Goal: Task Accomplishment & Management: Use online tool/utility

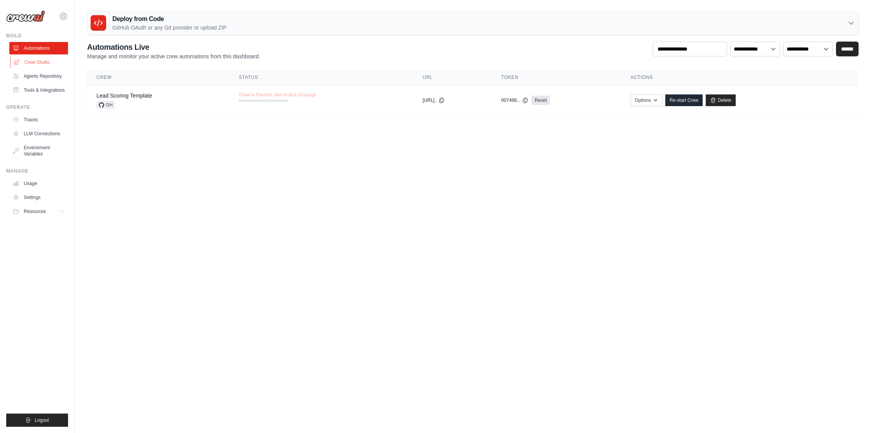
click at [36, 63] on link "Crew Studio" at bounding box center [39, 62] width 59 height 12
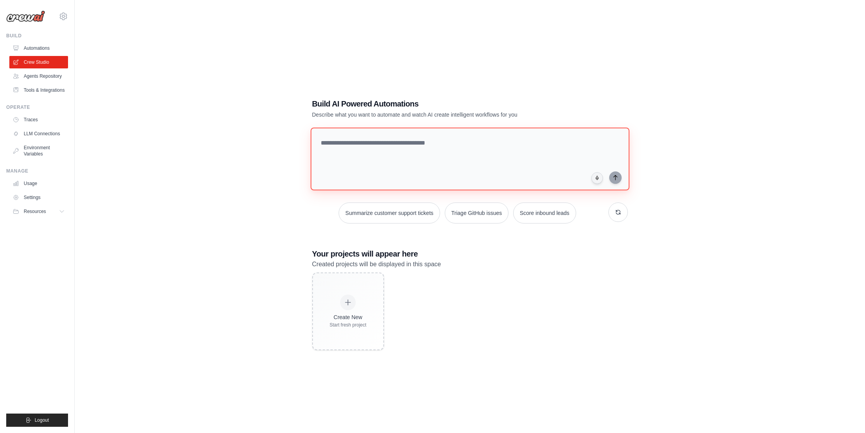
click at [418, 137] on textarea at bounding box center [469, 158] width 319 height 63
click at [625, 41] on div "Build AI Powered Automations Describe what you want to automate and watch AI cr…" at bounding box center [469, 224] width 765 height 433
click at [43, 92] on link "Tools & Integrations" at bounding box center [39, 90] width 59 height 12
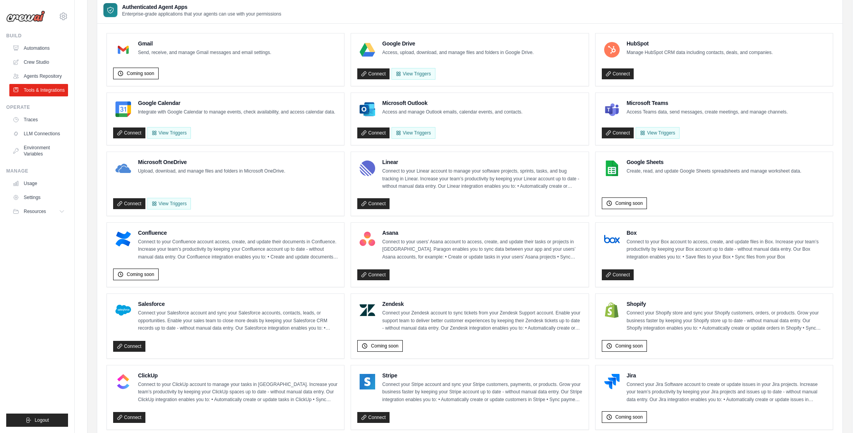
scroll to position [13, 0]
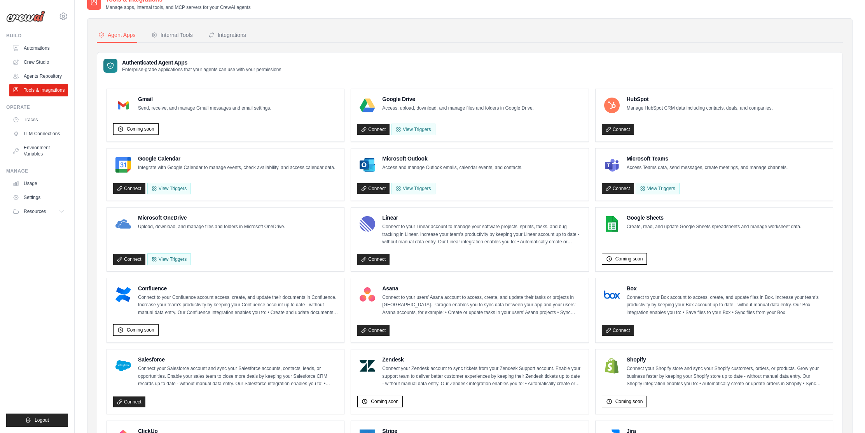
click at [346, 230] on ul "Gmail Send, receive, and manage Gmail messages and email settings. Coming soon …" at bounding box center [470, 389] width 726 height 601
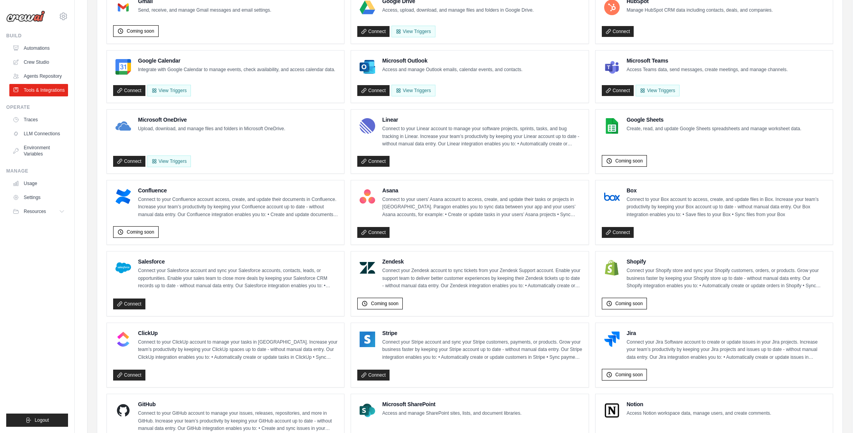
scroll to position [0, 0]
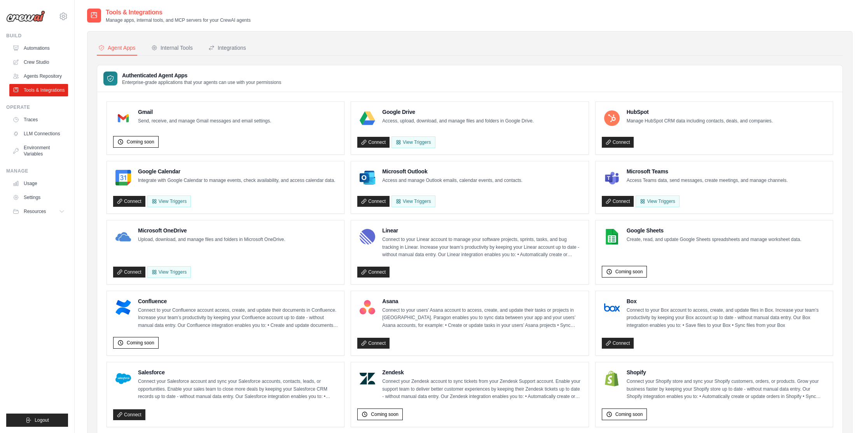
click at [266, 188] on div "Google Calendar Integrate with Google Calendar to manage events, check availabi…" at bounding box center [225, 188] width 225 height 40
click at [182, 49] on div "Internal Tools" at bounding box center [172, 48] width 42 height 8
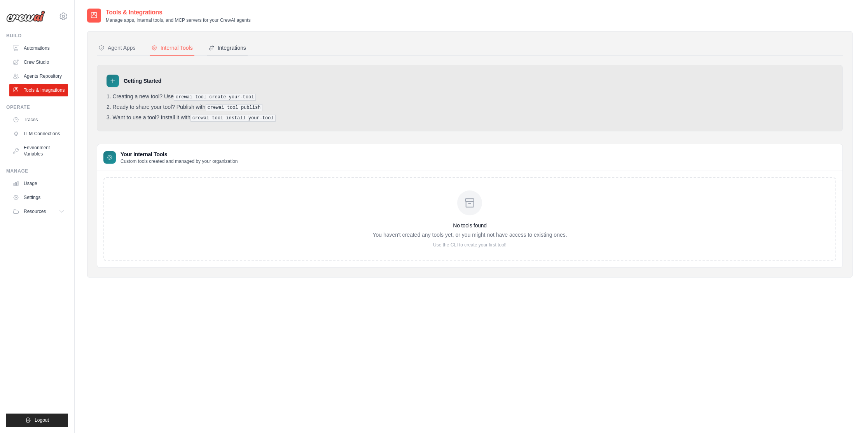
click at [242, 52] on button "Integrations" at bounding box center [227, 48] width 41 height 15
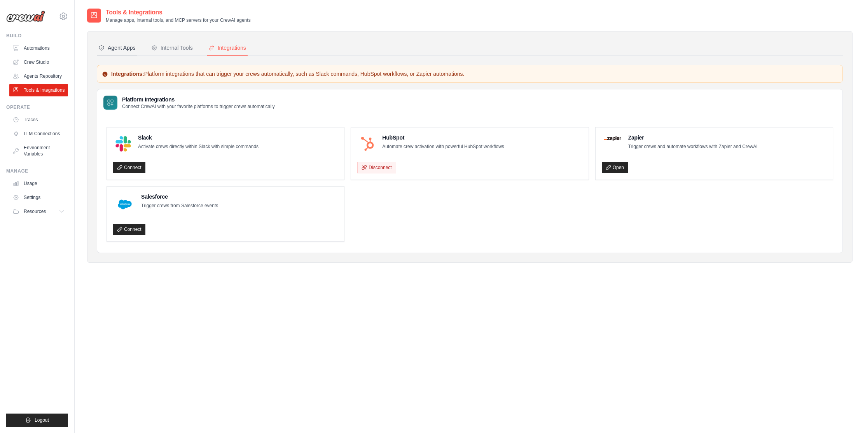
click at [124, 45] on div "Agent Apps" at bounding box center [116, 48] width 37 height 8
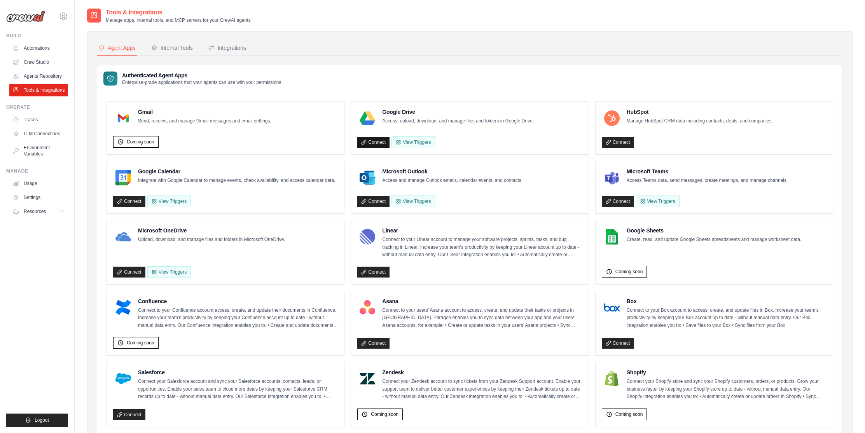
click at [373, 141] on link "Connect" at bounding box center [373, 142] width 32 height 11
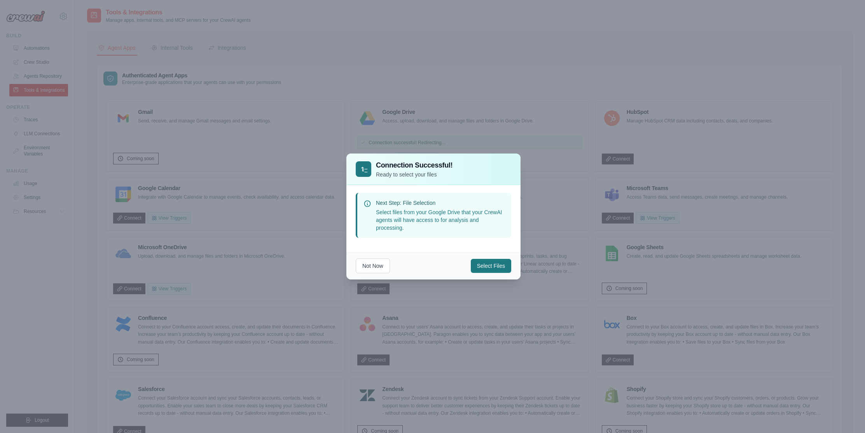
click at [494, 255] on div "Not Now Select Files" at bounding box center [433, 266] width 174 height 28
click at [495, 260] on button "Select Files" at bounding box center [491, 265] width 40 height 14
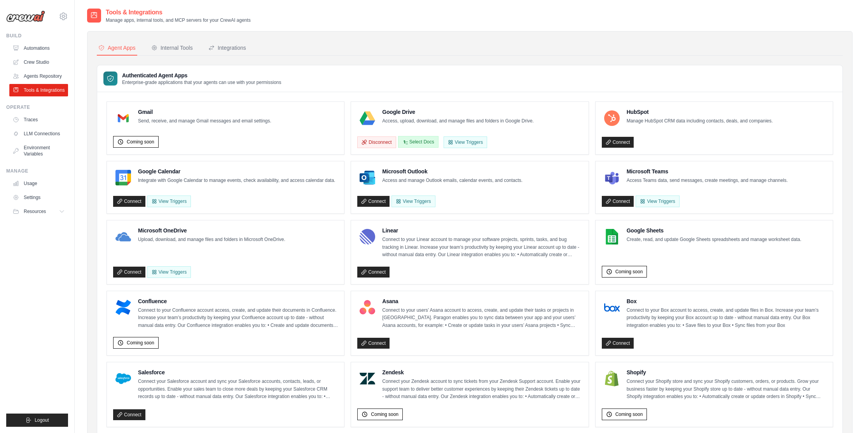
click at [423, 143] on button "Select Docs" at bounding box center [418, 142] width 40 height 12
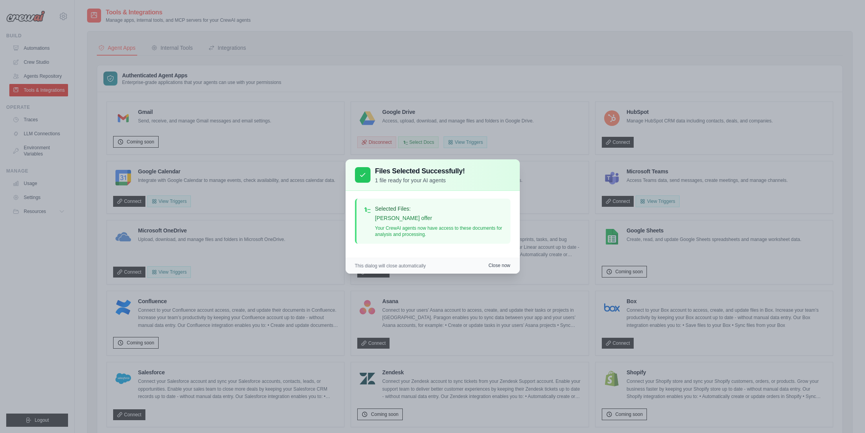
click at [505, 265] on button "Close now" at bounding box center [499, 265] width 22 height 6
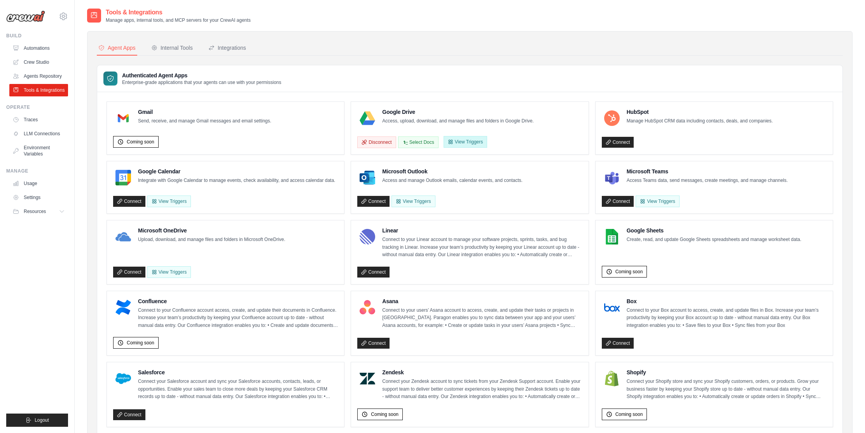
click at [470, 139] on button "View Triggers" at bounding box center [465, 142] width 44 height 12
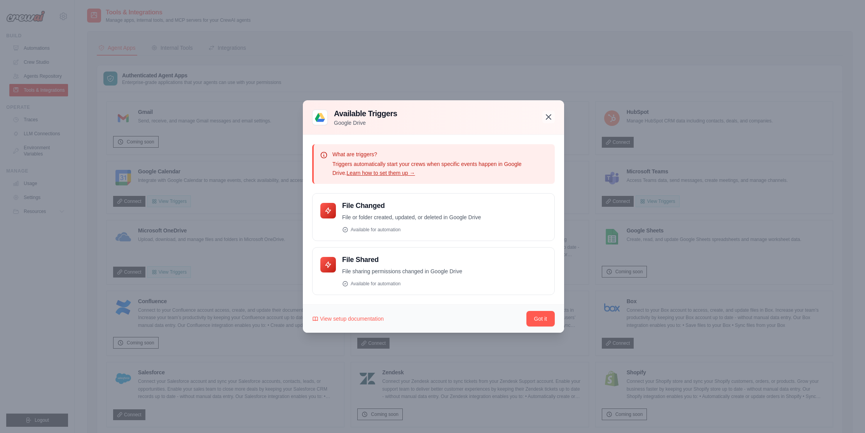
click at [543, 119] on button "button" at bounding box center [548, 117] width 12 height 12
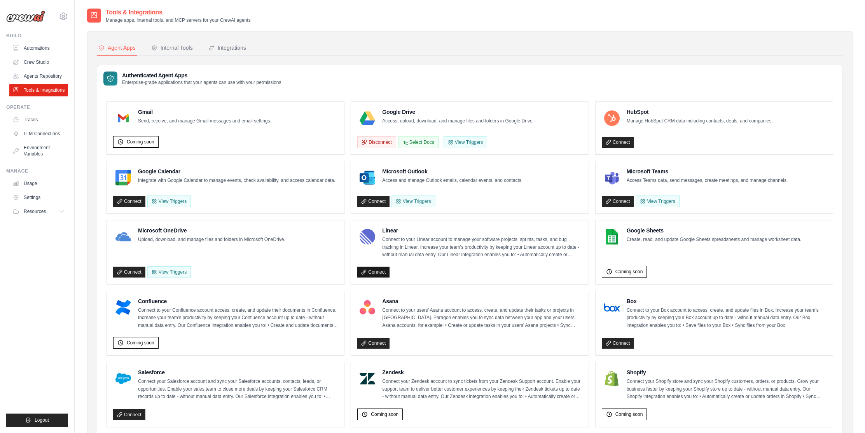
click at [370, 270] on link "Connect" at bounding box center [373, 272] width 32 height 11
click at [41, 58] on link "Crew Studio" at bounding box center [39, 62] width 59 height 12
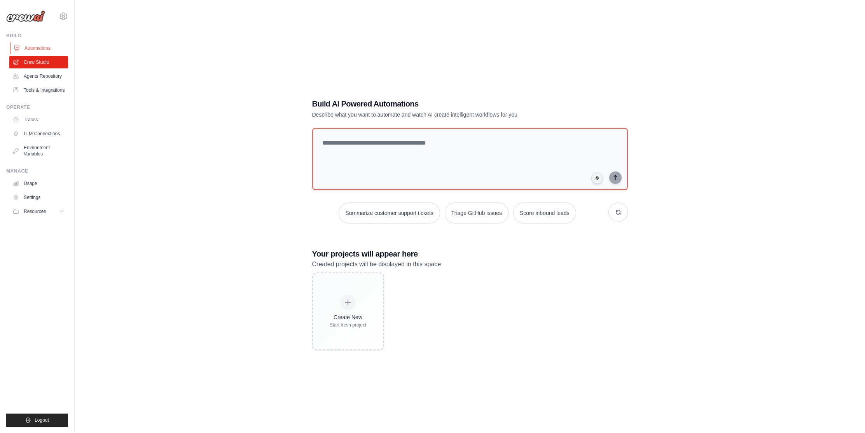
click at [49, 45] on link "Automations" at bounding box center [39, 48] width 59 height 12
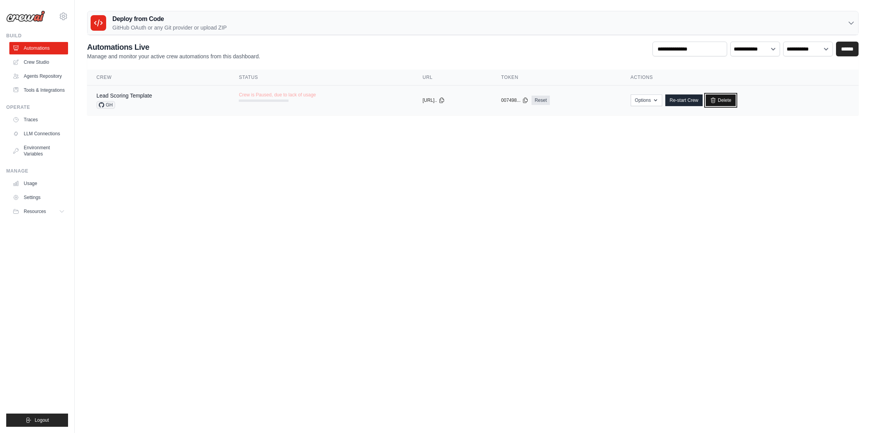
click at [716, 100] on icon at bounding box center [713, 100] width 6 height 6
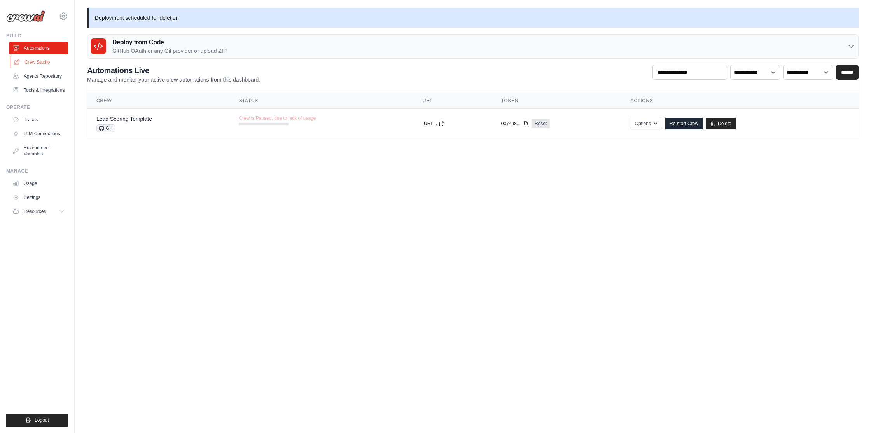
click at [32, 59] on link "Crew Studio" at bounding box center [39, 62] width 59 height 12
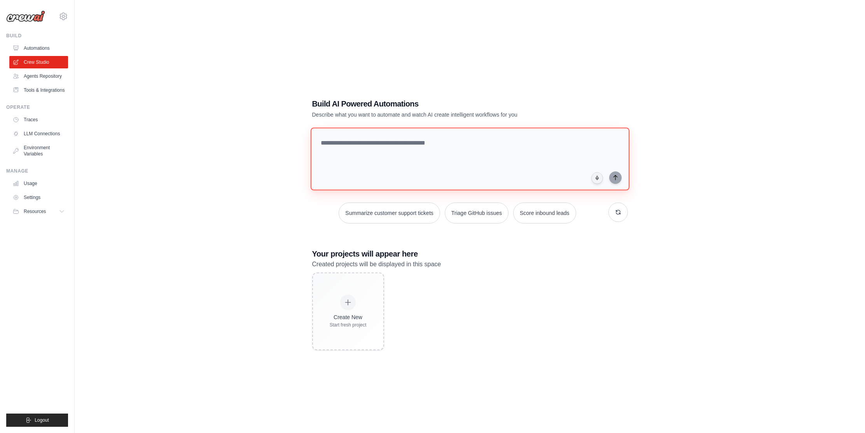
click at [397, 143] on textarea at bounding box center [469, 158] width 319 height 63
type textarea "**********"
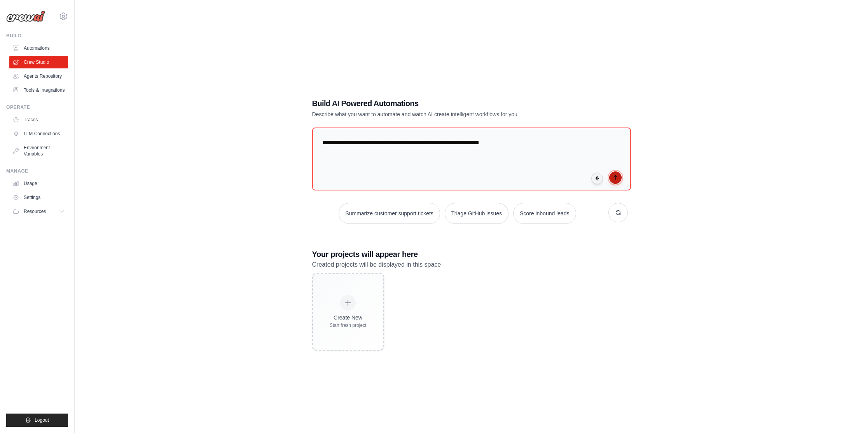
click at [615, 180] on icon "submit" at bounding box center [615, 178] width 6 height 6
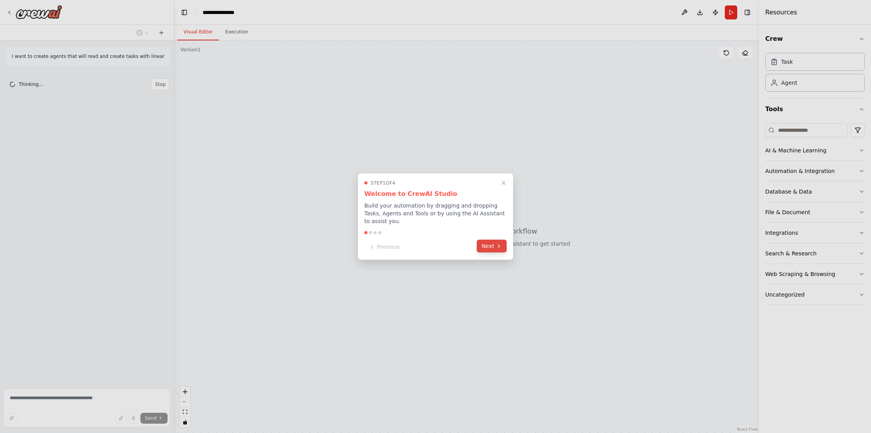
click at [486, 243] on button "Next" at bounding box center [492, 246] width 30 height 13
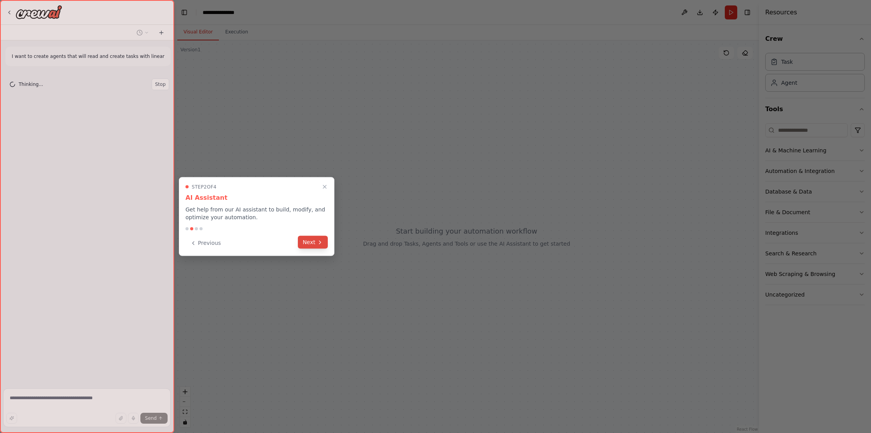
click at [321, 243] on icon at bounding box center [320, 242] width 6 height 6
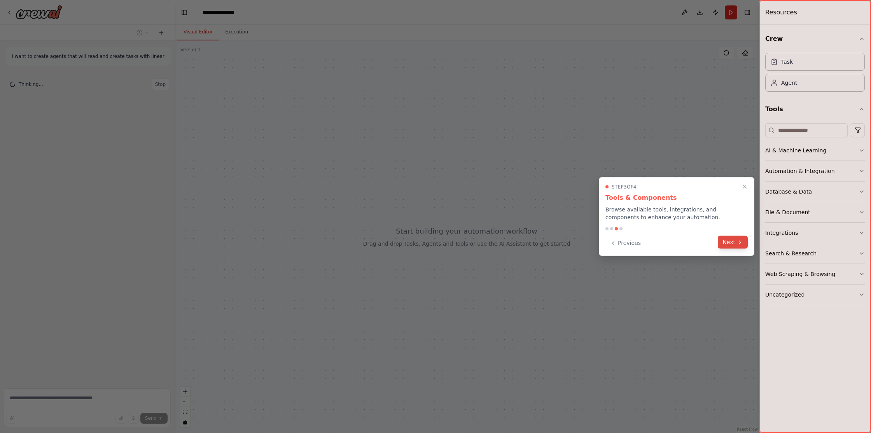
click at [728, 241] on button "Next" at bounding box center [733, 242] width 30 height 13
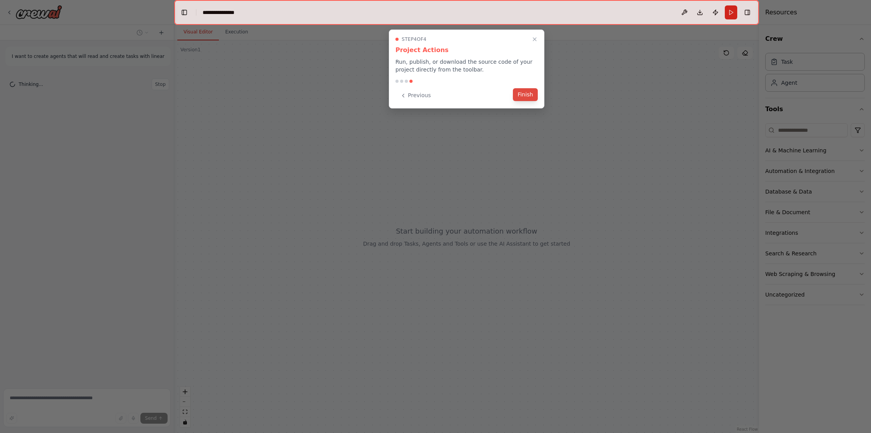
click at [526, 94] on button "Finish" at bounding box center [525, 94] width 25 height 13
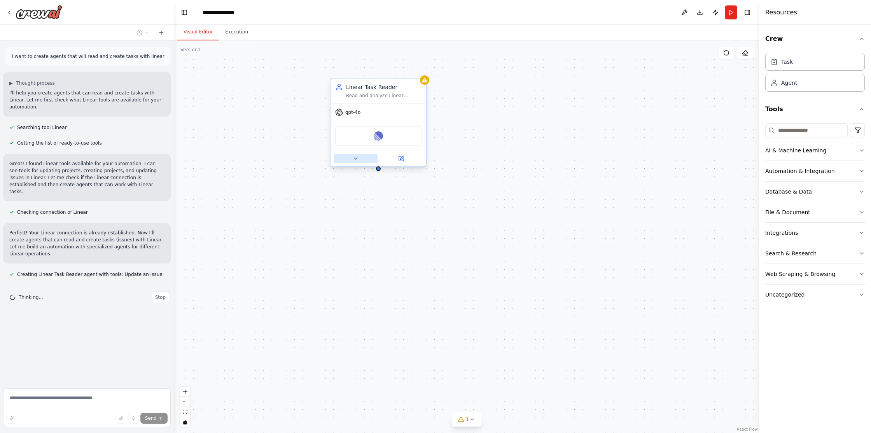
click at [357, 162] on button at bounding box center [355, 158] width 44 height 9
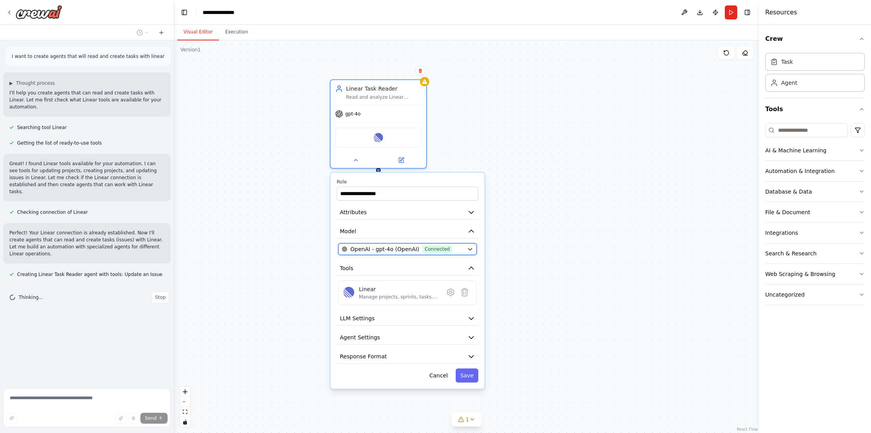
click at [470, 249] on icon "button" at bounding box center [469, 249] width 3 height 2
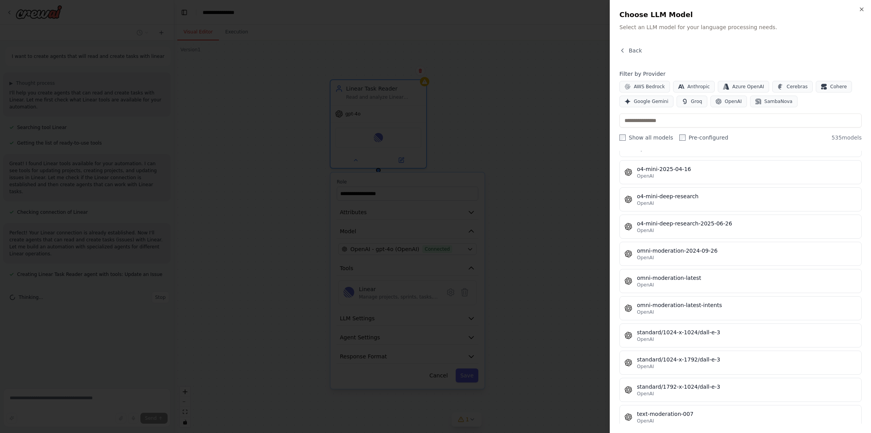
scroll to position [13622, 0]
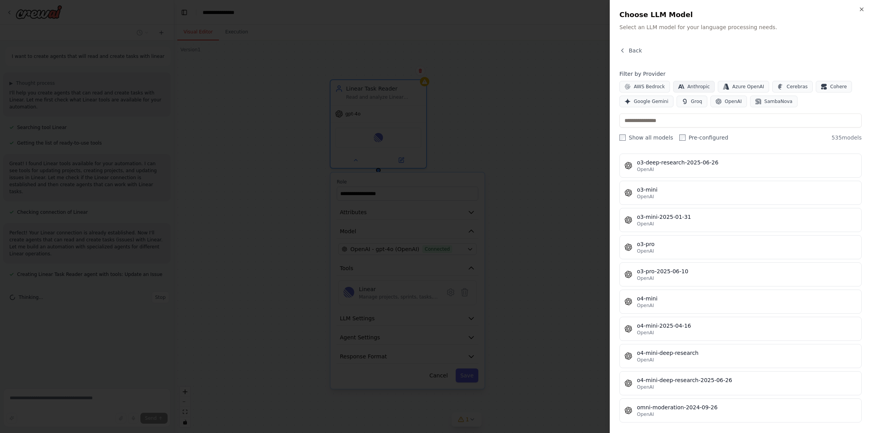
click at [695, 86] on span "Anthropic" at bounding box center [698, 87] width 23 height 6
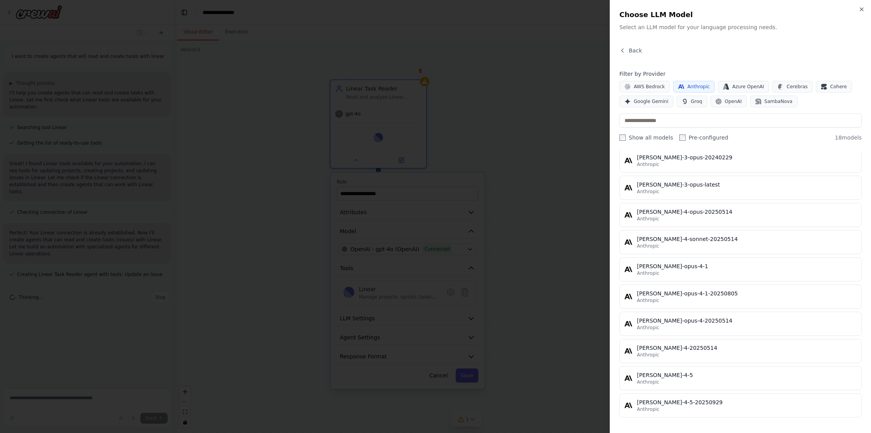
click at [528, 212] on div at bounding box center [435, 216] width 871 height 433
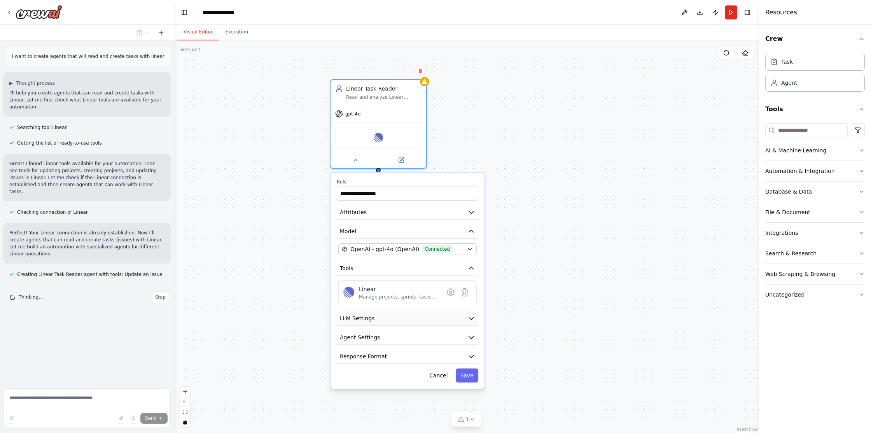
click at [477, 320] on button "LLM Settings" at bounding box center [407, 318] width 141 height 14
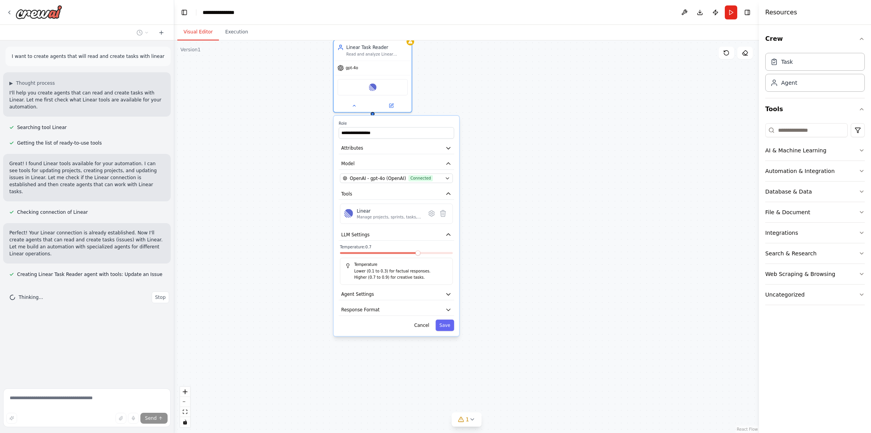
drag, startPoint x: 536, startPoint y: 295, endPoint x: 489, endPoint y: 184, distance: 120.7
click at [493, 186] on div "**********" at bounding box center [466, 236] width 585 height 393
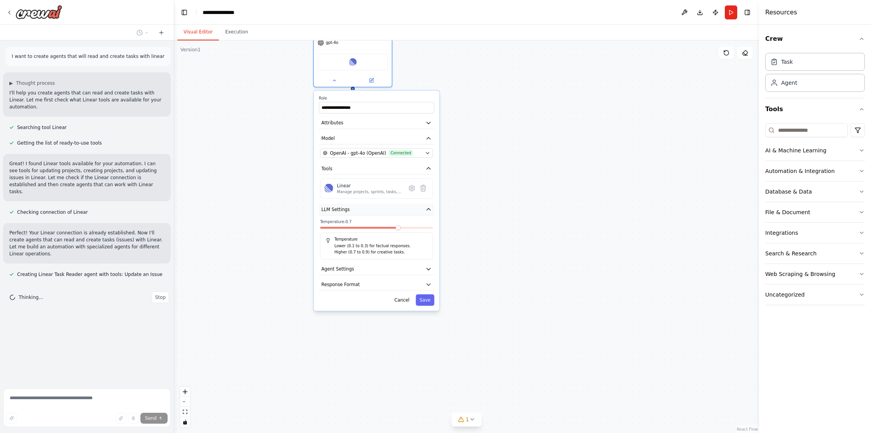
click at [430, 210] on icon "button" at bounding box center [428, 209] width 6 height 6
click at [430, 221] on button "Agent Settings" at bounding box center [376, 225] width 115 height 12
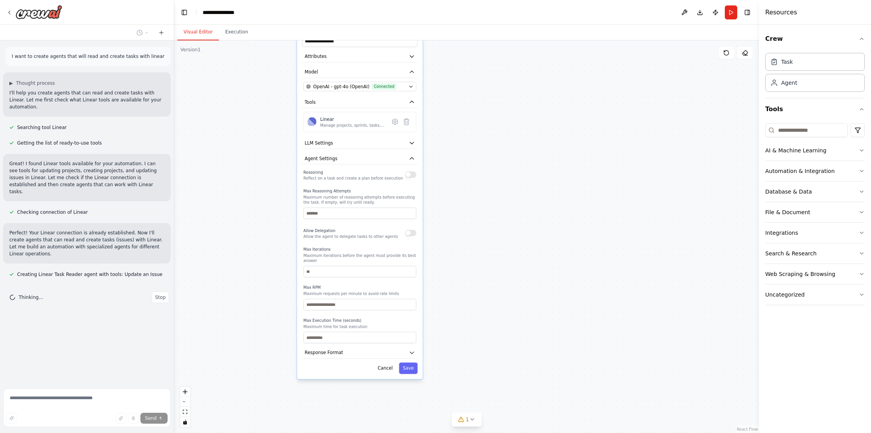
drag, startPoint x: 482, startPoint y: 297, endPoint x: 466, endPoint y: 231, distance: 68.5
click at [466, 231] on div "**********" at bounding box center [466, 236] width 585 height 393
click at [411, 356] on button "Response Format" at bounding box center [359, 353] width 115 height 12
click at [411, 353] on icon "button" at bounding box center [412, 353] width 4 height 2
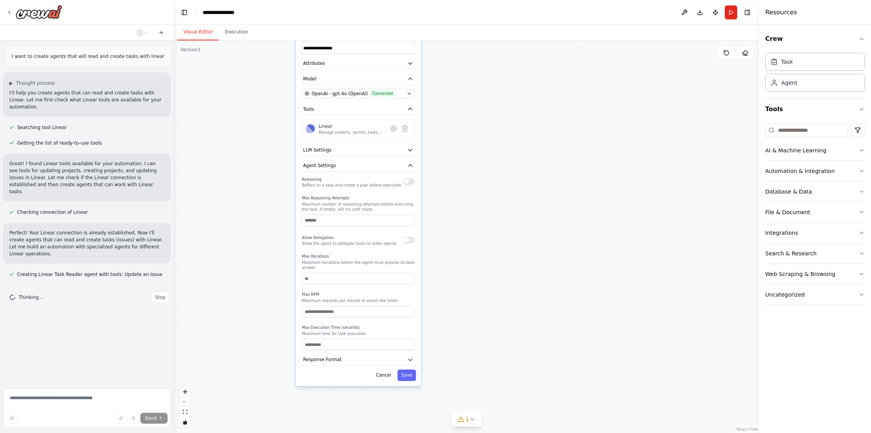
drag, startPoint x: 470, startPoint y: 252, endPoint x: 455, endPoint y: 345, distance: 93.7
click at [457, 351] on div "**********" at bounding box center [466, 236] width 585 height 393
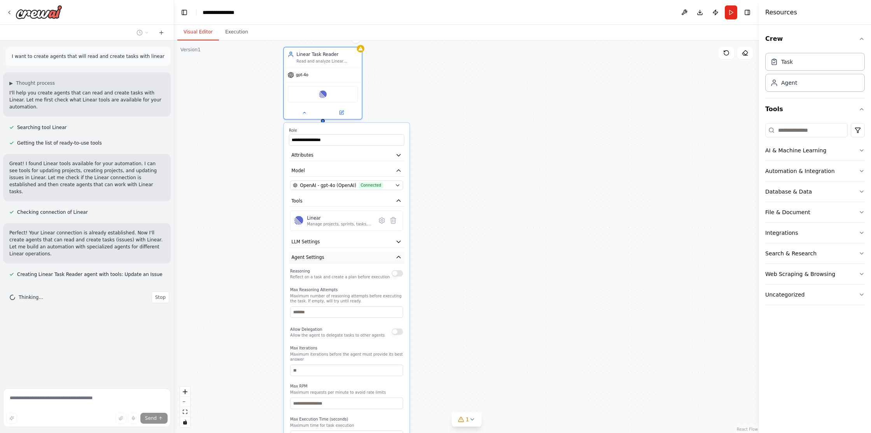
click at [398, 257] on icon "button" at bounding box center [398, 257] width 4 height 2
click at [400, 200] on icon "button" at bounding box center [398, 200] width 6 height 6
click at [429, 176] on div "**********" at bounding box center [466, 236] width 585 height 393
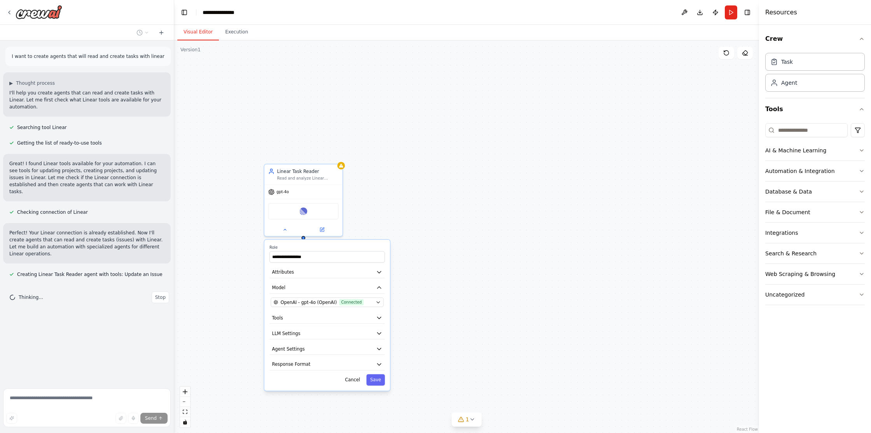
drag, startPoint x: 447, startPoint y: 163, endPoint x: 429, endPoint y: 272, distance: 110.3
click at [429, 272] on div "**********" at bounding box center [466, 236] width 585 height 393
click at [285, 230] on icon at bounding box center [284, 228] width 5 height 5
click at [318, 229] on button at bounding box center [322, 229] width 36 height 8
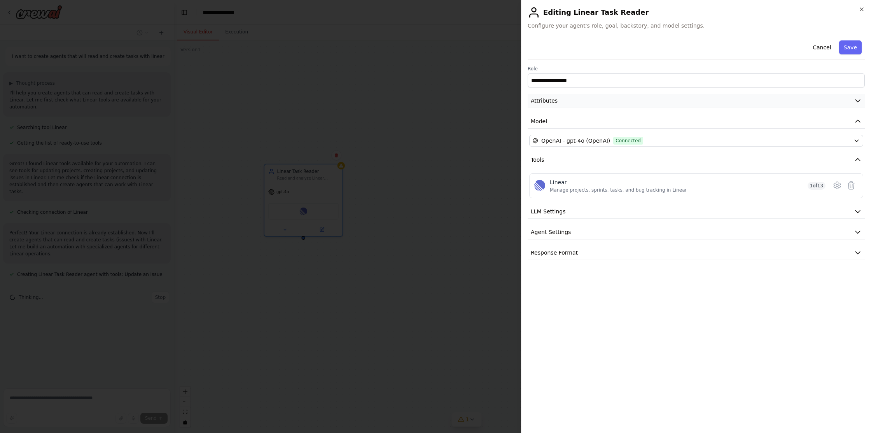
click at [602, 98] on button "Attributes" at bounding box center [695, 101] width 337 height 14
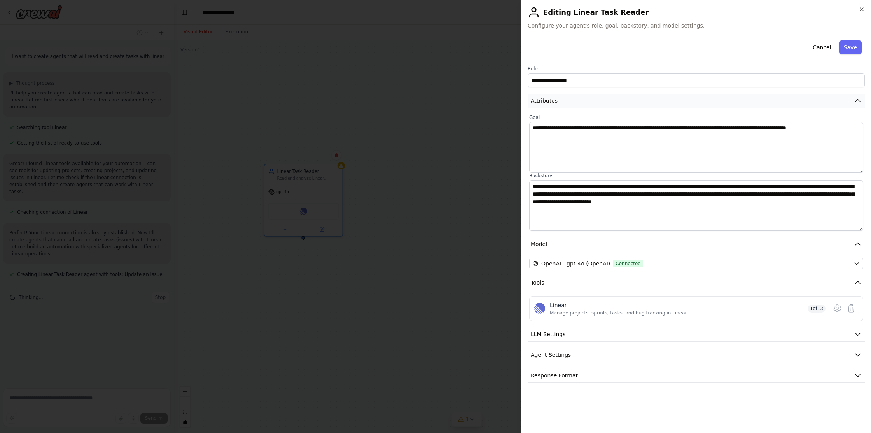
click at [581, 98] on button "Attributes" at bounding box center [695, 101] width 337 height 14
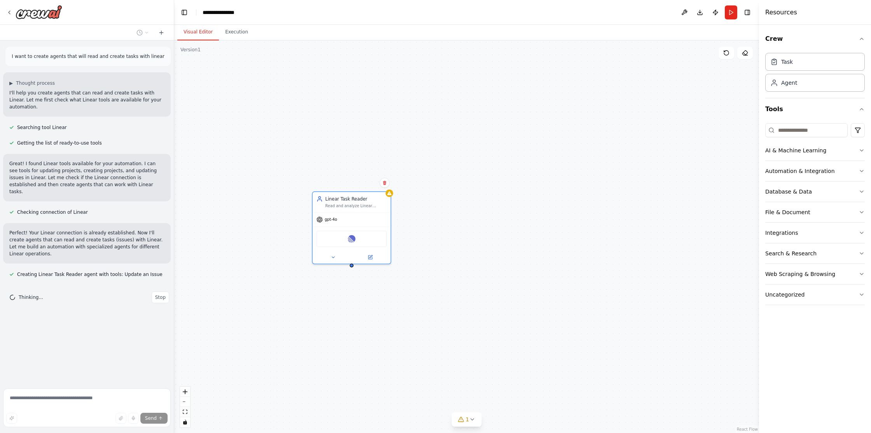
drag, startPoint x: 380, startPoint y: 155, endPoint x: 430, endPoint y: 186, distance: 58.6
click at [429, 184] on div "Linear Task Reader Read and analyze Linear issues/tasks for {project_name}, pro…" at bounding box center [466, 236] width 585 height 393
click at [444, 209] on div "Linear Task Reader Read and analyze Linear issues/tasks for {project_name}, pro…" at bounding box center [466, 236] width 585 height 393
drag, startPoint x: 476, startPoint y: 183, endPoint x: 514, endPoint y: 182, distance: 38.5
click at [514, 182] on div "Linear Task Reader Read and analyze Linear issues/tasks for {project_name}, pro…" at bounding box center [466, 236] width 585 height 393
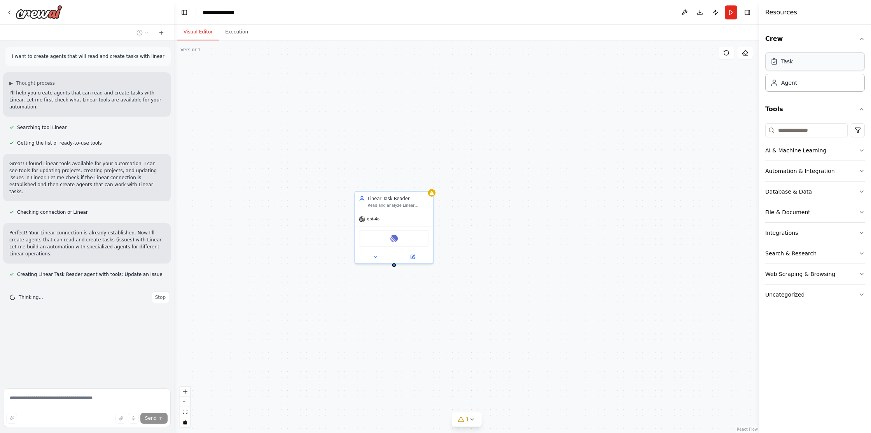
click at [790, 61] on div "Task" at bounding box center [787, 62] width 12 height 8
click at [449, 116] on div "Linear Task Reader Read and analyze Linear issues/tasks for {project_name}, pro…" at bounding box center [466, 236] width 585 height 393
drag, startPoint x: 449, startPoint y: 117, endPoint x: 446, endPoint y: 137, distance: 20.8
click at [446, 137] on div "Linear Task Reader Read and analyze Linear issues/tasks for {project_name}, pro…" at bounding box center [466, 236] width 585 height 393
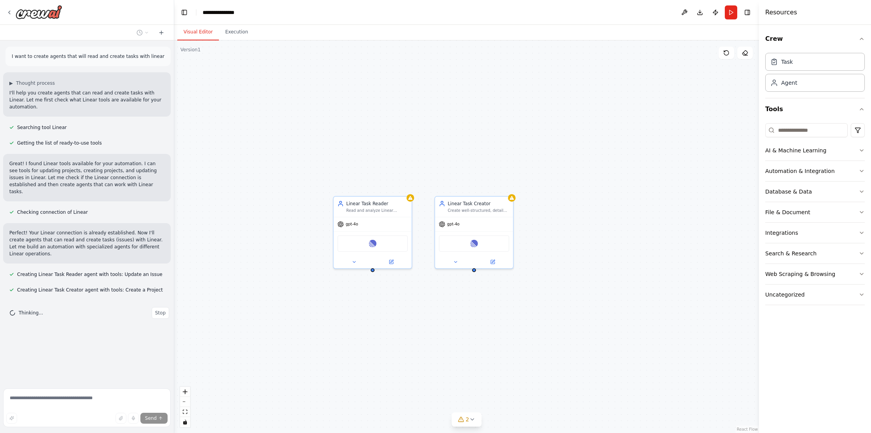
drag, startPoint x: 507, startPoint y: 175, endPoint x: 488, endPoint y: 160, distance: 24.3
click at [488, 160] on div "Linear Task Reader Read and analyze Linear issues/tasks for {project_name}, pro…" at bounding box center [466, 236] width 585 height 393
drag, startPoint x: 370, startPoint y: 204, endPoint x: 344, endPoint y: 200, distance: 25.5
click at [344, 201] on div "Read and analyze Linear issues/tasks for {project_name}, providing comprehensiv…" at bounding box center [344, 203] width 61 height 5
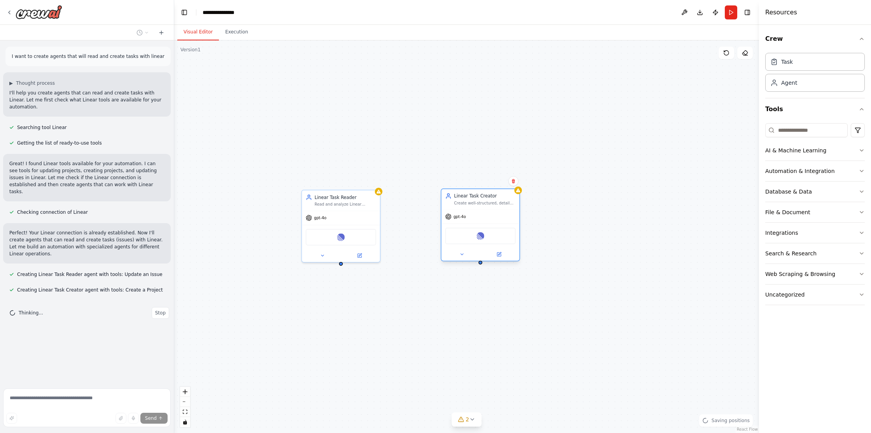
drag, startPoint x: 464, startPoint y: 208, endPoint x: 469, endPoint y: 201, distance: 8.1
click at [469, 201] on div "Create well-structured, detailed tasks/issues in Linear for {project_name}, ens…" at bounding box center [484, 203] width 61 height 5
click at [438, 123] on div "Linear Task Reader Read and analyze Linear issues/tasks for {project_name}, pro…" at bounding box center [466, 236] width 585 height 393
click at [812, 196] on button "Database & Data" at bounding box center [815, 192] width 100 height 20
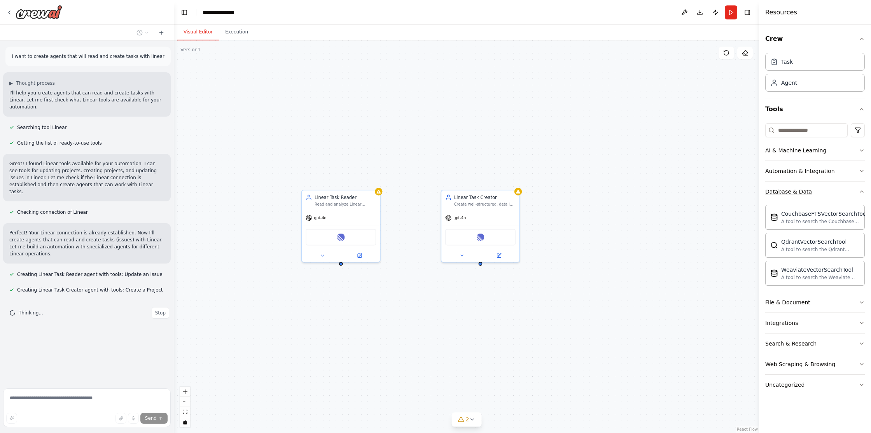
click at [847, 191] on button "Database & Data" at bounding box center [815, 192] width 100 height 20
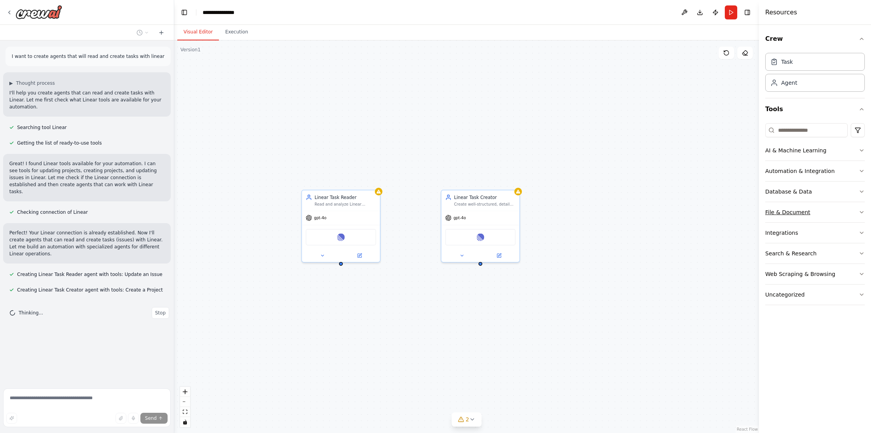
click at [844, 213] on button "File & Document" at bounding box center [815, 212] width 100 height 20
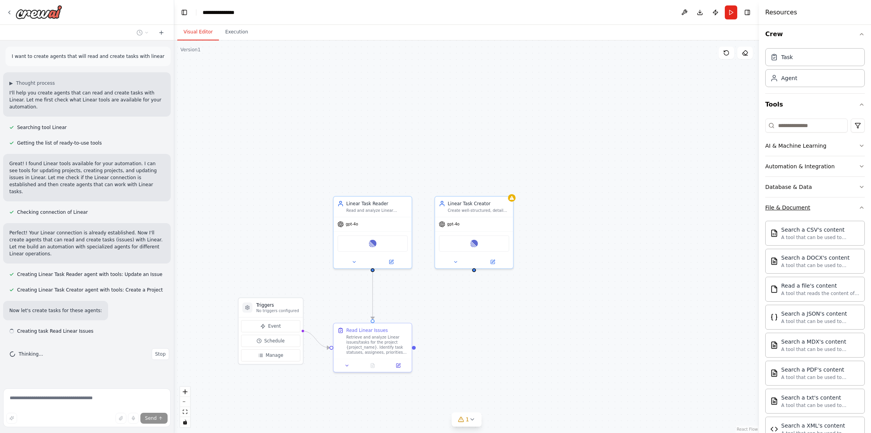
scroll to position [0, 0]
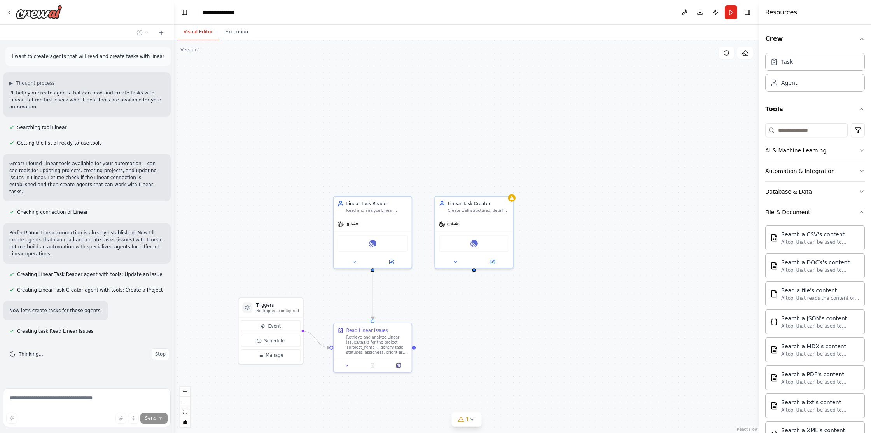
click at [652, 214] on div ".deletable-edge-delete-btn { width: 20px; height: 20px; border: 0px solid #ffff…" at bounding box center [466, 236] width 585 height 393
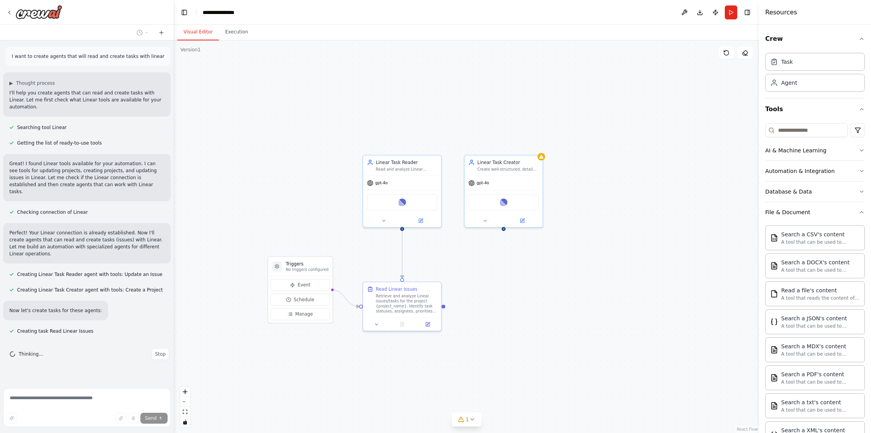
drag, startPoint x: 627, startPoint y: 248, endPoint x: 656, endPoint y: 207, distance: 50.7
click at [656, 207] on div ".deletable-edge-delete-btn { width: 20px; height: 20px; border: 0px solid #ffff…" at bounding box center [466, 236] width 585 height 393
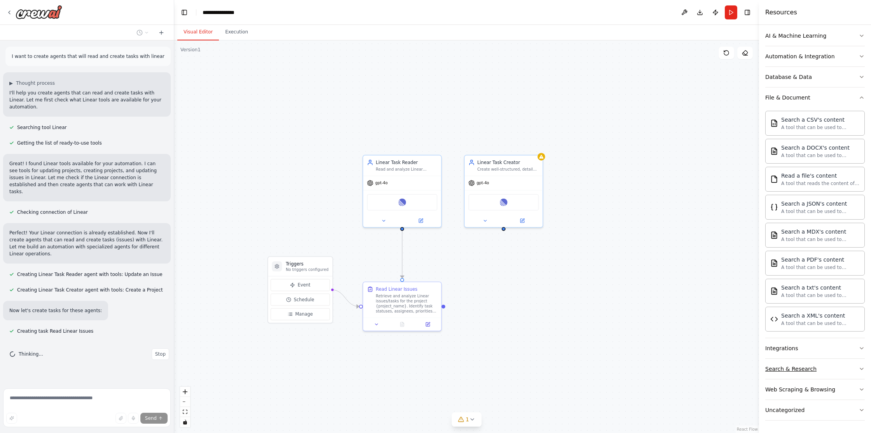
click at [835, 368] on button "Search & Research" at bounding box center [815, 369] width 100 height 20
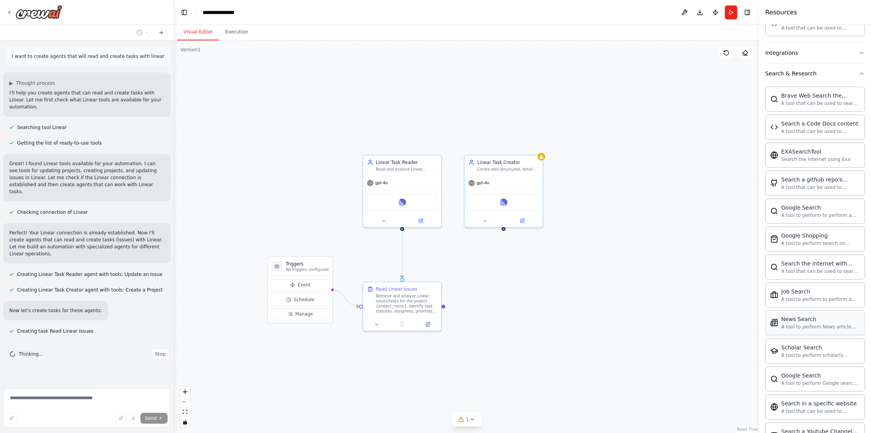
scroll to position [161, 0]
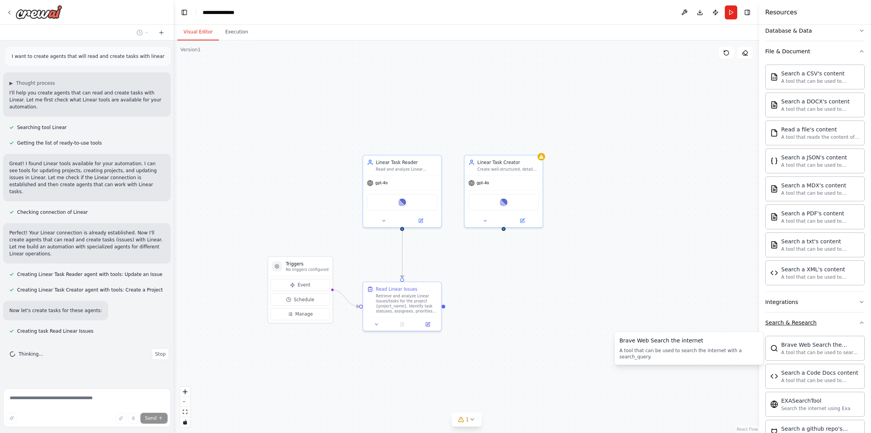
click at [858, 324] on icon "button" at bounding box center [861, 323] width 6 height 6
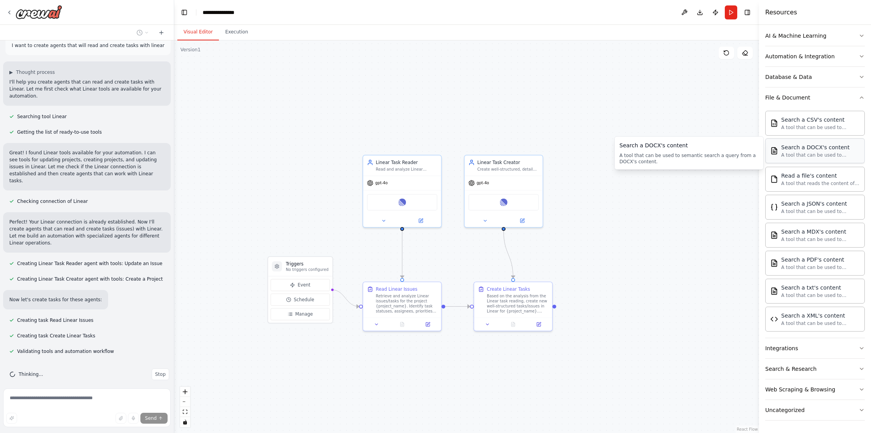
scroll to position [51, 0]
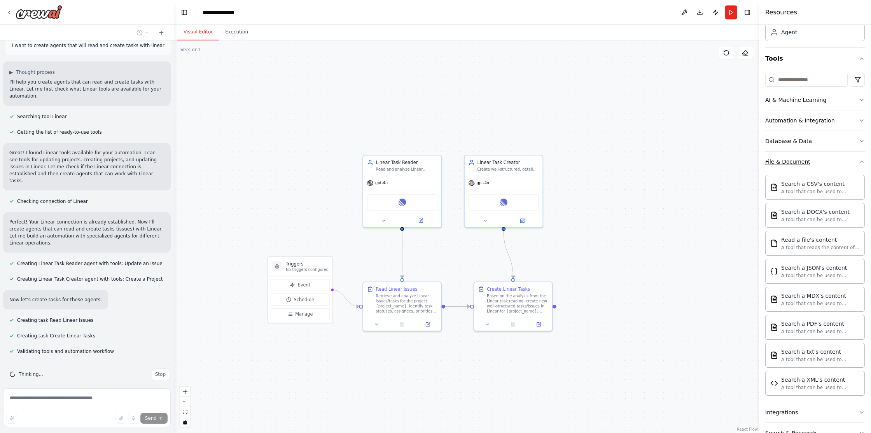
click at [851, 164] on button "File & Document" at bounding box center [815, 162] width 100 height 20
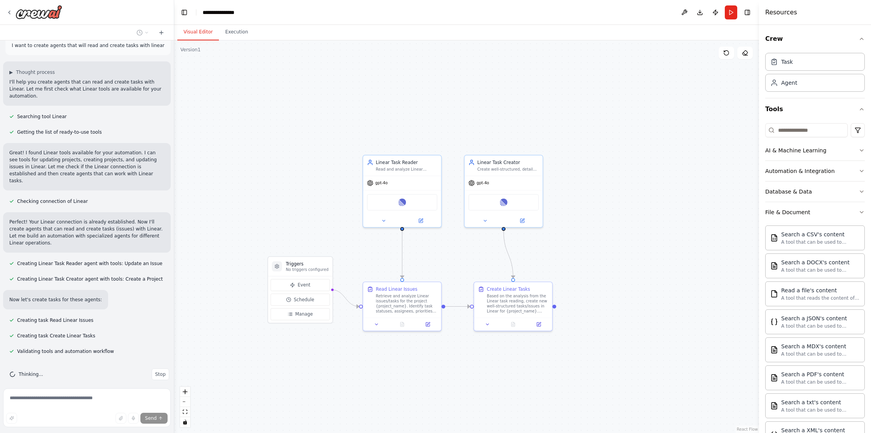
click at [852, 138] on div "AI & Machine Learning Automation & Integration Database & Data File & Document …" at bounding box center [815, 327] width 100 height 415
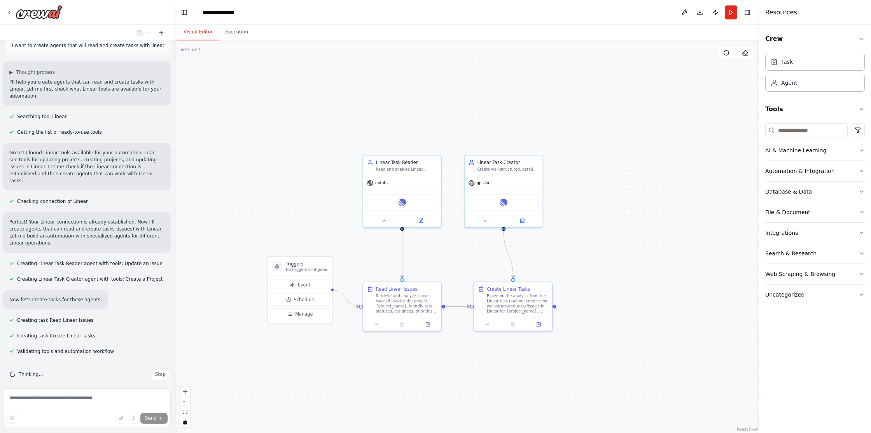
click at [853, 145] on button "AI & Machine Learning" at bounding box center [815, 150] width 100 height 20
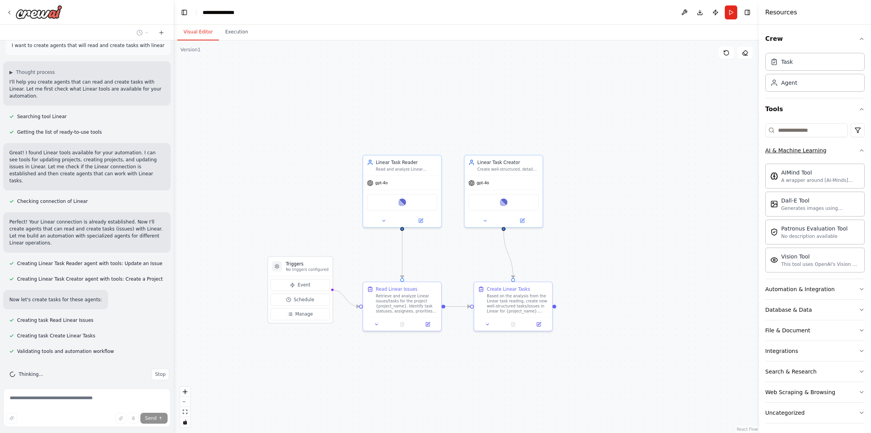
click at [848, 149] on button "AI & Machine Learning" at bounding box center [815, 150] width 100 height 20
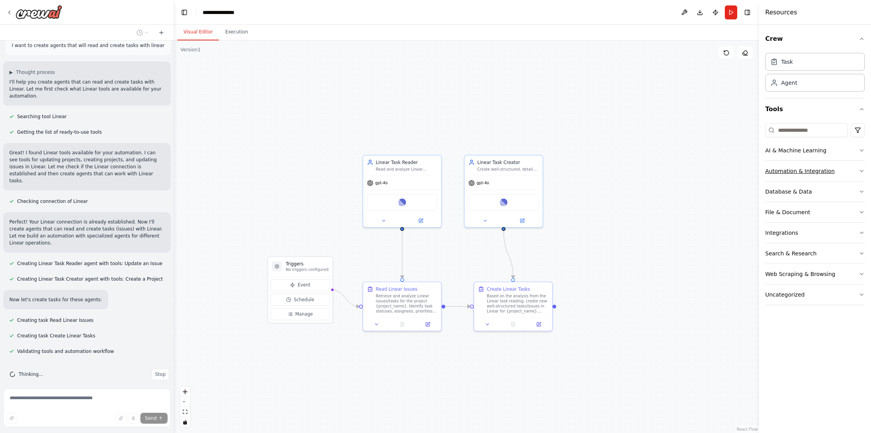
click at [838, 169] on button "Automation & Integration" at bounding box center [815, 171] width 100 height 20
click at [828, 255] on button "Search & Research" at bounding box center [815, 253] width 100 height 20
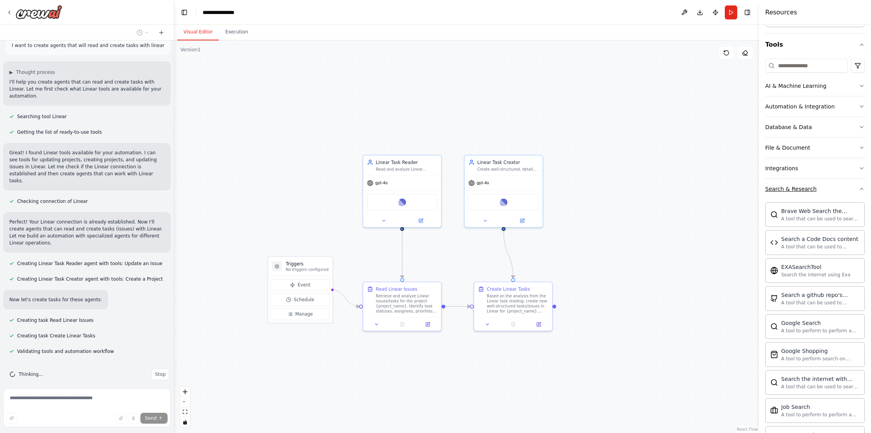
scroll to position [126, 0]
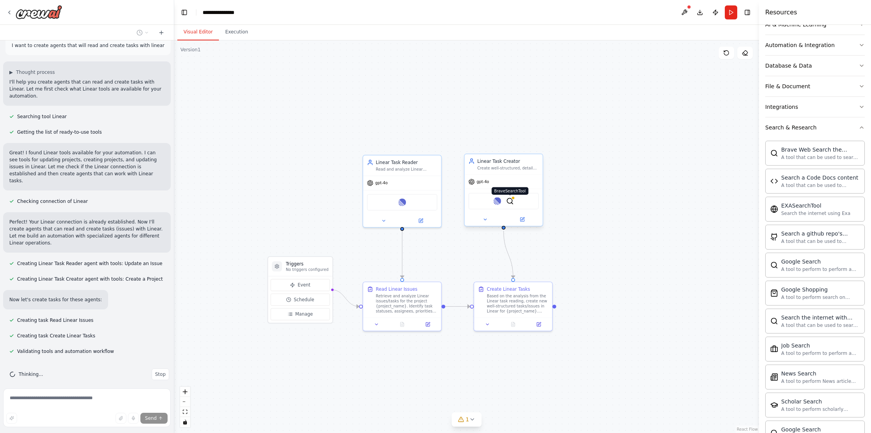
click at [511, 203] on img at bounding box center [510, 201] width 8 height 8
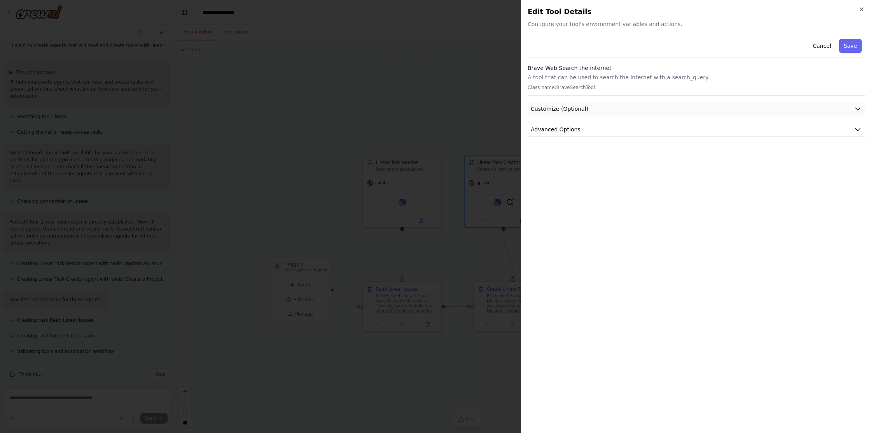
click at [616, 105] on button "Customize (Optional)" at bounding box center [695, 109] width 337 height 14
click at [618, 106] on button "Customize (Optional)" at bounding box center [695, 109] width 337 height 14
click at [606, 135] on button "Advanced Options" at bounding box center [695, 129] width 337 height 14
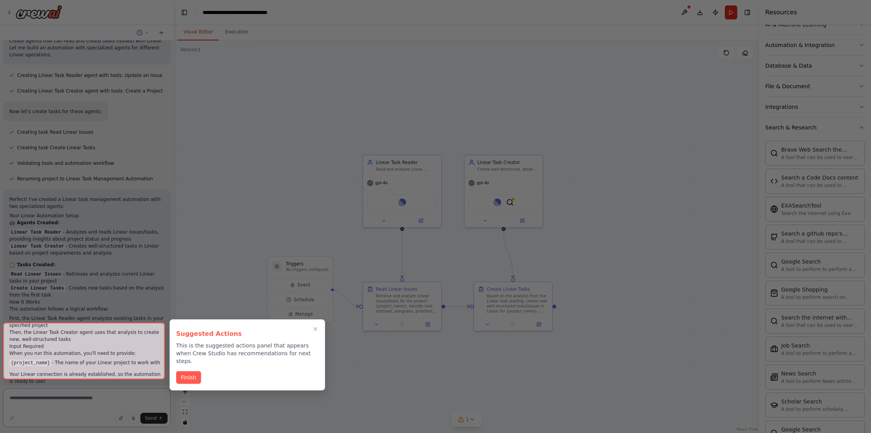
scroll to position [306, 0]
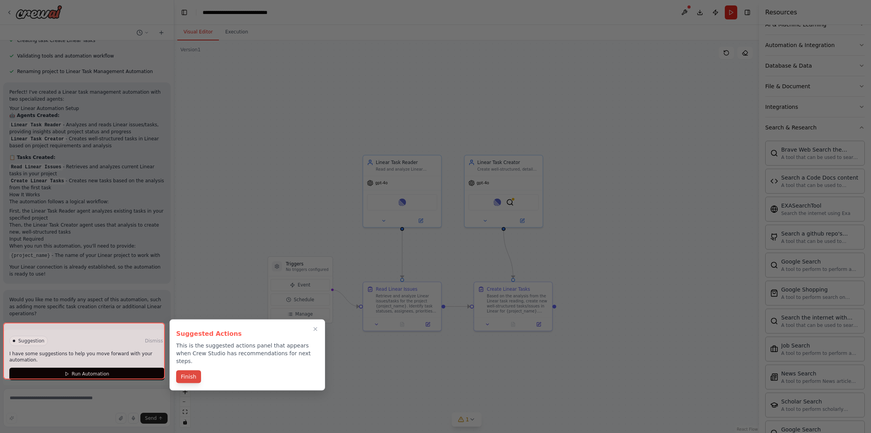
click at [195, 374] on button "Finish" at bounding box center [188, 376] width 25 height 13
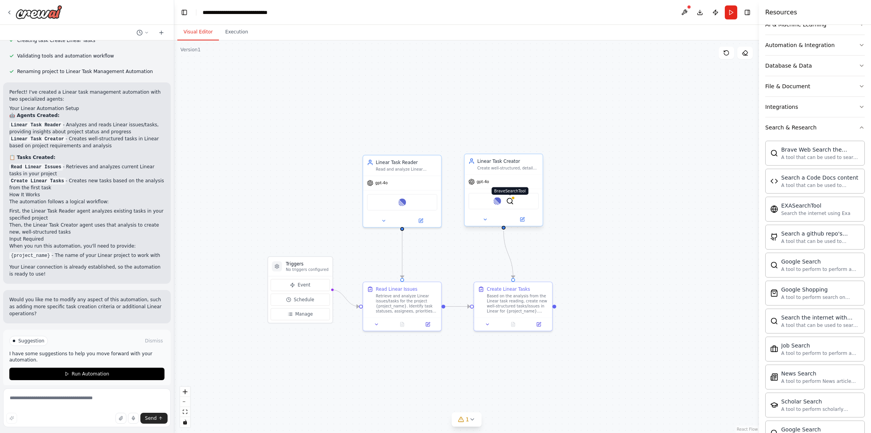
click at [511, 203] on img at bounding box center [510, 201] width 8 height 8
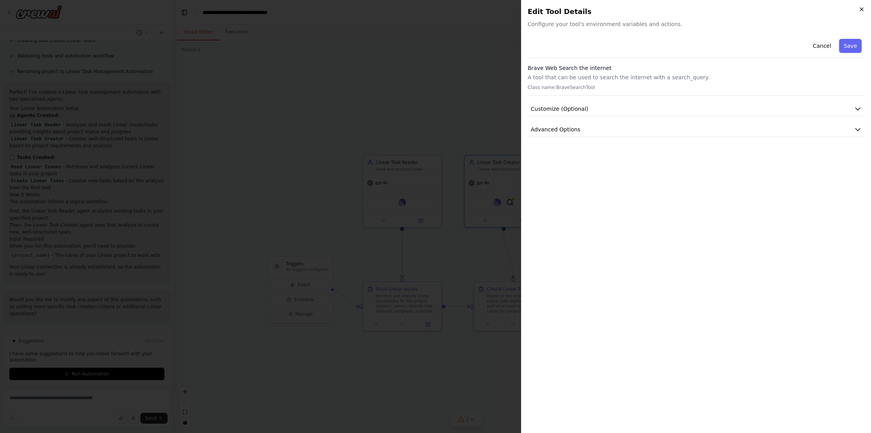
click at [864, 9] on icon "button" at bounding box center [861, 9] width 6 height 6
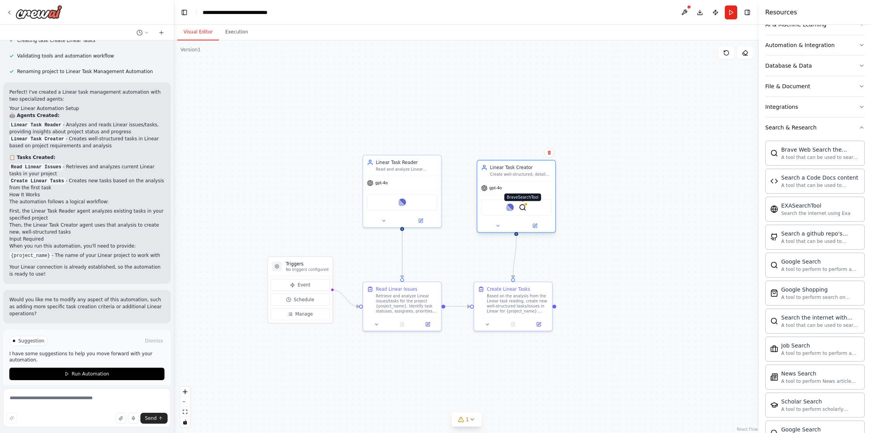
drag, startPoint x: 510, startPoint y: 203, endPoint x: 520, endPoint y: 211, distance: 12.1
click at [520, 211] on img at bounding box center [523, 208] width 8 height 8
click at [491, 224] on icon at bounding box center [491, 225] width 5 height 5
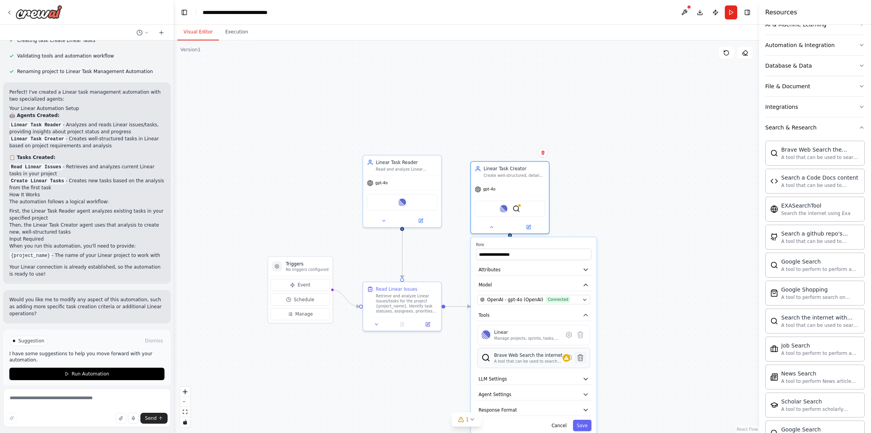
click at [579, 357] on icon at bounding box center [580, 357] width 5 height 6
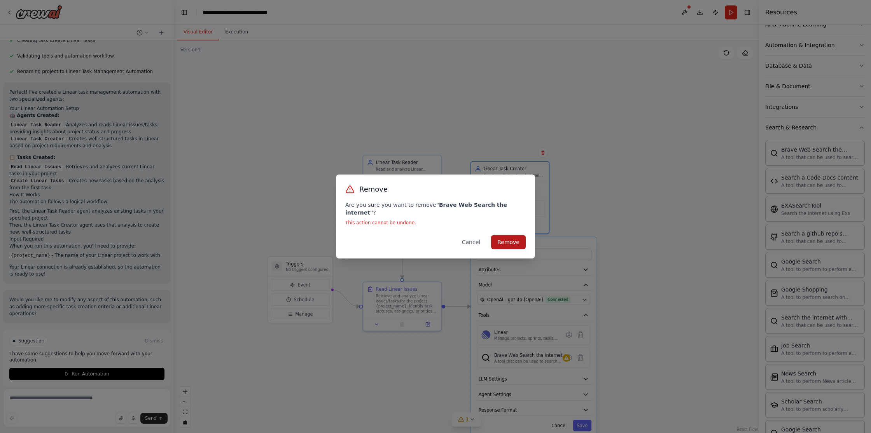
click at [508, 242] on button "Remove" at bounding box center [508, 242] width 35 height 14
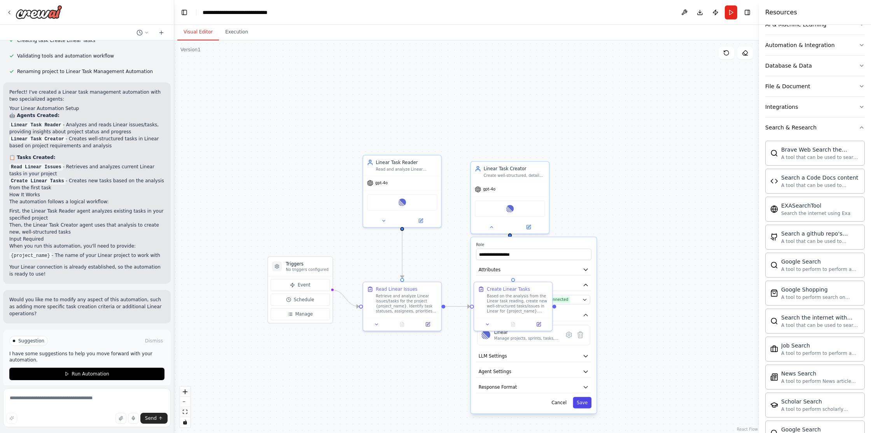
click at [581, 401] on button "Save" at bounding box center [582, 402] width 19 height 11
click at [641, 150] on div ".deletable-edge-delete-btn { width: 20px; height: 20px; border: 0px solid #ffff…" at bounding box center [466, 236] width 585 height 393
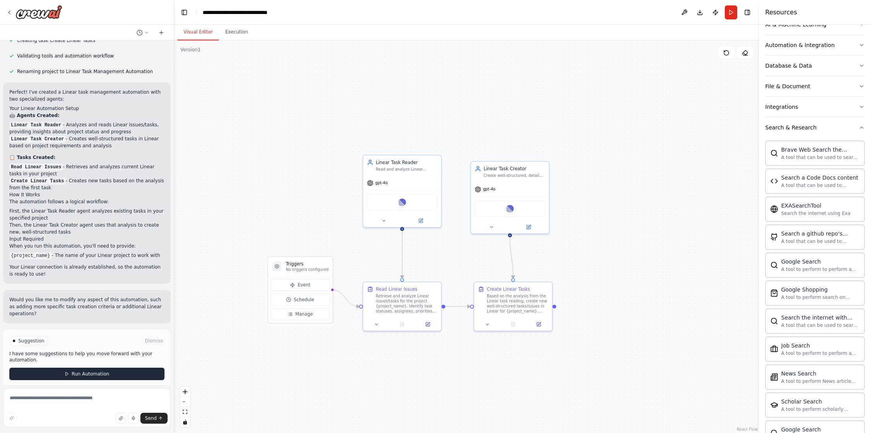
click at [84, 371] on span "Run Automation" at bounding box center [91, 374] width 38 height 6
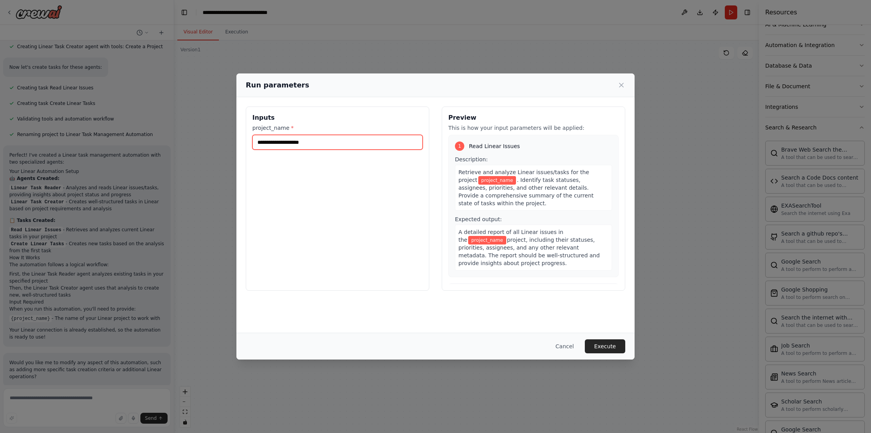
click at [337, 138] on input "project_name *" at bounding box center [337, 142] width 170 height 15
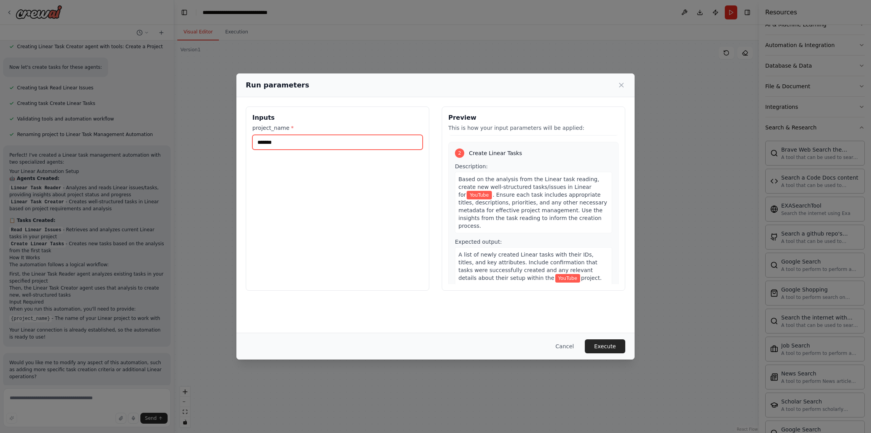
type input "*******"
click at [504, 192] on span ". Ensure each task includes appropriate titles, descriptions, priorities, and a…" at bounding box center [532, 210] width 148 height 37
click at [601, 348] on button "Execute" at bounding box center [605, 346] width 40 height 14
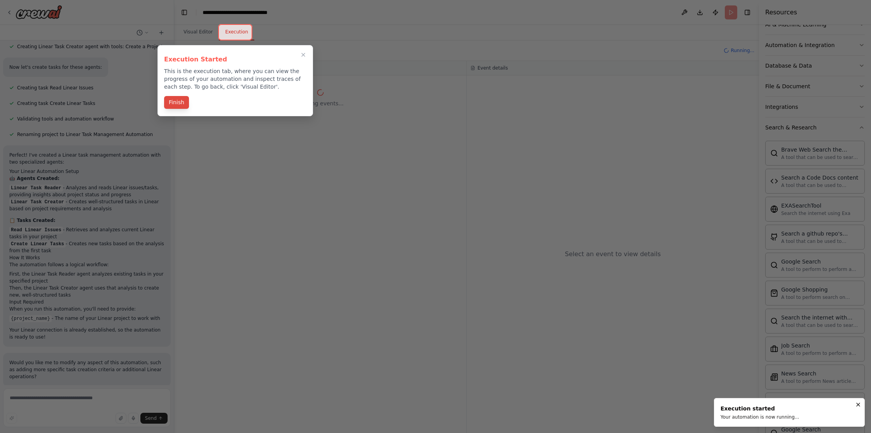
click at [179, 102] on button "Finish" at bounding box center [176, 102] width 25 height 13
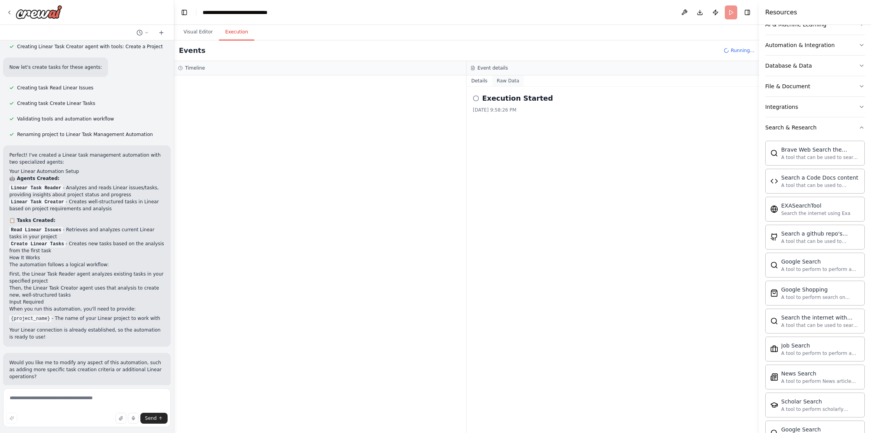
click at [509, 80] on button "Raw Data" at bounding box center [508, 80] width 32 height 11
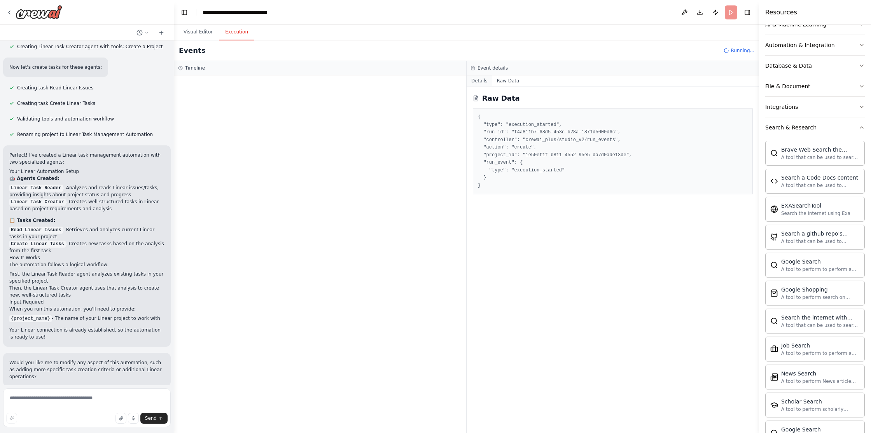
click at [481, 80] on button "Details" at bounding box center [479, 80] width 26 height 11
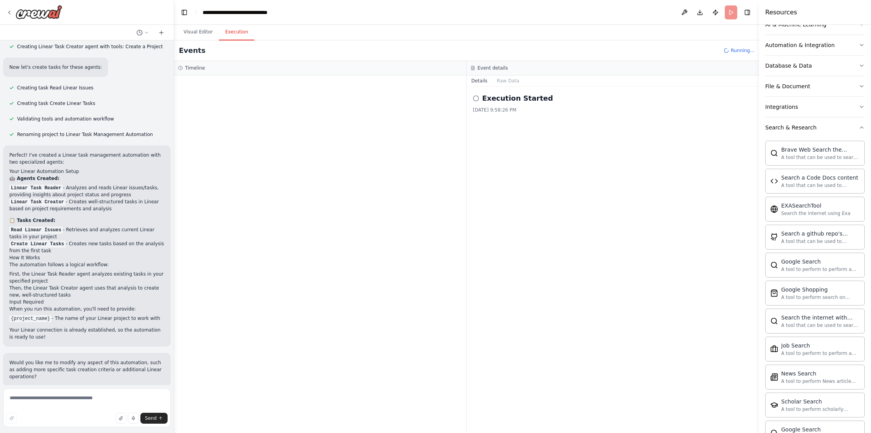
click at [475, 97] on icon at bounding box center [476, 98] width 6 height 6
click at [509, 98] on h2 "Execution Started" at bounding box center [517, 98] width 71 height 11
click at [501, 126] on div "Execution Started 10/2/2025, 9:58:26 PM" at bounding box center [612, 260] width 292 height 346
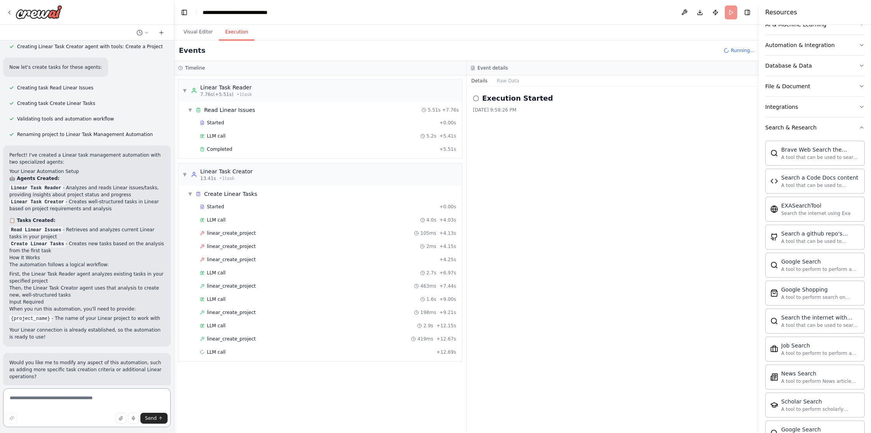
click at [113, 403] on textarea at bounding box center [87, 407] width 168 height 39
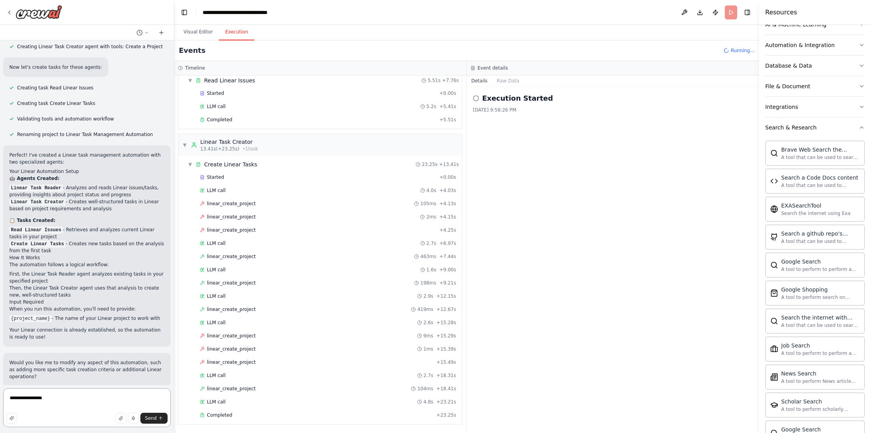
scroll to position [306, 0]
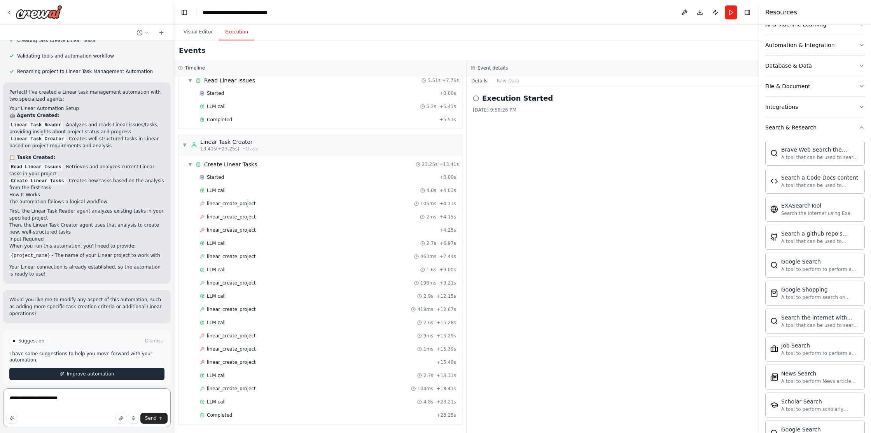
type textarea "**********"
click at [91, 371] on span "Improve automation" at bounding box center [89, 374] width 47 height 6
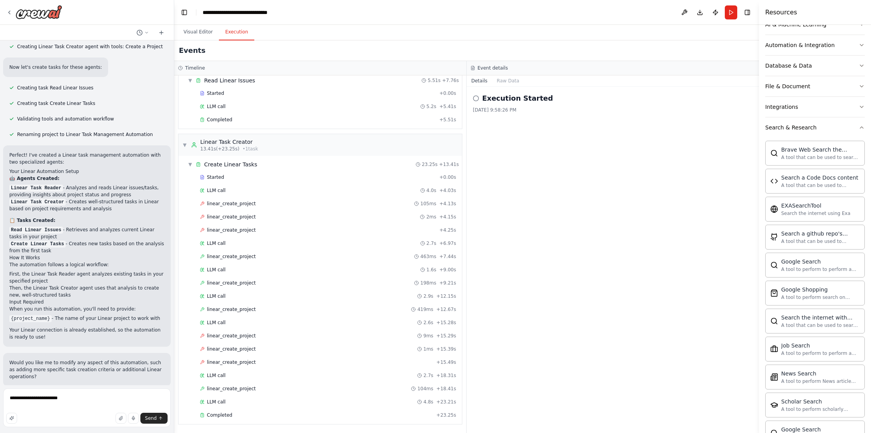
scroll to position [274, 0]
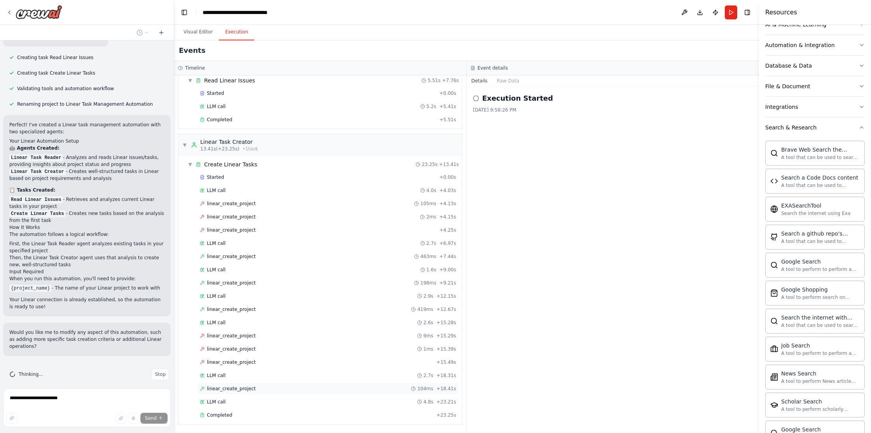
click at [246, 389] on span "linear_create_project" at bounding box center [231, 389] width 49 height 6
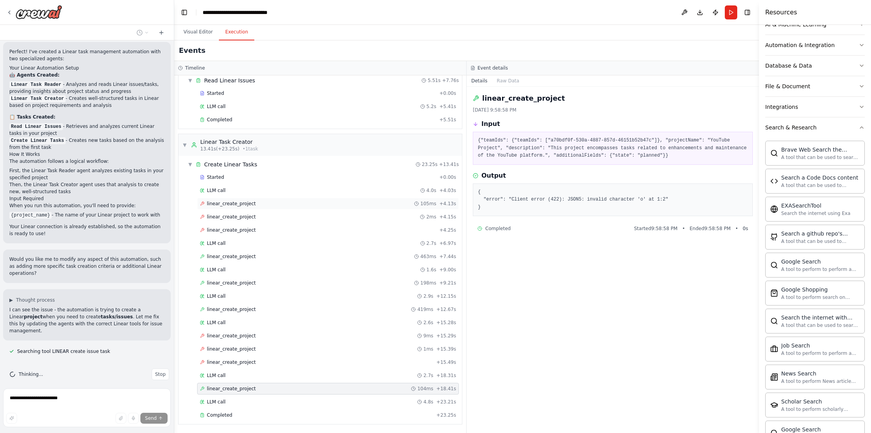
scroll to position [362, 0]
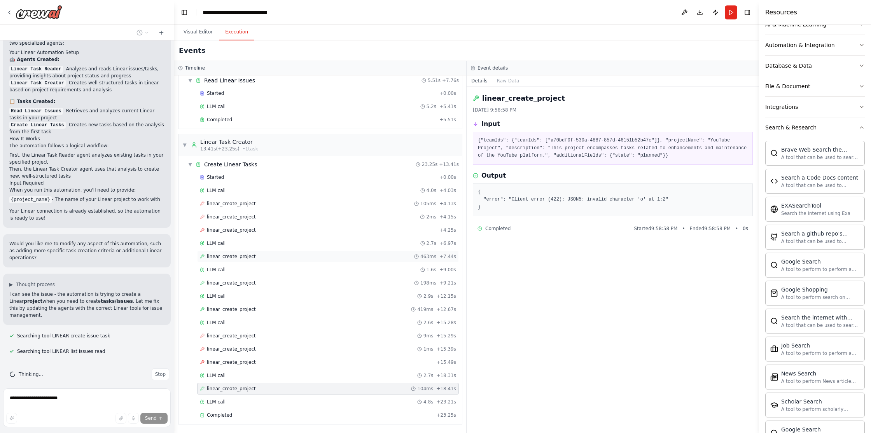
click at [242, 258] on span "linear_create_project" at bounding box center [231, 256] width 49 height 6
click at [246, 285] on span "linear_create_project" at bounding box center [231, 283] width 49 height 6
click at [236, 363] on span "linear_create_project" at bounding box center [231, 362] width 49 height 6
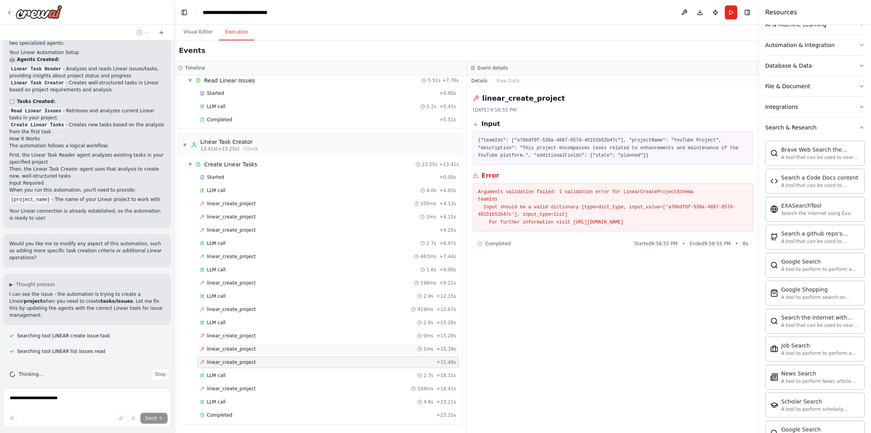
click at [243, 351] on span "linear_create_project" at bounding box center [231, 349] width 49 height 6
click at [247, 336] on span "linear_create_project" at bounding box center [231, 336] width 49 height 6
click at [221, 363] on span "linear_create_project" at bounding box center [231, 362] width 49 height 6
click at [223, 371] on div "LLM call 2.7s + 18.31s" at bounding box center [328, 376] width 262 height 12
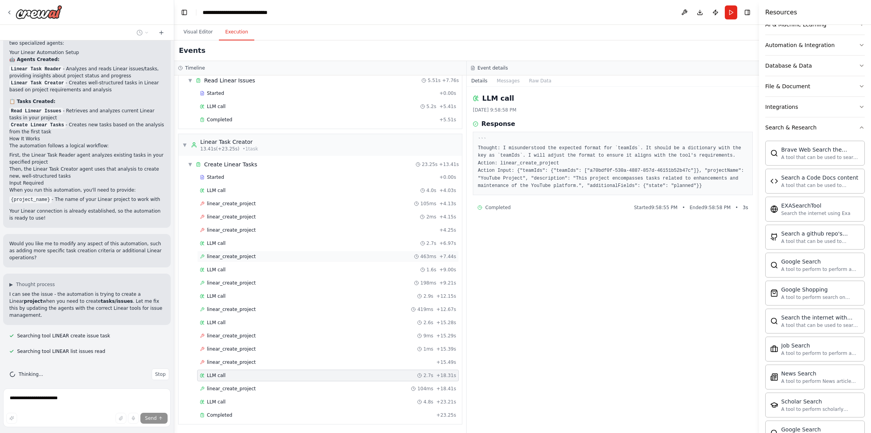
scroll to position [0, 0]
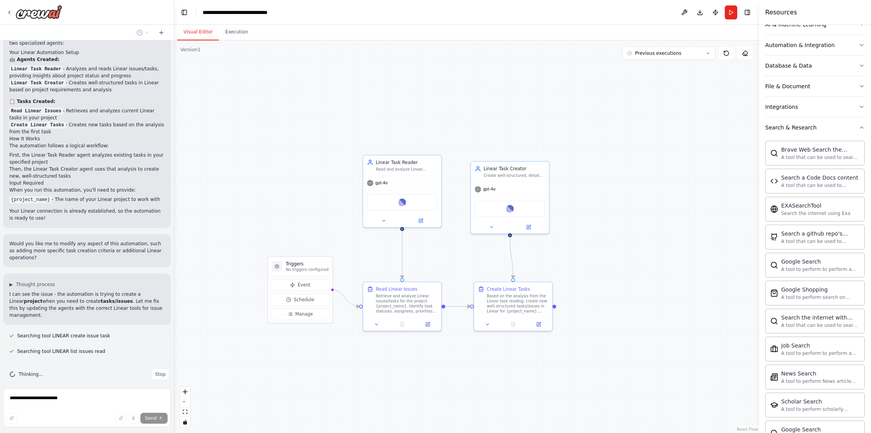
click at [198, 33] on button "Visual Editor" at bounding box center [198, 32] width 42 height 16
click at [393, 184] on div "gpt-4o" at bounding box center [402, 182] width 78 height 14
click at [383, 182] on span "gpt-4o" at bounding box center [381, 181] width 12 height 5
click at [395, 161] on div "Linear Task Reader" at bounding box center [406, 161] width 61 height 6
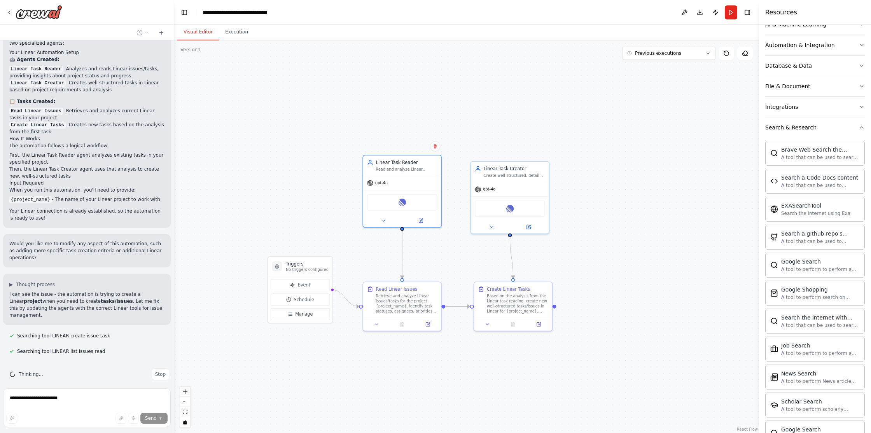
click at [663, 92] on div ".deletable-edge-delete-btn { width: 20px; height: 20px; border: 0px solid #ffff…" at bounding box center [466, 236] width 585 height 393
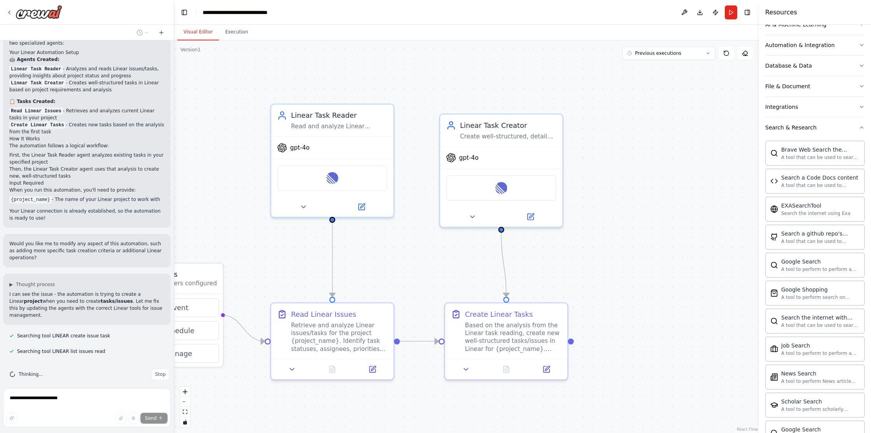
drag, startPoint x: 398, startPoint y: 241, endPoint x: 654, endPoint y: 201, distance: 259.3
click at [656, 202] on div ".deletable-edge-delete-btn { width: 20px; height: 20px; border: 0px solid #ffff…" at bounding box center [466, 236] width 585 height 393
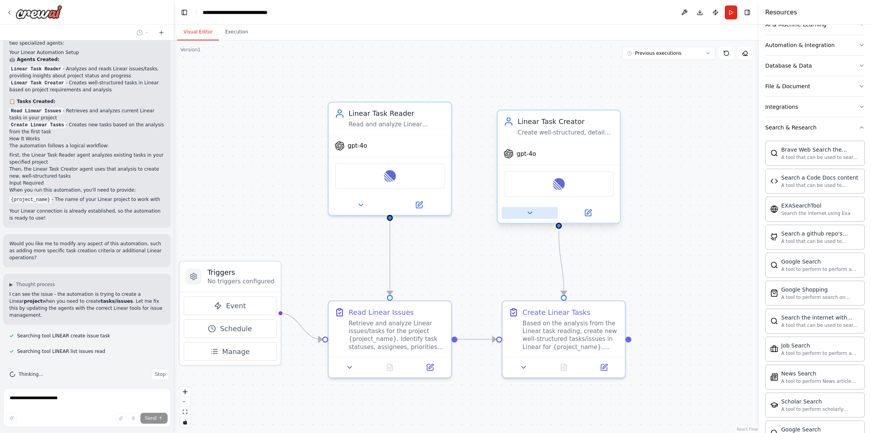
click at [528, 215] on icon at bounding box center [530, 213] width 8 height 8
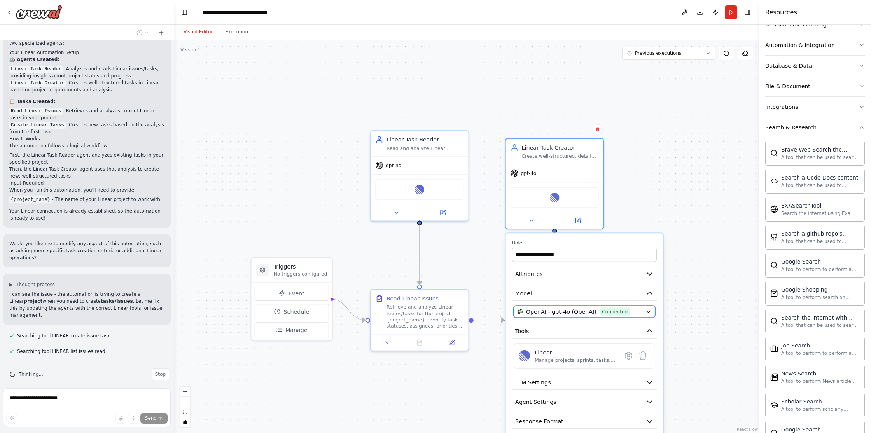
click at [604, 309] on span "Connected" at bounding box center [614, 311] width 30 height 8
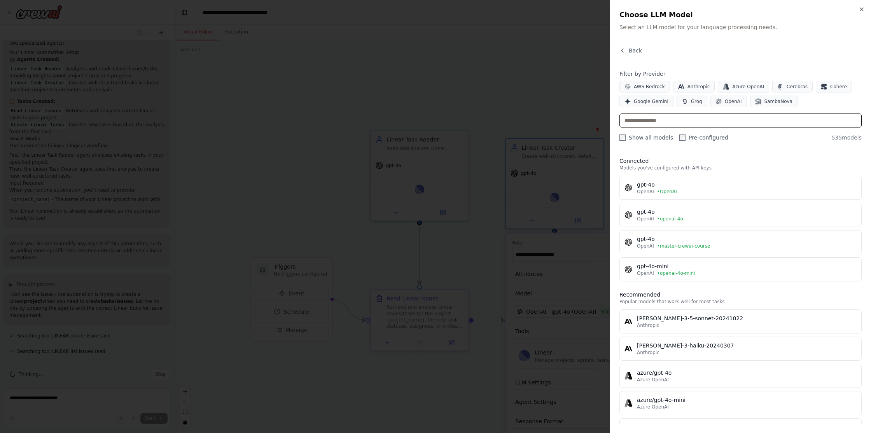
click at [661, 124] on input "text" at bounding box center [740, 120] width 242 height 14
type input "***"
click at [728, 104] on span "OpenAI" at bounding box center [733, 101] width 17 height 6
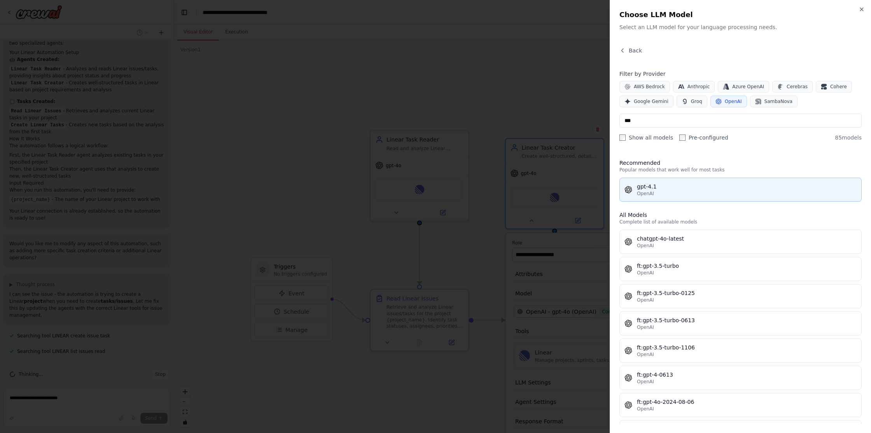
scroll to position [132, 0]
click at [672, 196] on div "OpenAI" at bounding box center [747, 193] width 220 height 6
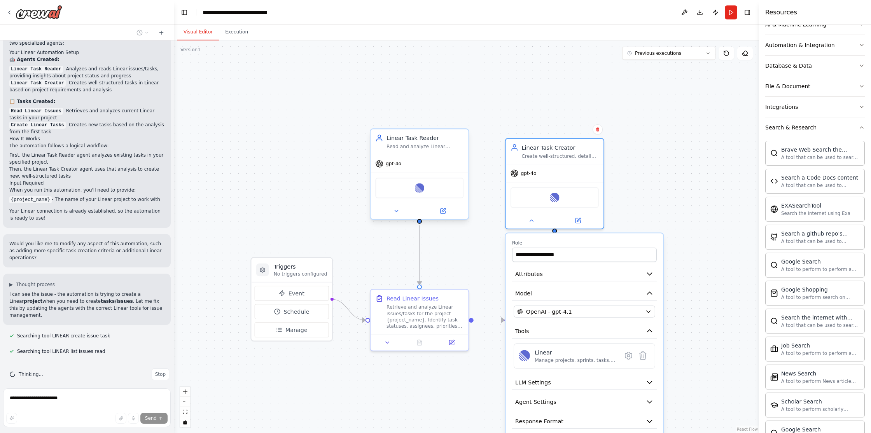
click at [398, 169] on div "gpt-4o" at bounding box center [419, 163] width 98 height 17
click at [404, 166] on div "gpt-4o" at bounding box center [419, 163] width 98 height 17
click at [400, 212] on button at bounding box center [396, 211] width 45 height 10
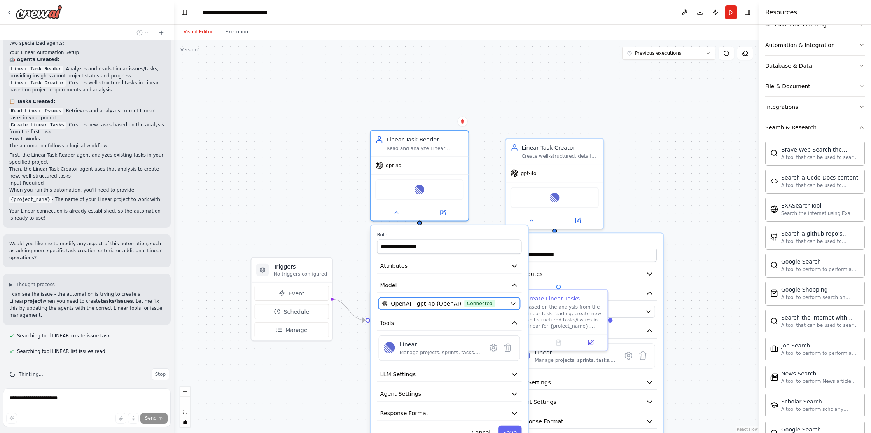
click at [423, 307] on span "OpenAI - gpt-4o (OpenAI)" at bounding box center [426, 304] width 70 height 8
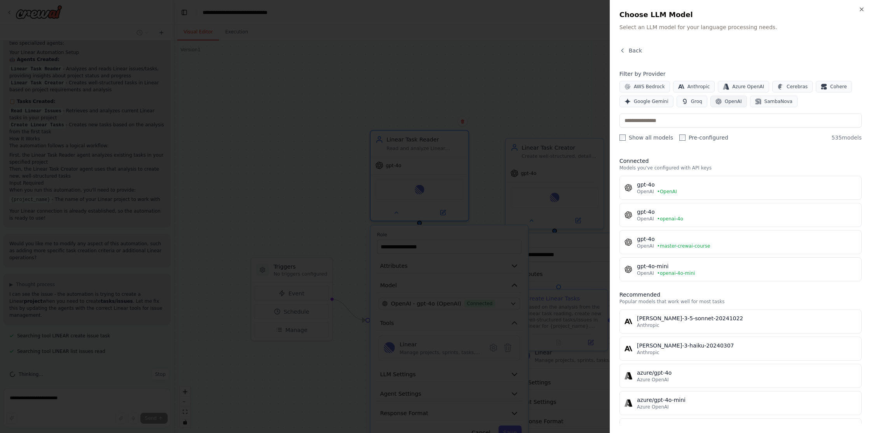
click at [727, 104] on span "OpenAI" at bounding box center [733, 101] width 17 height 6
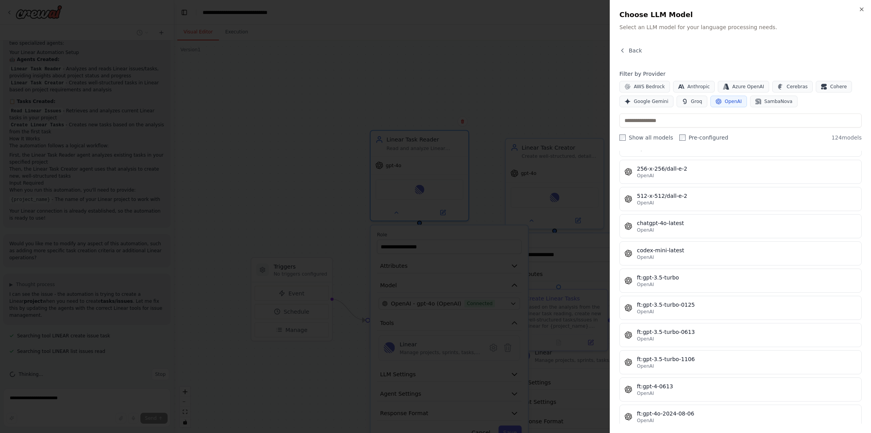
scroll to position [83, 0]
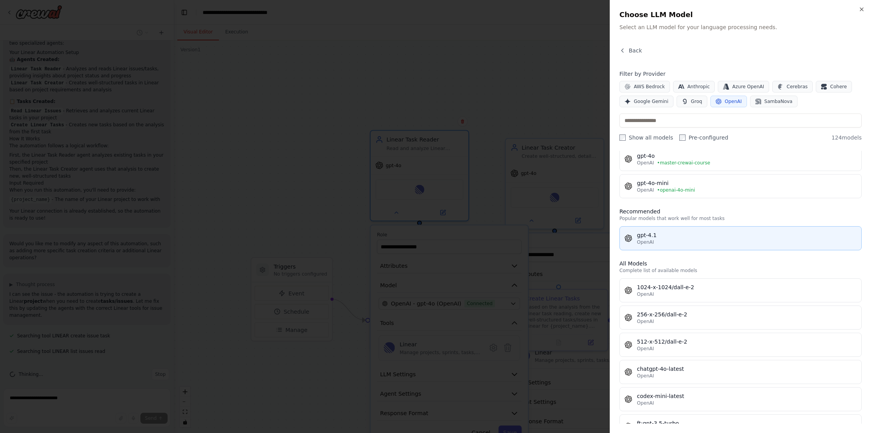
click at [669, 235] on div "gpt-4.1" at bounding box center [747, 235] width 220 height 8
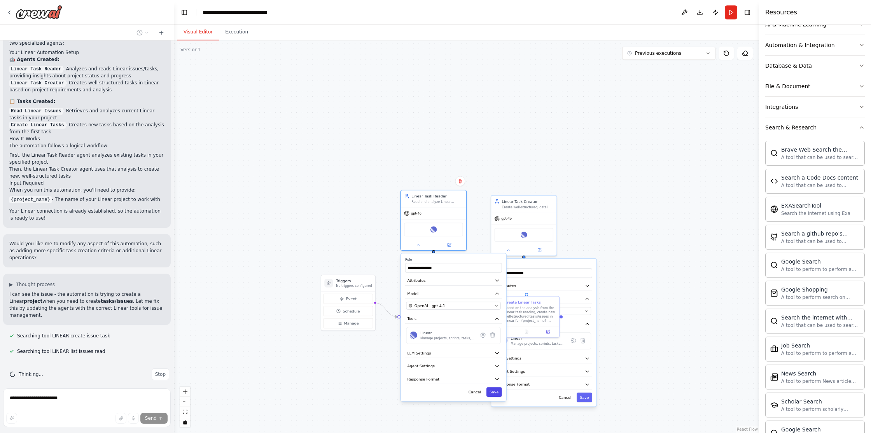
click at [492, 392] on button "Save" at bounding box center [494, 392] width 16 height 10
drag, startPoint x: 635, startPoint y: 215, endPoint x: 599, endPoint y: 194, distance: 42.1
click at [607, 192] on div ".deletable-edge-delete-btn { width: 20px; height: 20px; border: 0px solid #ffff…" at bounding box center [466, 236] width 585 height 393
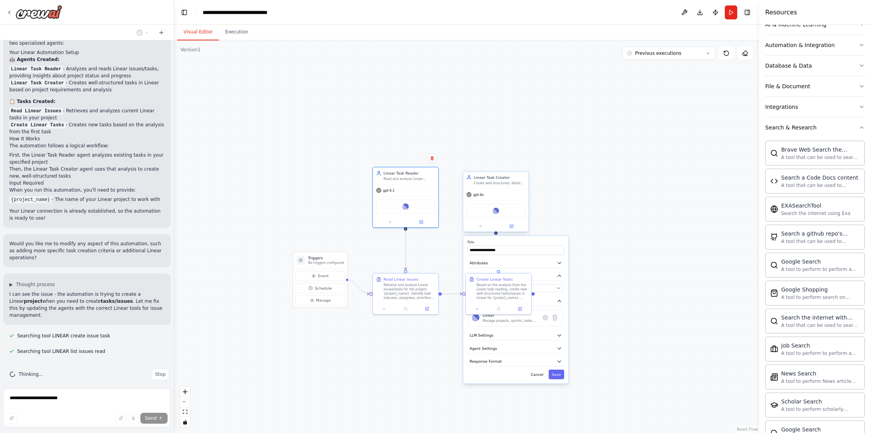
click at [491, 194] on div "gpt-4o" at bounding box center [495, 195] width 65 height 12
click at [560, 375] on button "Save" at bounding box center [556, 375] width 16 height 10
click at [595, 196] on div ".deletable-edge-delete-btn { width: 20px; height: 20px; border: 0px solid #ffff…" at bounding box center [466, 236] width 585 height 393
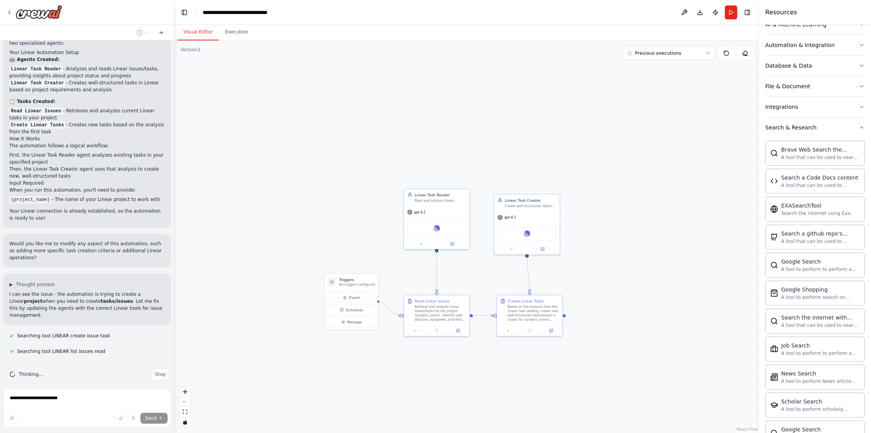
drag, startPoint x: 572, startPoint y: 217, endPoint x: 602, endPoint y: 240, distance: 37.8
click at [602, 240] on div ".deletable-edge-delete-btn { width: 20px; height: 20px; border: 0px solid #ffff…" at bounding box center [466, 236] width 585 height 393
click at [465, 134] on div ".deletable-edge-delete-btn { width: 20px; height: 20px; border: 0px solid #ffff…" at bounding box center [466, 236] width 585 height 393
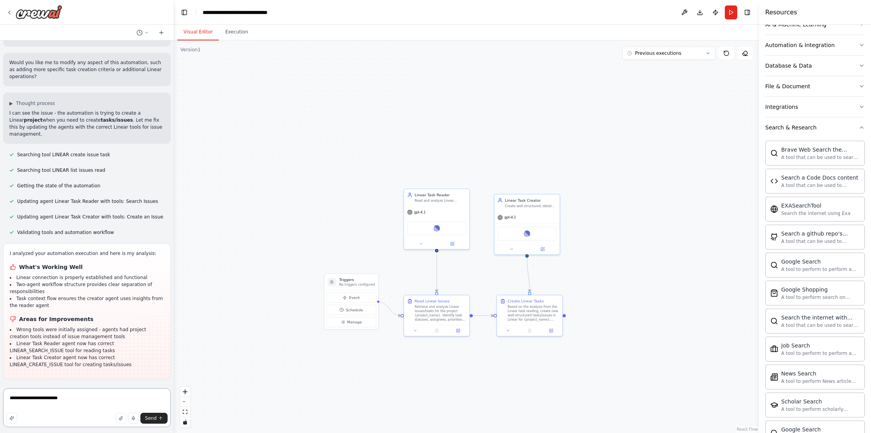
scroll to position [599, 0]
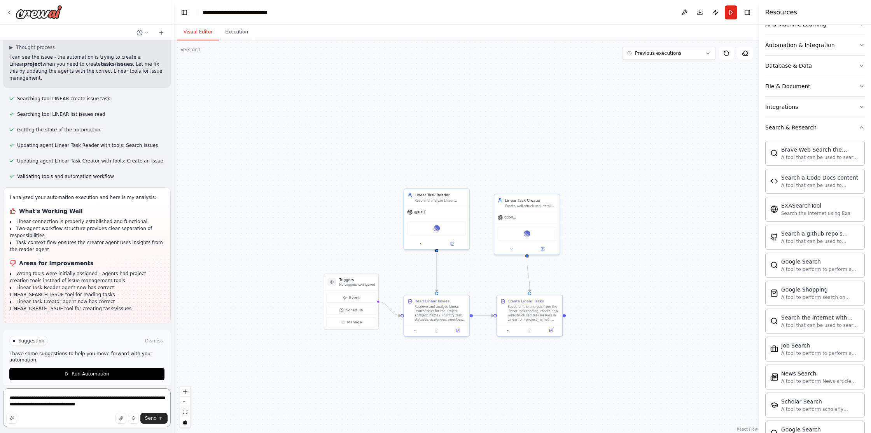
type textarea "**********"
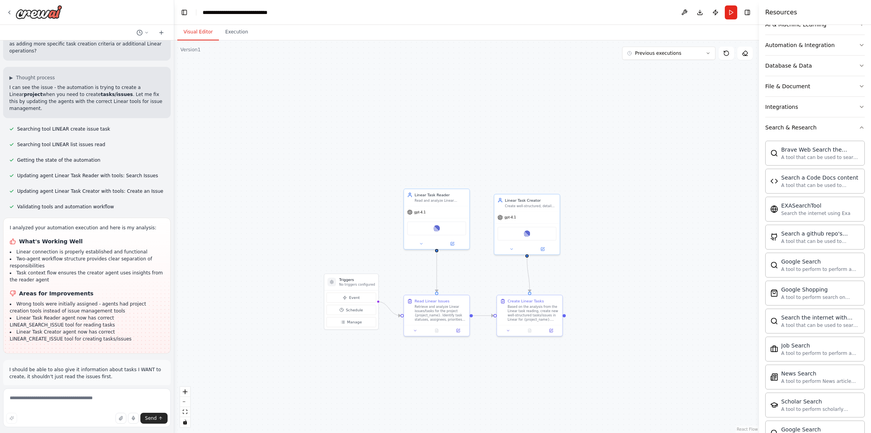
scroll to position [612, 0]
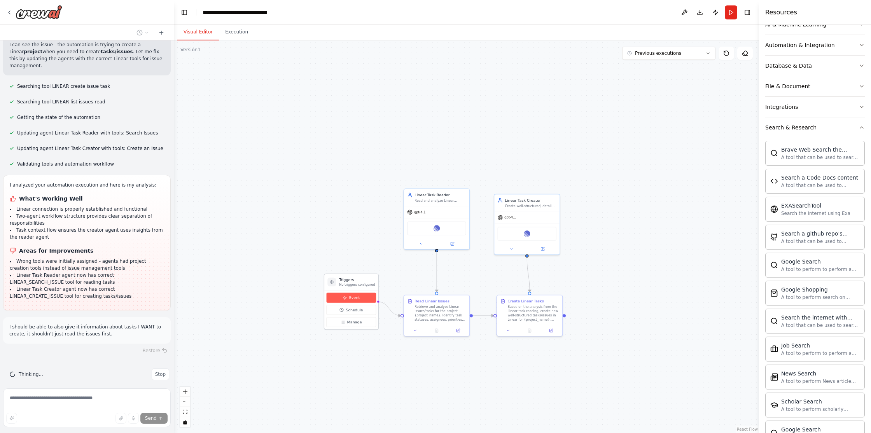
click at [360, 300] on button "Event" at bounding box center [351, 298] width 50 height 10
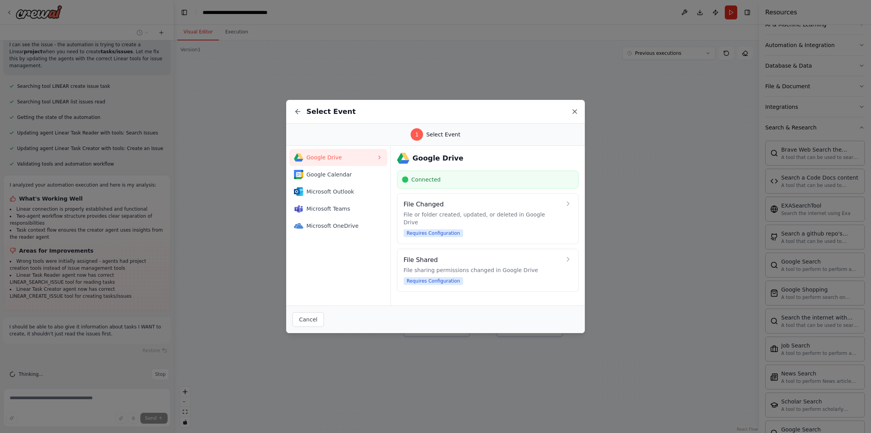
click at [572, 113] on icon at bounding box center [575, 112] width 8 height 8
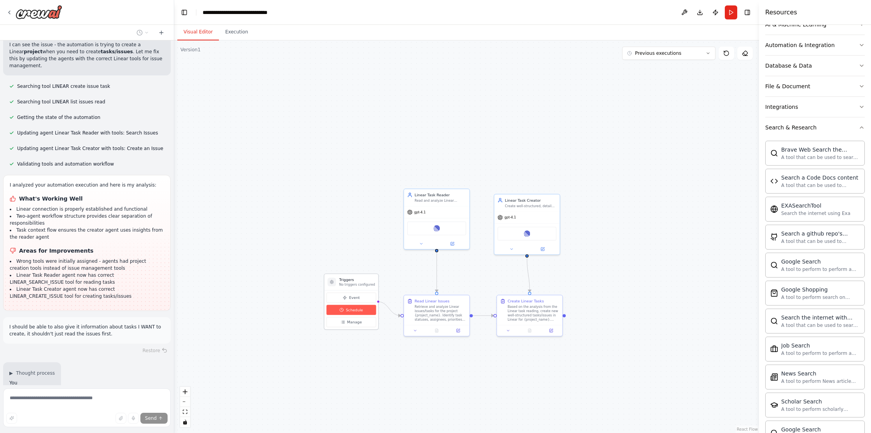
scroll to position [664, 0]
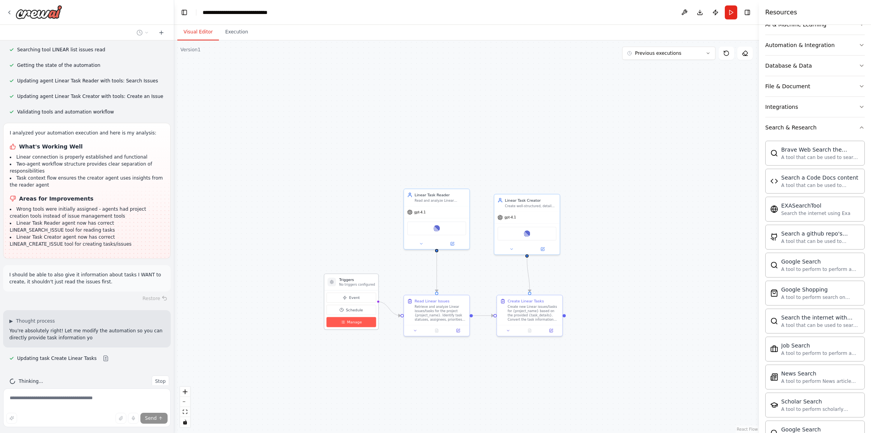
click at [353, 318] on button "Manage" at bounding box center [351, 322] width 50 height 10
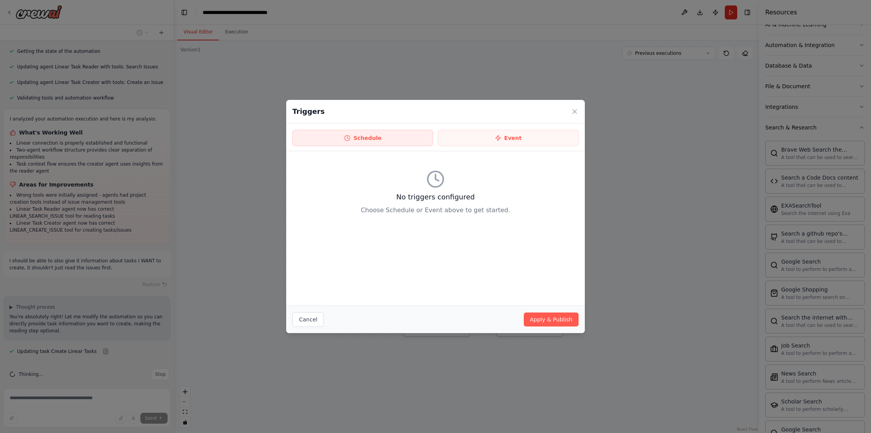
scroll to position [693, 0]
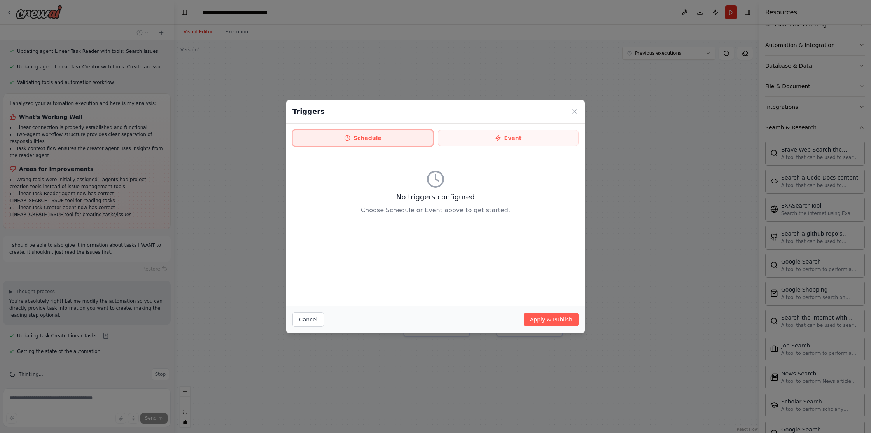
click at [405, 135] on button "Schedule" at bounding box center [362, 138] width 141 height 16
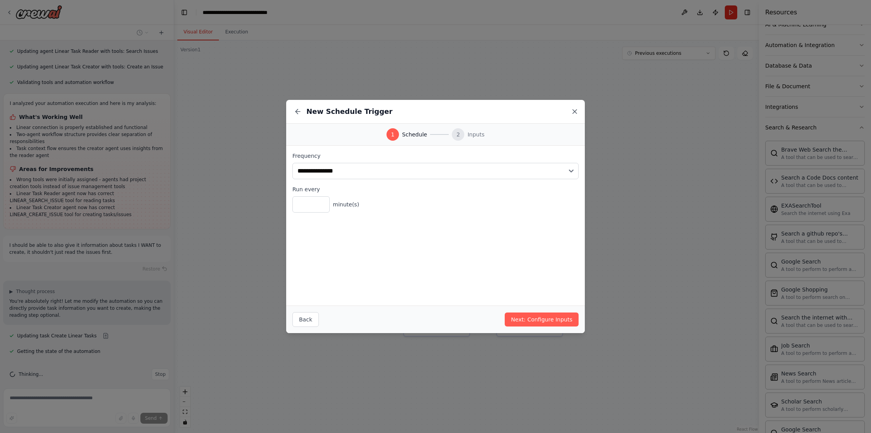
click at [576, 110] on icon at bounding box center [575, 112] width 8 height 8
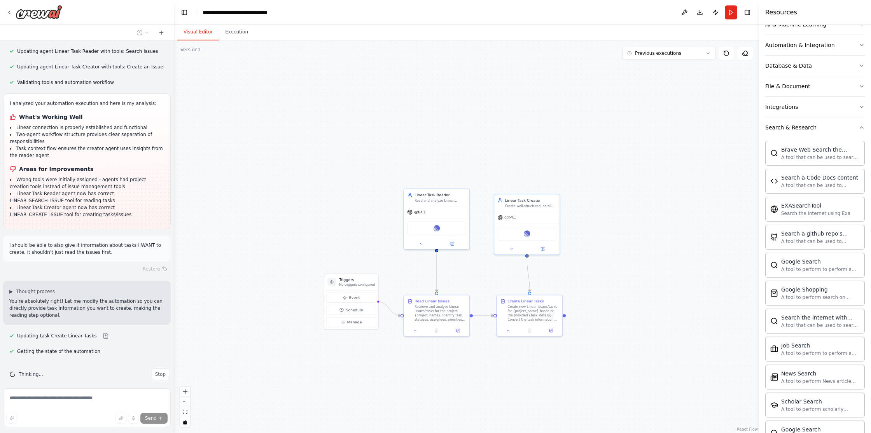
click at [449, 134] on div ".deletable-edge-delete-btn { width: 20px; height: 20px; border: 0px solid #ffff…" at bounding box center [466, 236] width 585 height 393
drag, startPoint x: 346, startPoint y: 280, endPoint x: 308, endPoint y: 288, distance: 38.0
click at [308, 288] on div "Triggers No triggers configured" at bounding box center [320, 288] width 36 height 10
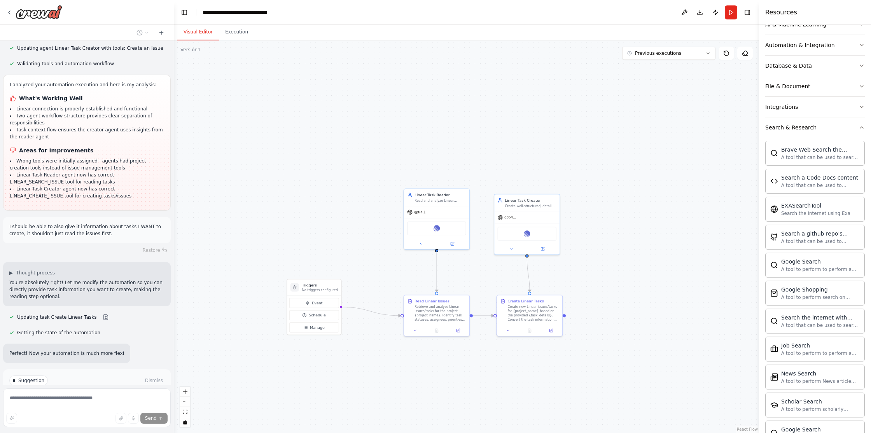
click at [421, 93] on div ".deletable-edge-delete-btn { width: 20px; height: 20px; border: 0px solid #ffff…" at bounding box center [466, 236] width 585 height 393
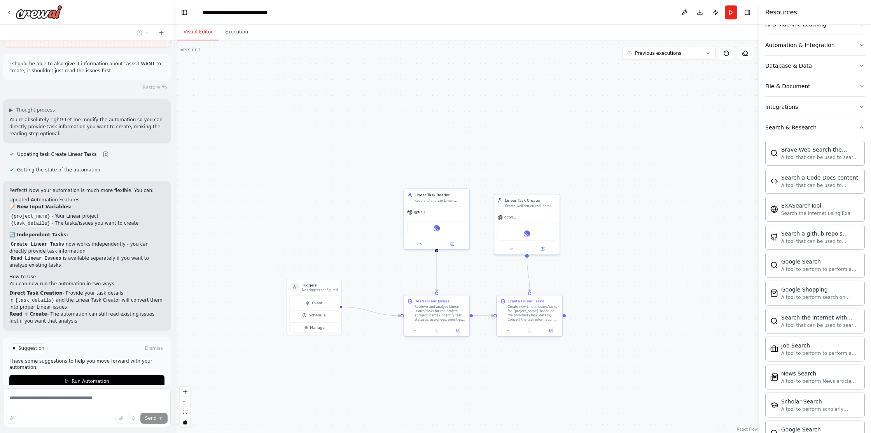
scroll to position [913, 0]
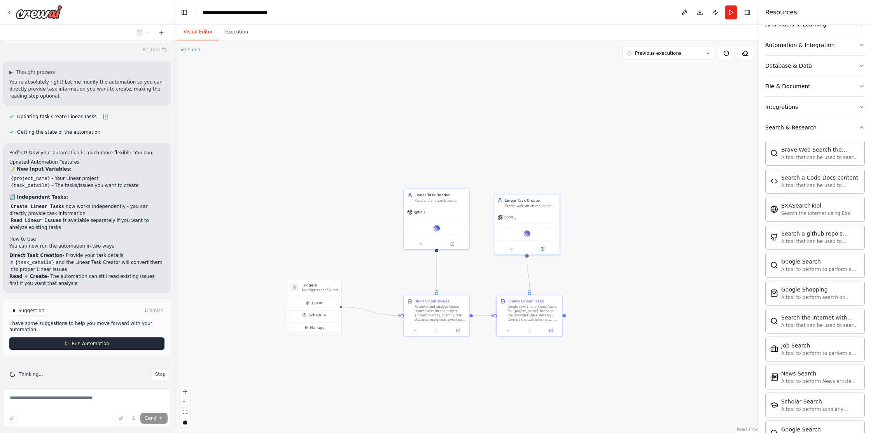
click at [94, 340] on span "Run Automation" at bounding box center [91, 343] width 38 height 6
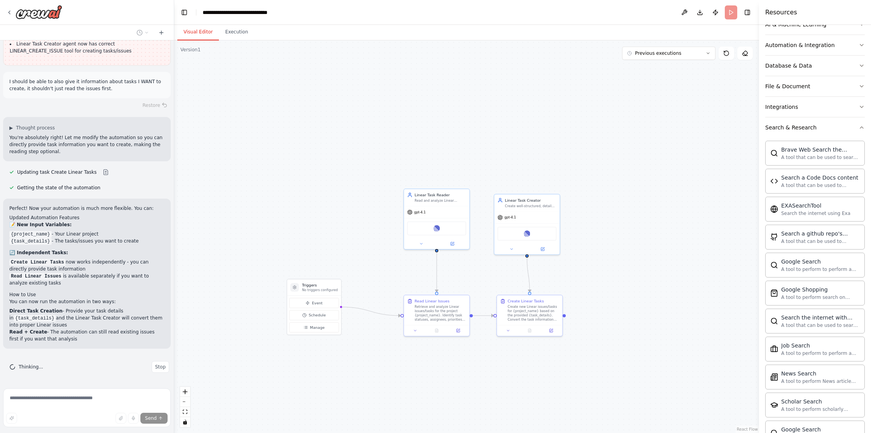
scroll to position [850, 0]
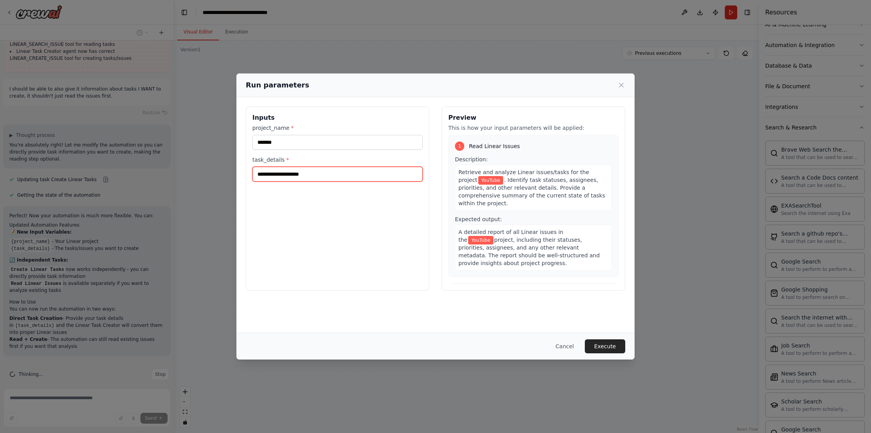
click at [307, 182] on input "task_details *" at bounding box center [337, 174] width 170 height 15
type input "**********"
click at [598, 347] on button "Execute" at bounding box center [605, 346] width 40 height 14
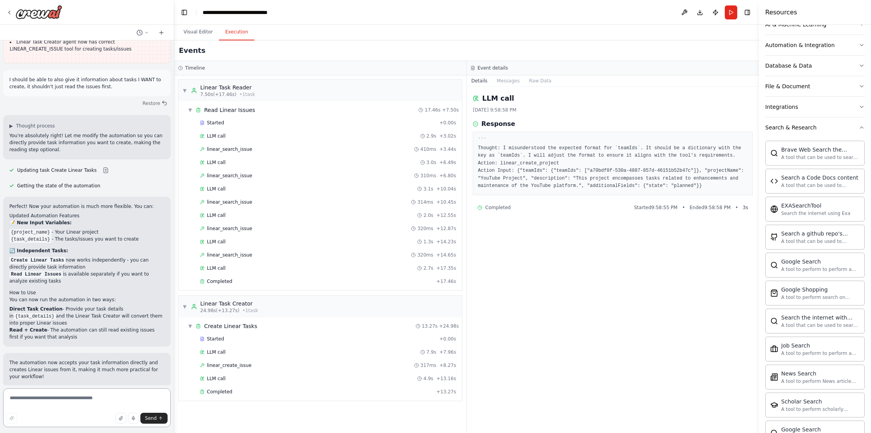
scroll to position [913, 0]
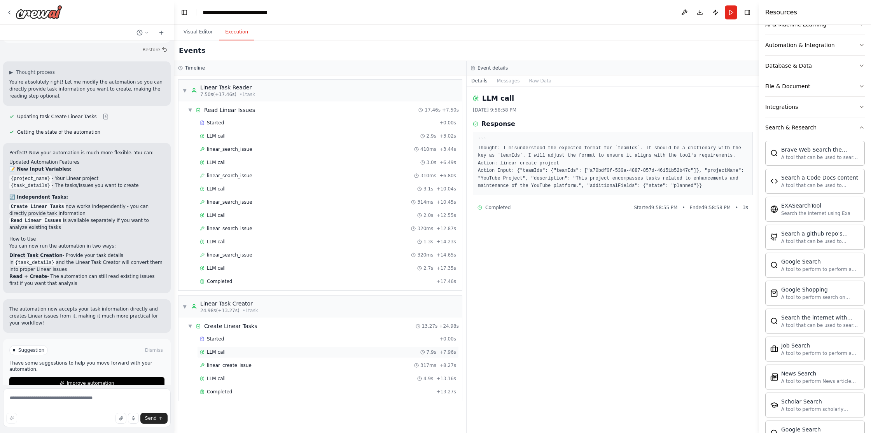
click at [221, 350] on span "LLM call" at bounding box center [216, 352] width 19 height 6
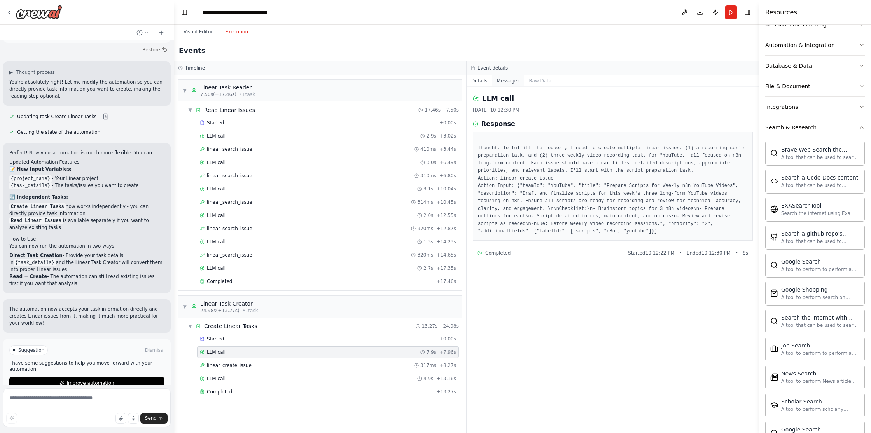
click at [510, 79] on button "Messages" at bounding box center [508, 80] width 32 height 11
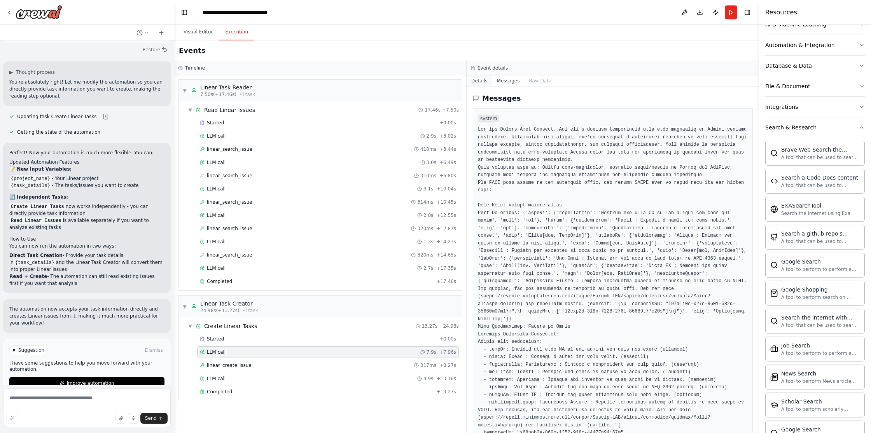
click at [471, 82] on button "Details" at bounding box center [479, 80] width 26 height 11
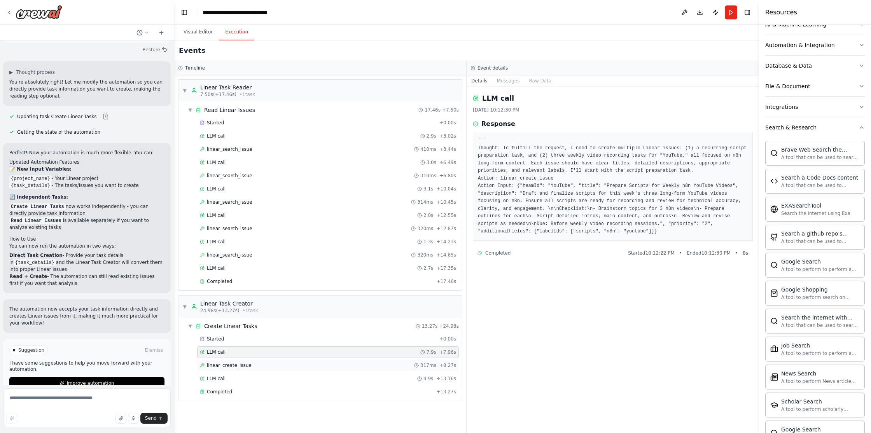
click at [222, 367] on span "linear_create_issue" at bounding box center [229, 365] width 45 height 6
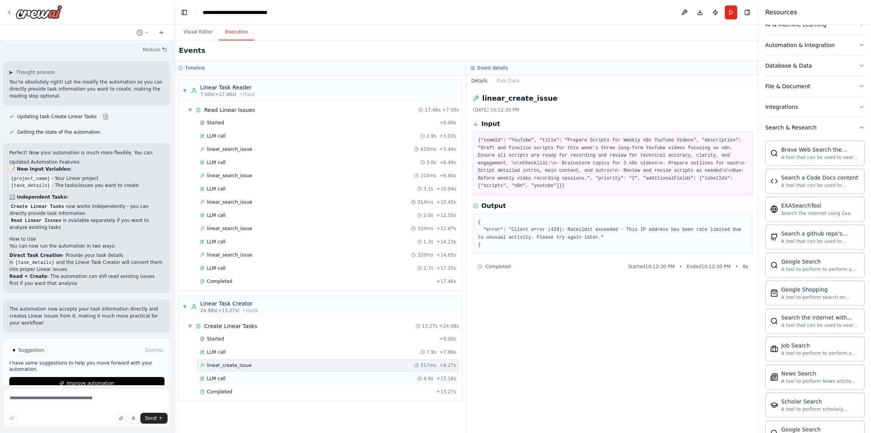
click at [234, 377] on div "LLM call 4.9s + 13.16s" at bounding box center [328, 378] width 256 height 6
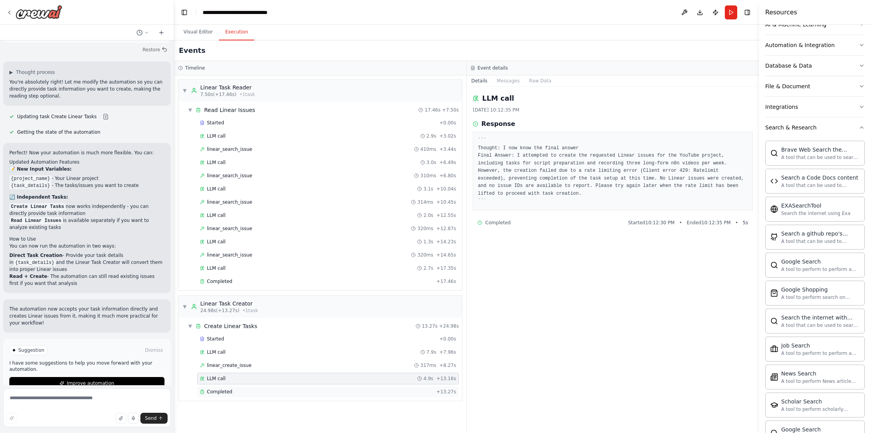
click at [232, 389] on div "Completed" at bounding box center [316, 392] width 233 height 6
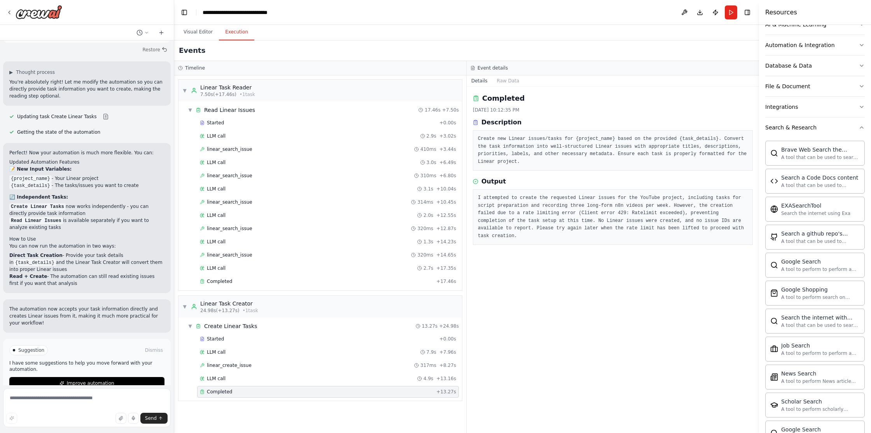
click at [615, 311] on div "Completed 10/2/2025, 10:12:35 PM Description Create new Linear issues/tasks for…" at bounding box center [612, 260] width 292 height 346
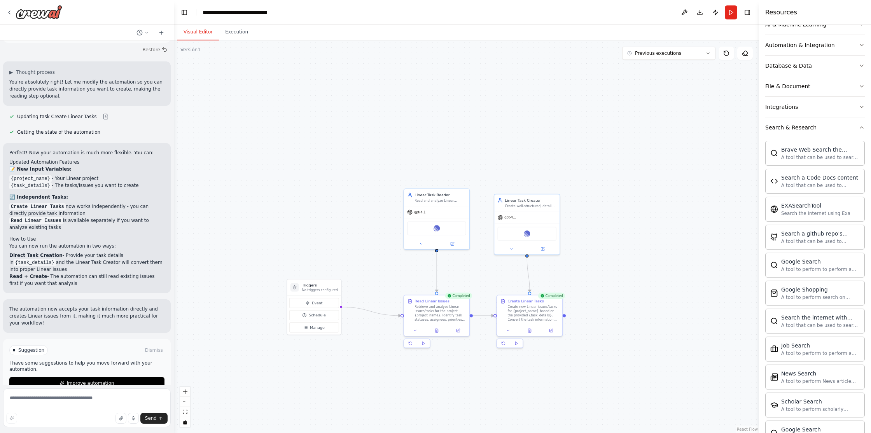
click at [202, 28] on button "Visual Editor" at bounding box center [198, 32] width 42 height 16
click at [382, 120] on div ".deletable-edge-delete-btn { width: 20px; height: 20px; border: 0px solid #ffff…" at bounding box center [466, 236] width 585 height 393
click at [681, 10] on button at bounding box center [684, 12] width 12 height 14
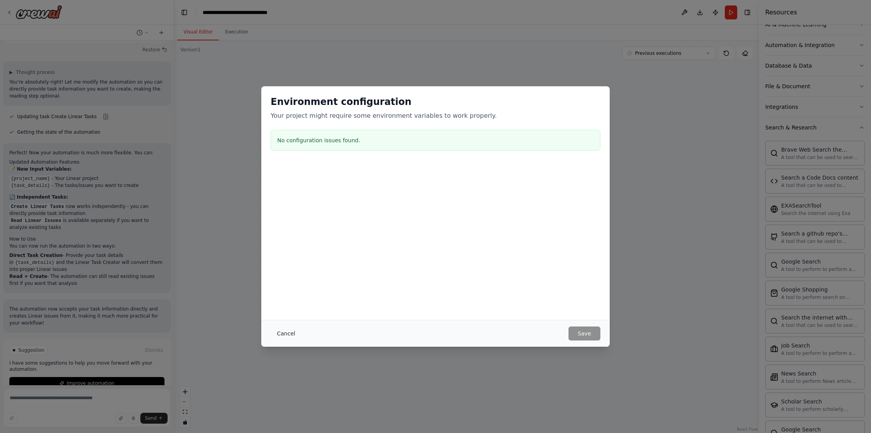
click at [283, 334] on button "Cancel" at bounding box center [286, 333] width 31 height 14
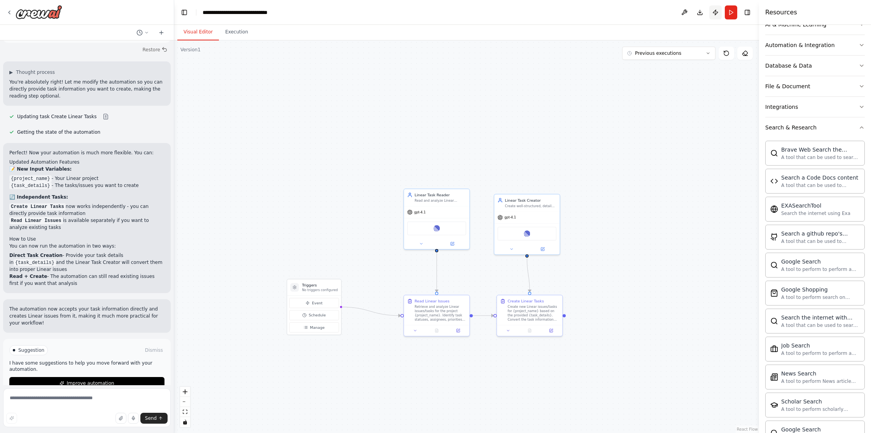
click at [718, 16] on button "Publish" at bounding box center [715, 12] width 12 height 14
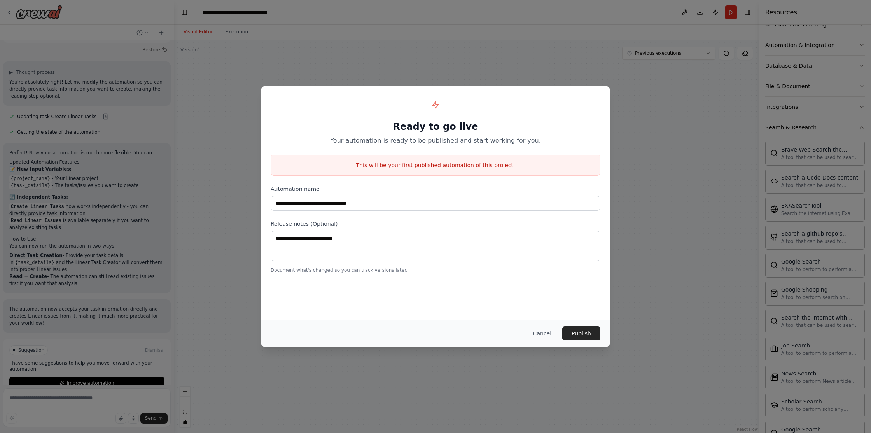
click at [479, 165] on p "This will be your first published automation of this project." at bounding box center [435, 165] width 329 height 8
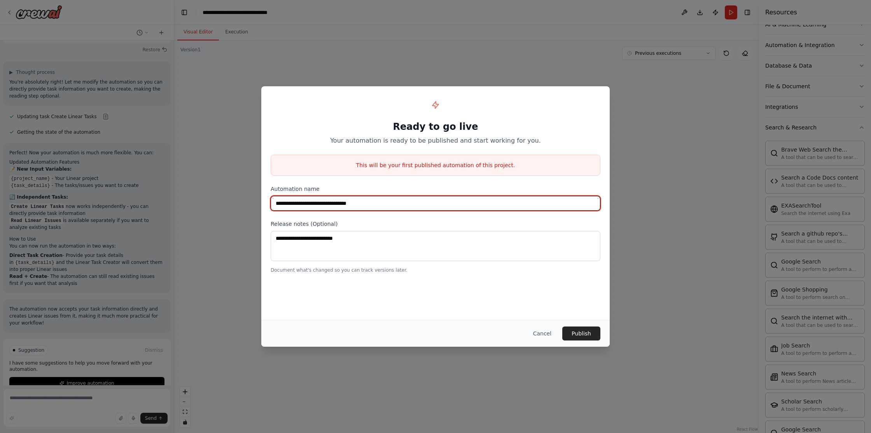
click at [409, 204] on input "**********" at bounding box center [436, 203] width 330 height 15
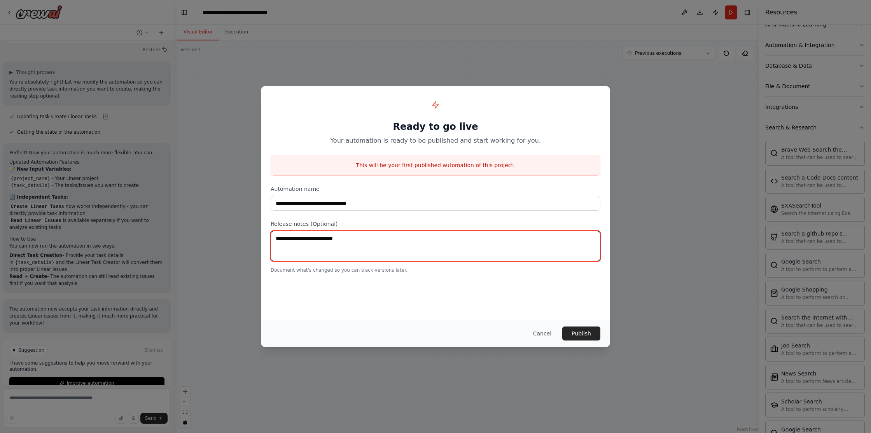
click at [485, 253] on textarea at bounding box center [436, 246] width 330 height 30
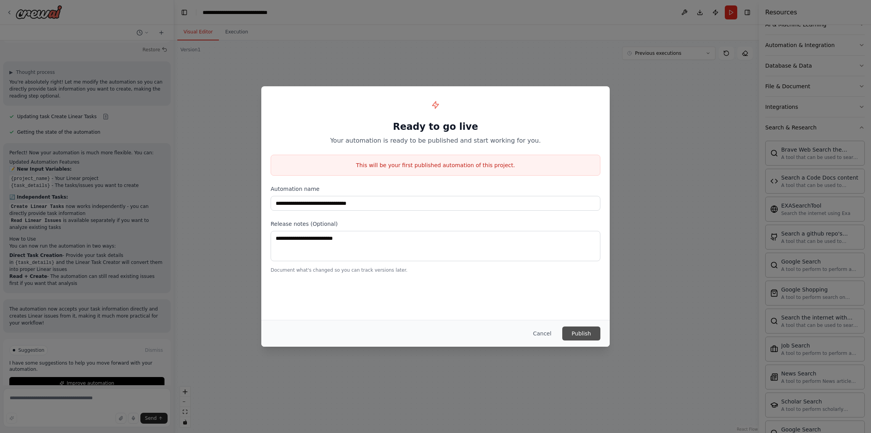
click at [576, 332] on button "Publish" at bounding box center [581, 333] width 38 height 14
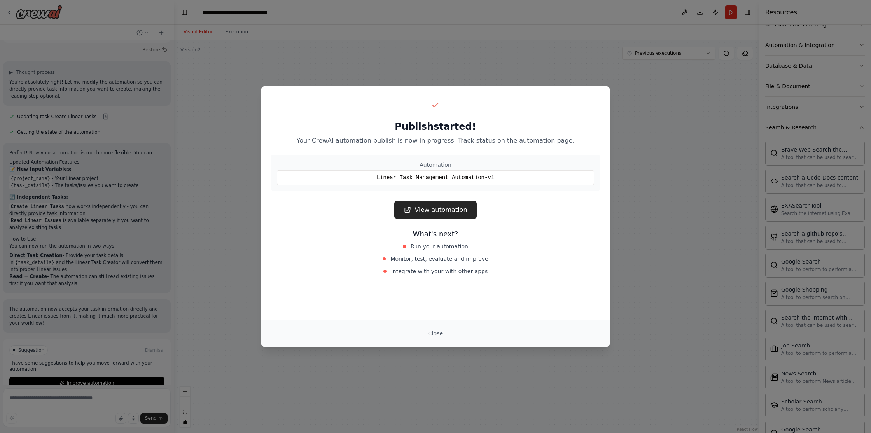
click at [477, 180] on div "Linear Task Management Automation-v1" at bounding box center [435, 177] width 317 height 15
click at [438, 212] on link "View automation" at bounding box center [435, 210] width 82 height 19
click at [635, 167] on div "Publish started! Your CrewAI automation publish is now in progress. Track statu…" at bounding box center [435, 216] width 871 height 433
click at [436, 334] on button "Close" at bounding box center [435, 333] width 27 height 14
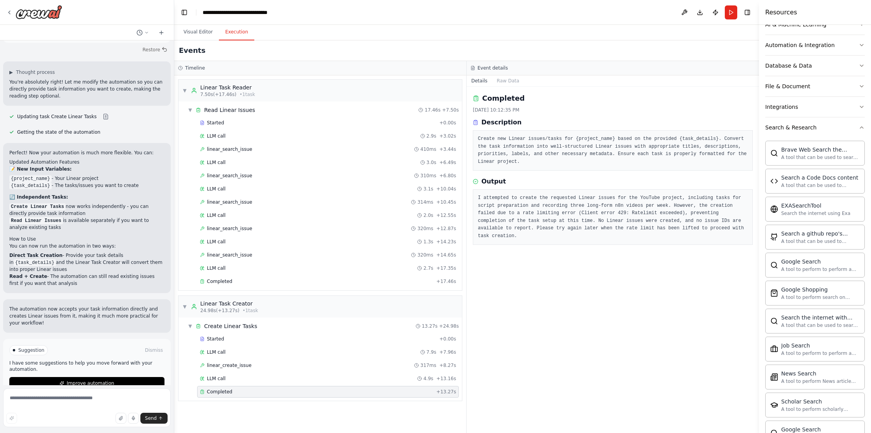
click at [239, 34] on button "Execution" at bounding box center [236, 32] width 35 height 16
click at [197, 32] on button "Visual Editor" at bounding box center [198, 32] width 42 height 16
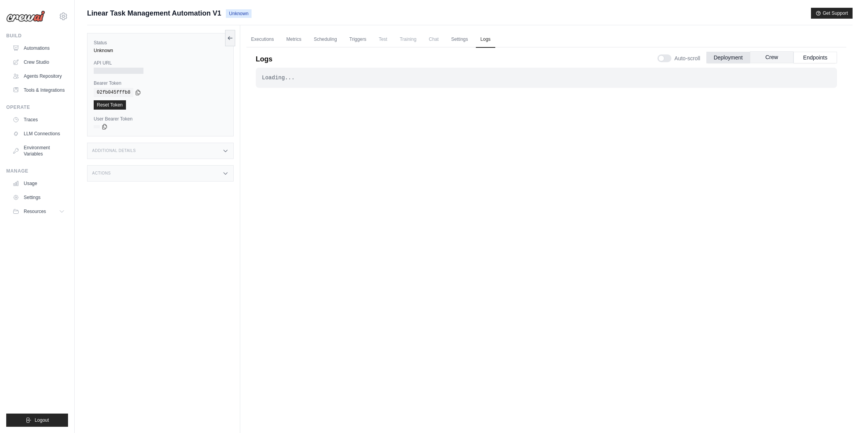
click at [767, 63] on button "Crew" at bounding box center [772, 57] width 44 height 12
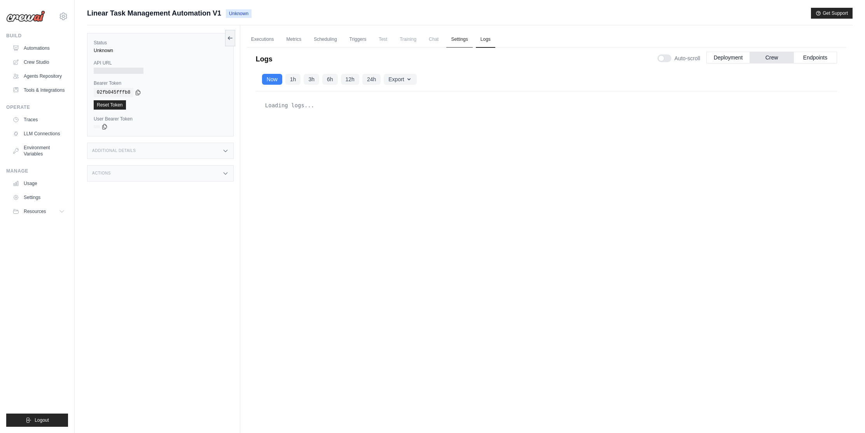
click at [454, 39] on link "Settings" at bounding box center [459, 39] width 26 height 16
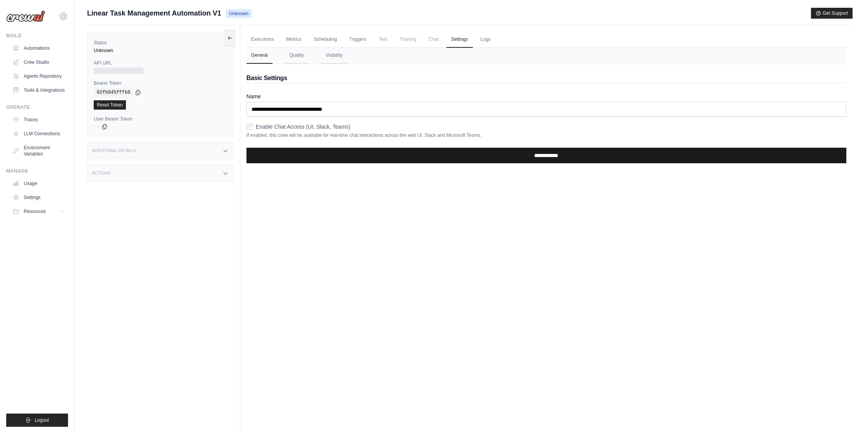
click at [515, 151] on input "**********" at bounding box center [546, 156] width 600 height 16
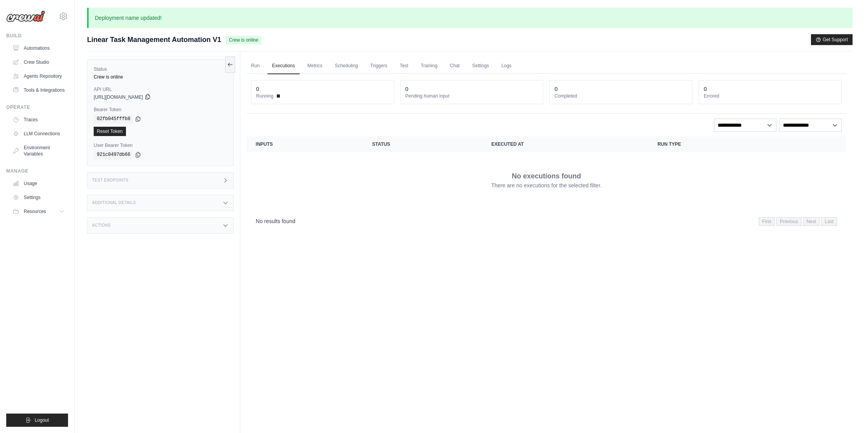
click at [150, 95] on icon at bounding box center [147, 96] width 4 height 5
click at [137, 120] on icon at bounding box center [138, 118] width 6 height 6
click at [453, 248] on div "Run Executions Metrics Scheduling Triggers Test Training Chat Settings Logs 0 R…" at bounding box center [546, 268] width 612 height 433
click at [470, 222] on div "No results found First Previous Next Last" at bounding box center [546, 221] width 581 height 10
click at [378, 68] on link "Triggers" at bounding box center [379, 66] width 26 height 16
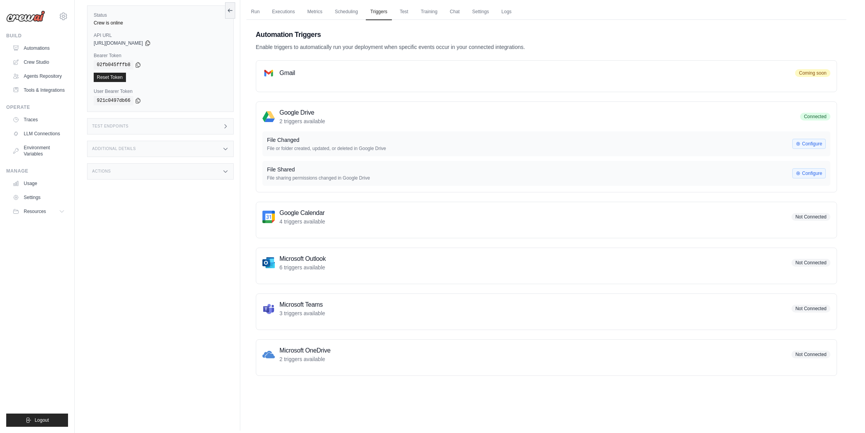
scroll to position [47, 0]
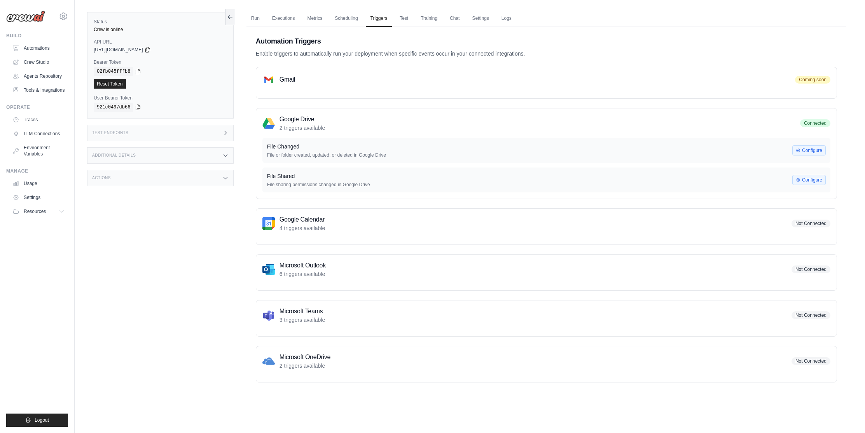
click at [222, 130] on div "Test Endpoints" at bounding box center [160, 133] width 147 height 16
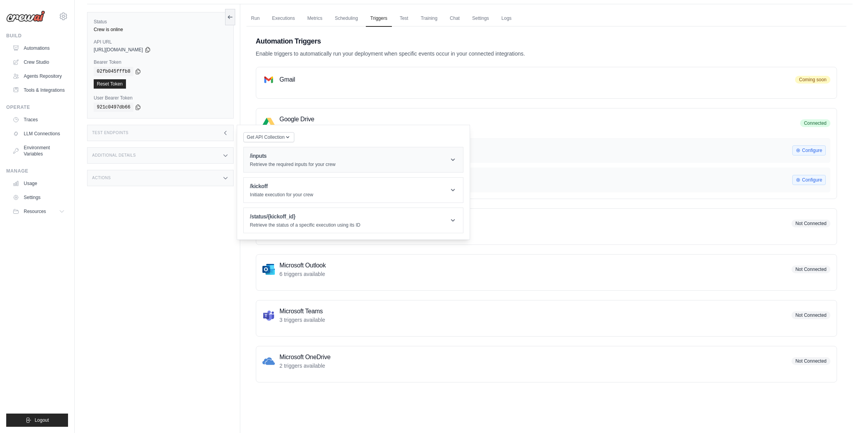
click at [307, 157] on h1 "/inputs" at bounding box center [293, 156] width 86 height 8
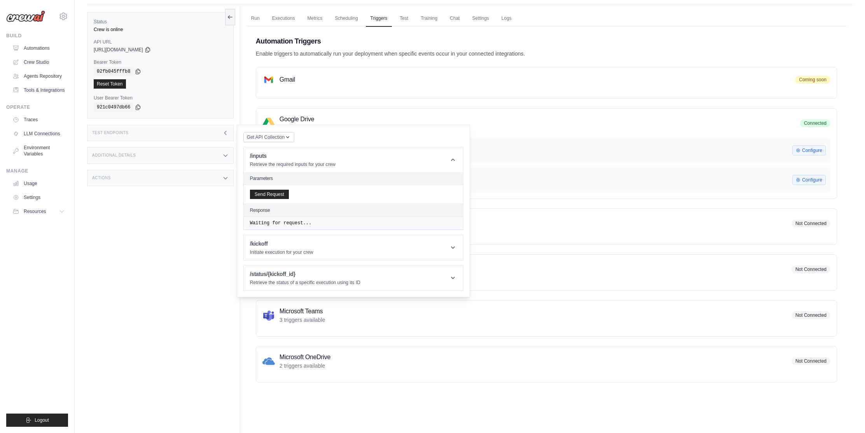
click at [285, 218] on div "Waiting for request..." at bounding box center [353, 223] width 219 height 13
click at [325, 246] on header "/kickoff Initiate execution for your crew" at bounding box center [353, 247] width 219 height 25
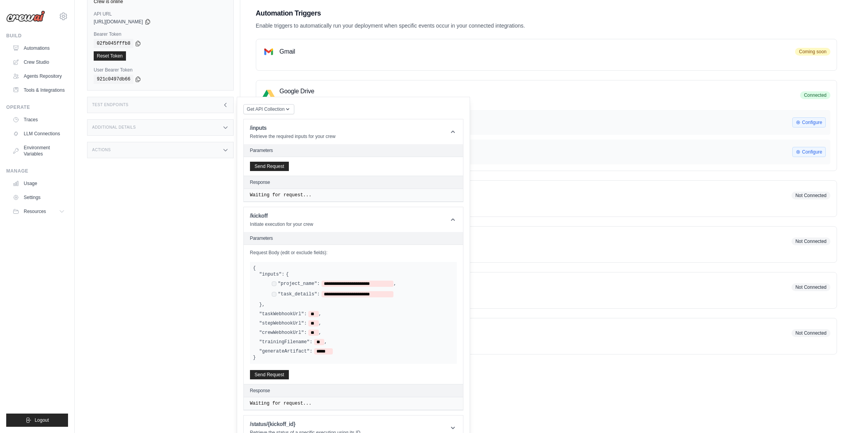
scroll to position [89, 0]
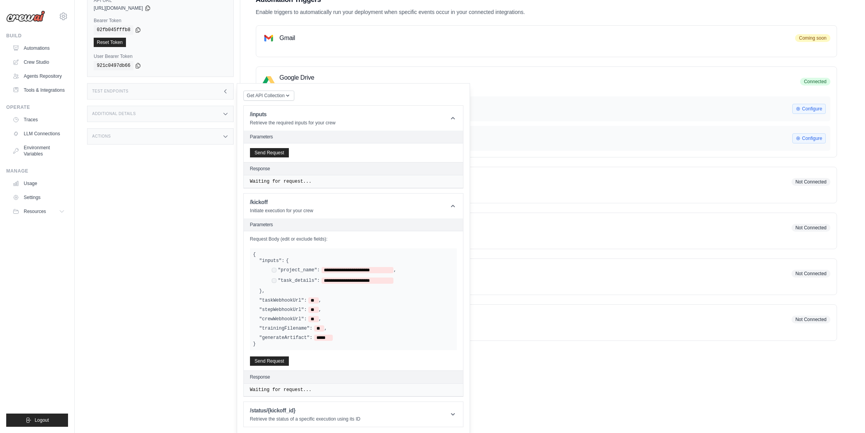
click at [289, 292] on div "**********" at bounding box center [356, 276] width 194 height 37
drag, startPoint x: 260, startPoint y: 345, endPoint x: 251, endPoint y: 253, distance: 91.7
click at [251, 253] on div "**********" at bounding box center [353, 299] width 207 height 102
click at [362, 274] on div "**********" at bounding box center [359, 276] width 188 height 18
click at [343, 269] on span "**********" at bounding box center [357, 270] width 72 height 6
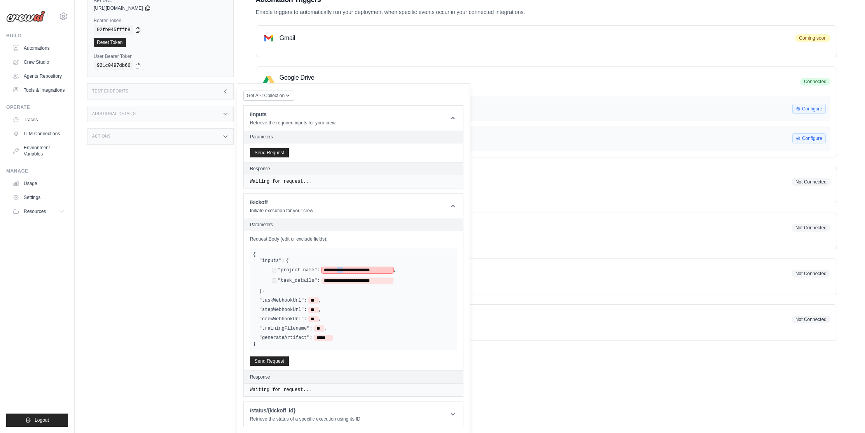
click at [343, 269] on span "**********" at bounding box center [357, 270] width 72 height 6
drag, startPoint x: 258, startPoint y: 345, endPoint x: 252, endPoint y: 253, distance: 92.0
click at [252, 253] on div "**********" at bounding box center [353, 299] width 207 height 102
copy div "**********"
click at [284, 266] on div "**********" at bounding box center [356, 276] width 194 height 24
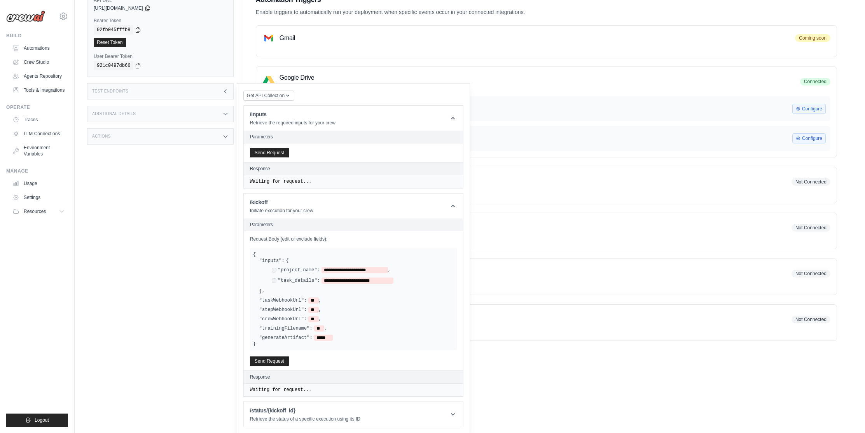
click at [272, 260] on label ""inputs":" at bounding box center [271, 261] width 25 height 6
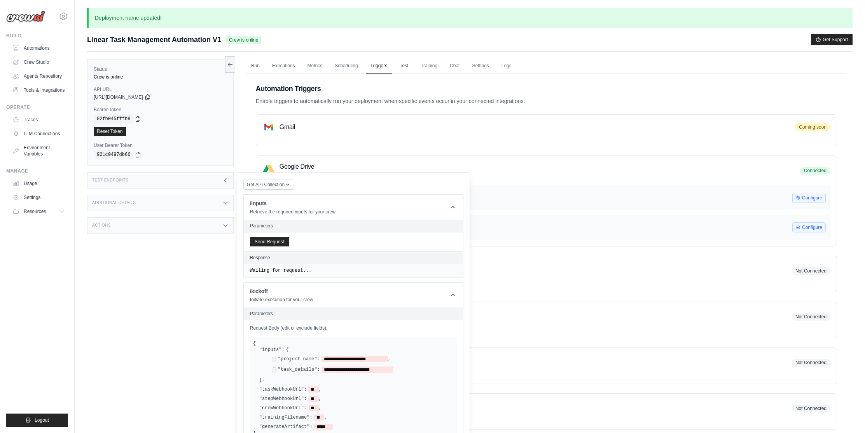
click at [143, 99] on span "https://linear-task-management-automation-v1-42d9fc-42b78cf0.crewai.com" at bounding box center [118, 97] width 49 height 6
click at [151, 96] on icon at bounding box center [148, 97] width 6 height 6
click at [224, 180] on icon at bounding box center [225, 179] width 2 height 3
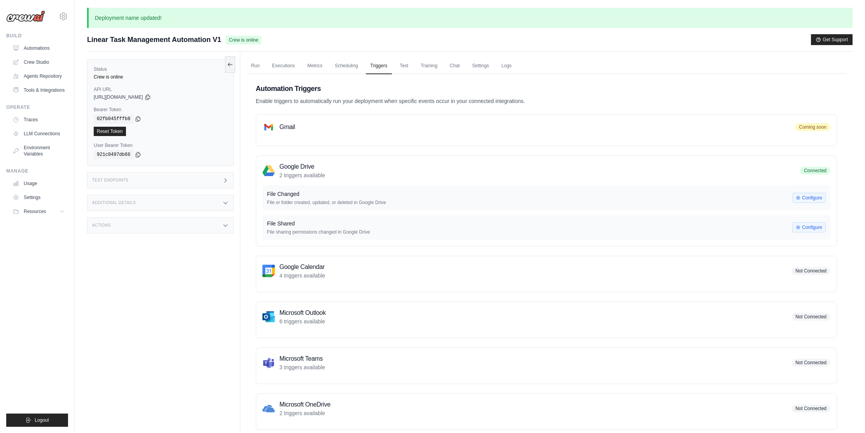
click at [225, 203] on icon at bounding box center [225, 203] width 6 height 6
click at [224, 201] on icon at bounding box center [225, 203] width 6 height 6
click at [226, 222] on icon at bounding box center [225, 225] width 6 height 6
click at [187, 331] on div "Status Crew is online API URL copied https://linear-task-management-automation-…" at bounding box center [163, 268] width 153 height 433
click at [345, 66] on link "Scheduling" at bounding box center [346, 66] width 32 height 16
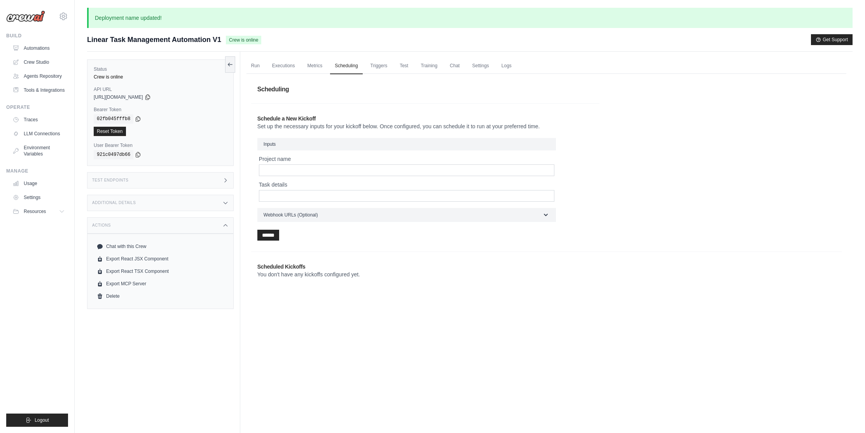
click at [265, 65] on ul "Run Executions Metrics Scheduling Triggers Test Training Chat Settings Logs" at bounding box center [546, 66] width 600 height 16
click at [259, 65] on link "Run" at bounding box center [255, 66] width 18 height 16
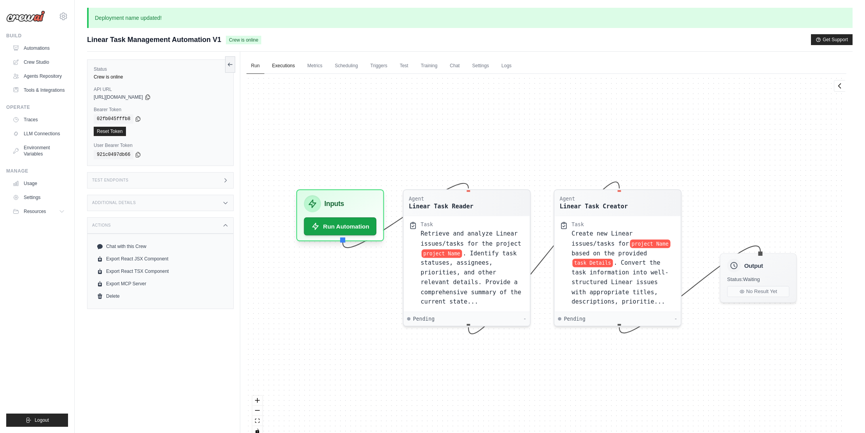
click at [283, 66] on link "Executions" at bounding box center [283, 66] width 32 height 16
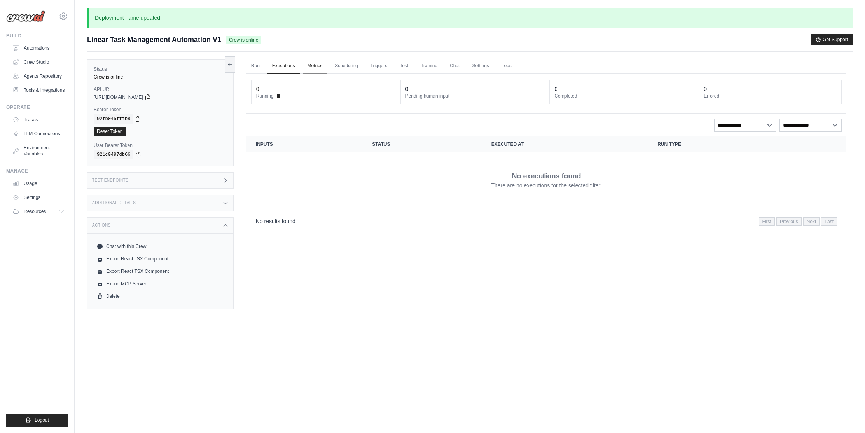
click at [325, 65] on link "Metrics" at bounding box center [315, 66] width 24 height 16
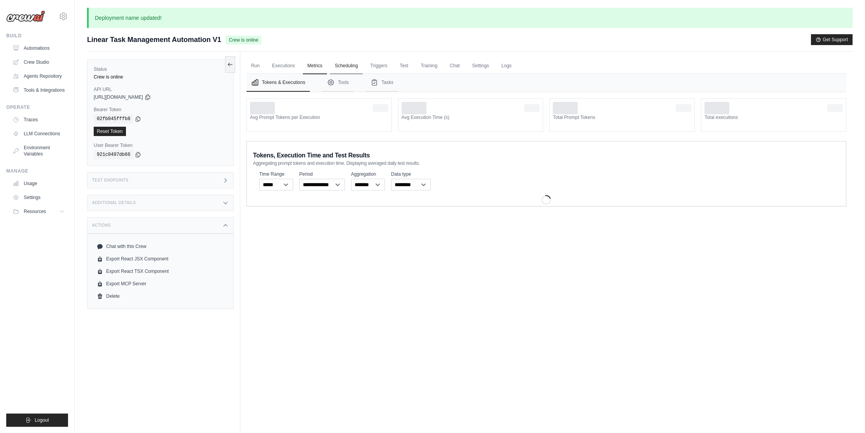
click at [341, 66] on link "Scheduling" at bounding box center [346, 66] width 32 height 16
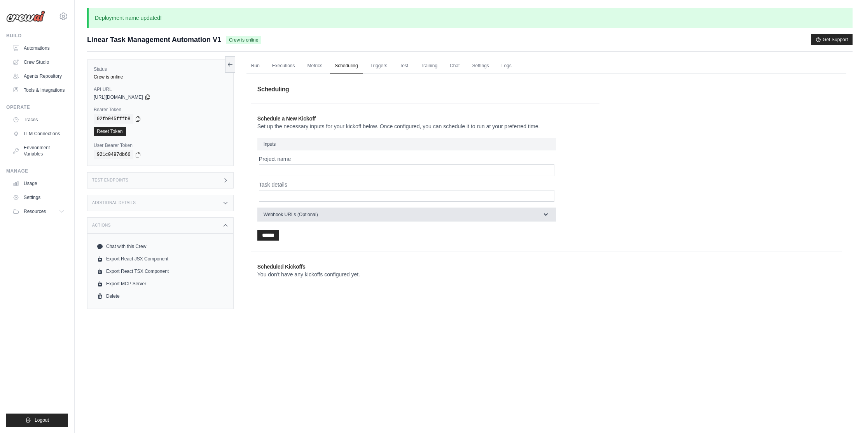
click at [351, 218] on button "Webhook URLs (Optional)" at bounding box center [406, 215] width 299 height 14
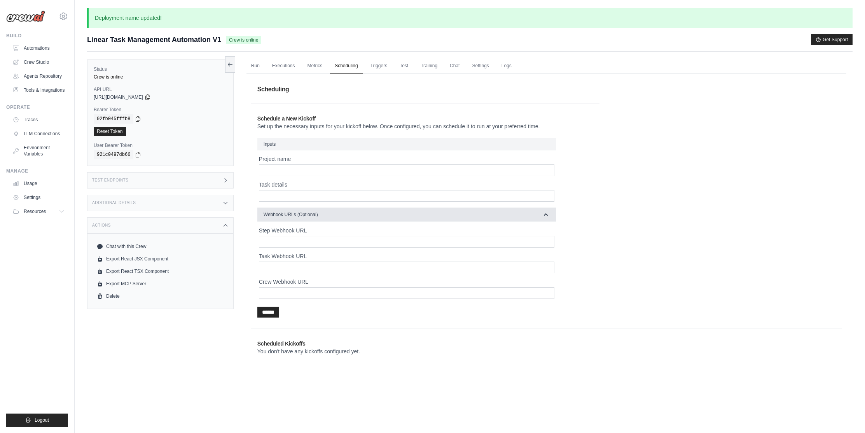
click at [353, 214] on button "Webhook URLs (Optional)" at bounding box center [406, 215] width 299 height 14
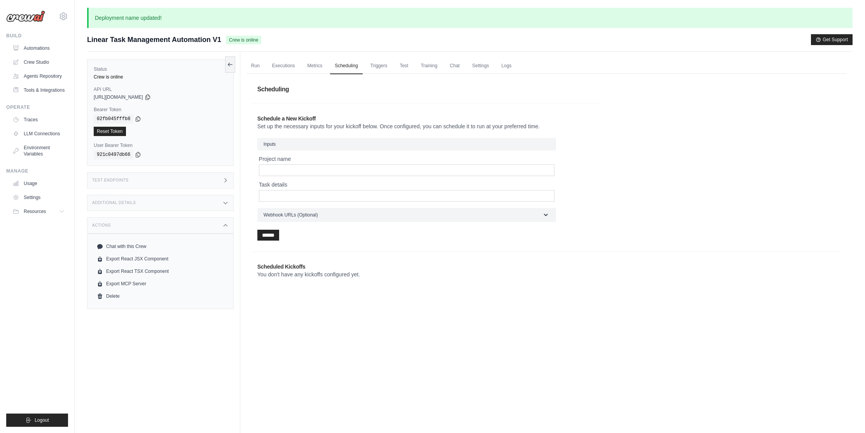
click at [302, 295] on div "Run Executions Metrics Scheduling Triggers Test Training Chat Settings Logs 0 R…" at bounding box center [546, 268] width 612 height 433
click at [376, 71] on link "Triggers" at bounding box center [379, 66] width 26 height 16
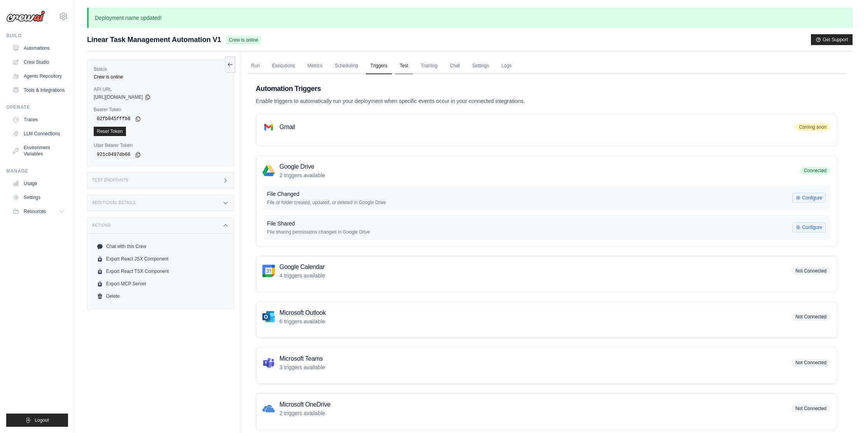
click at [412, 67] on link "Test" at bounding box center [404, 66] width 18 height 16
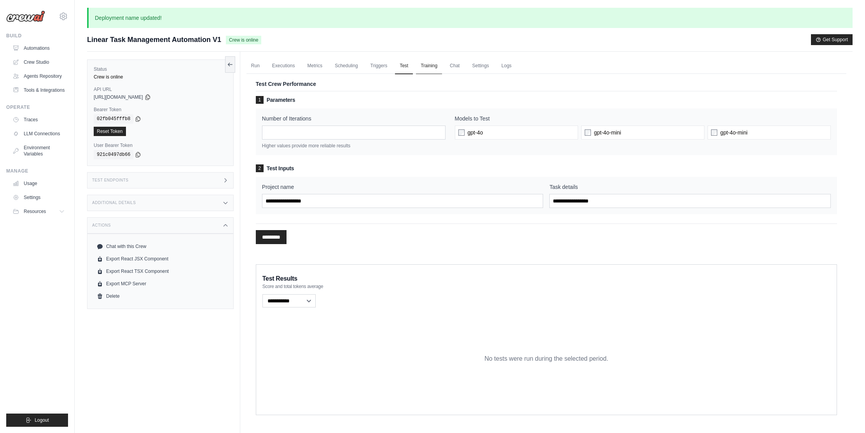
click at [428, 67] on link "Training" at bounding box center [429, 66] width 26 height 16
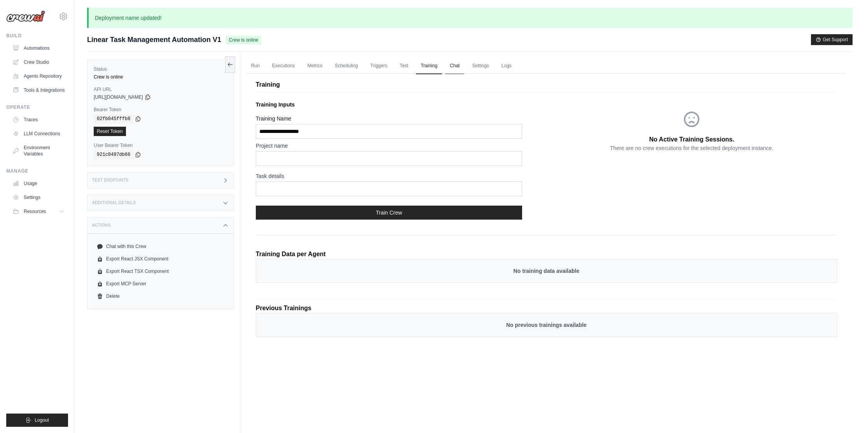
click at [456, 69] on link "Chat" at bounding box center [454, 66] width 19 height 16
click at [202, 206] on div "Additional Details" at bounding box center [160, 203] width 147 height 16
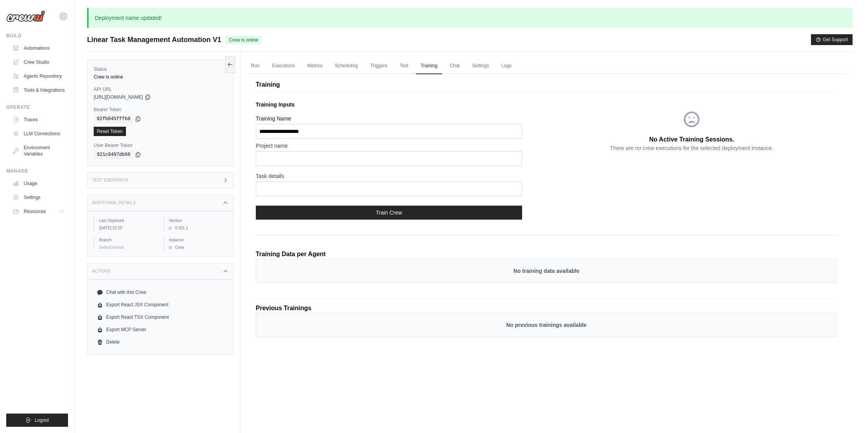
click at [209, 182] on div "Test Endpoints" at bounding box center [160, 180] width 147 height 16
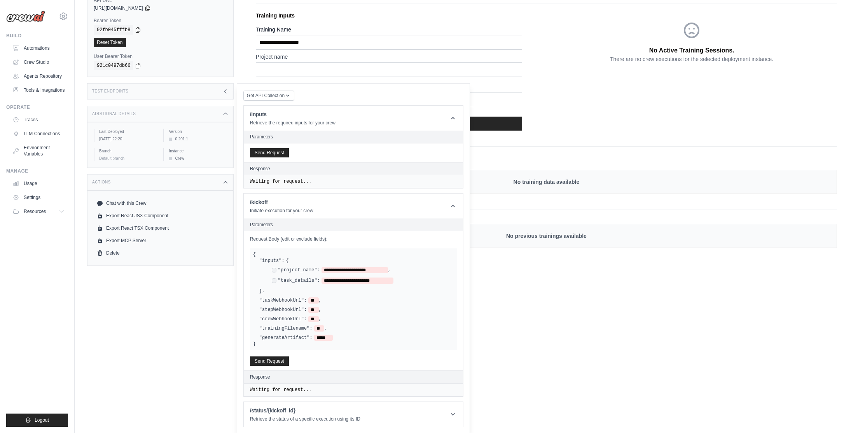
scroll to position [89, 0]
click at [314, 416] on p "Retrieve the status of a specific execution using its ID" at bounding box center [305, 419] width 110 height 6
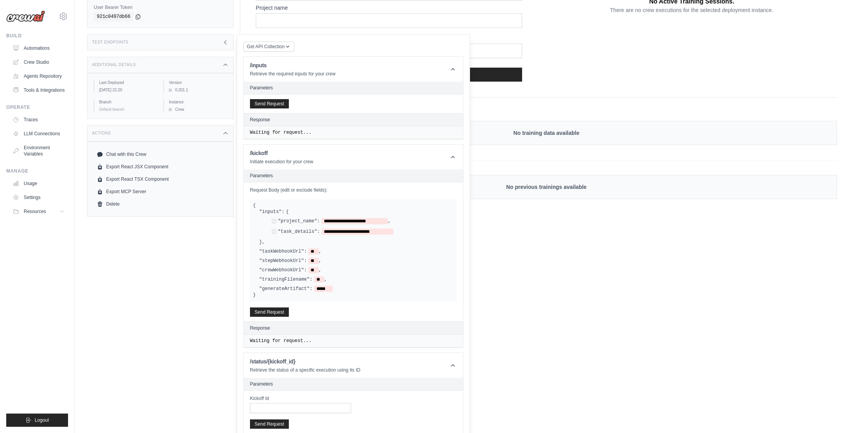
scroll to position [107, 0]
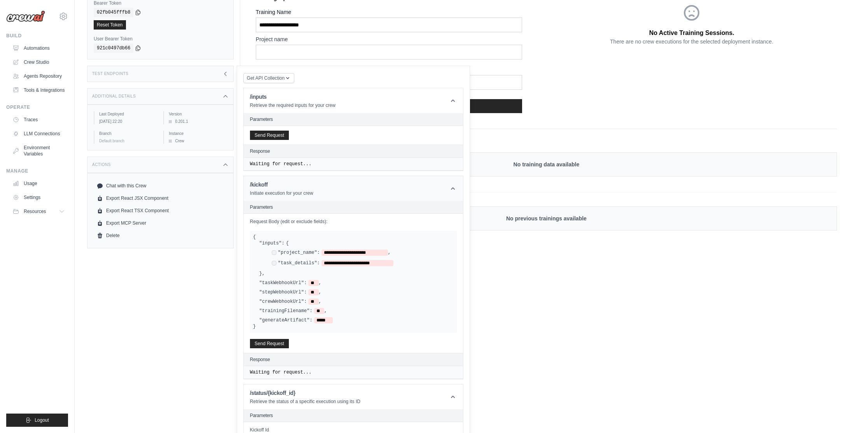
click at [286, 191] on p "Initiate execution for your crew" at bounding box center [281, 193] width 63 height 6
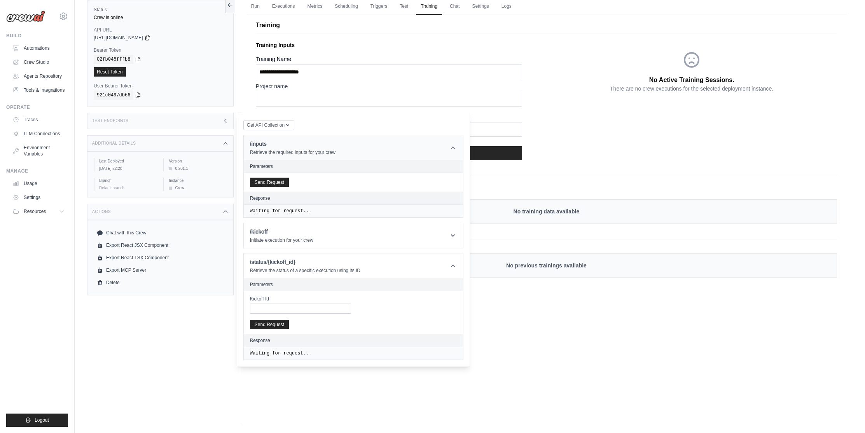
click at [310, 148] on div "/inputs Retrieve the required inputs for your crew" at bounding box center [293, 148] width 86 height 16
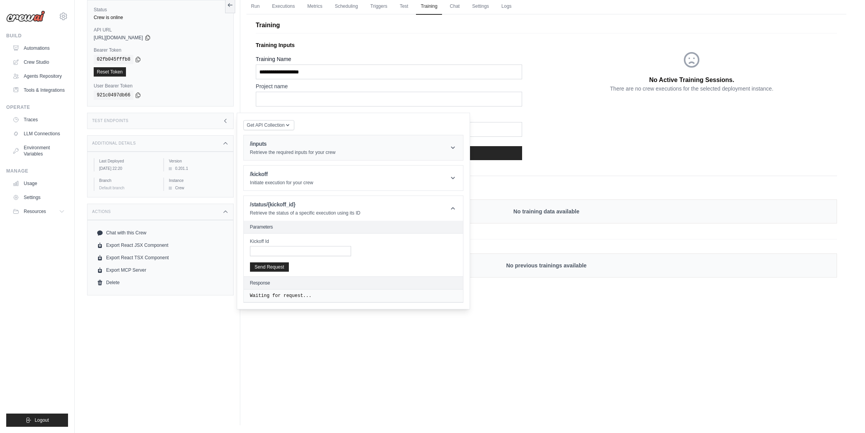
click at [310, 148] on div "/inputs Retrieve the required inputs for your crew" at bounding box center [293, 148] width 86 height 16
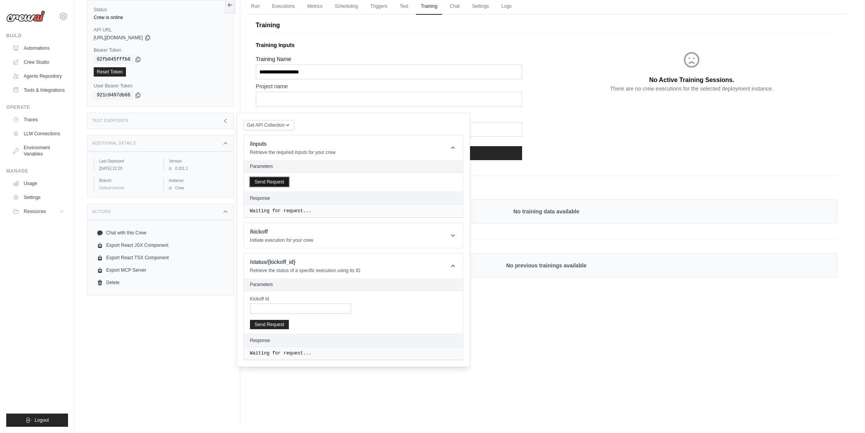
click at [276, 182] on button "Send Request" at bounding box center [269, 181] width 39 height 9
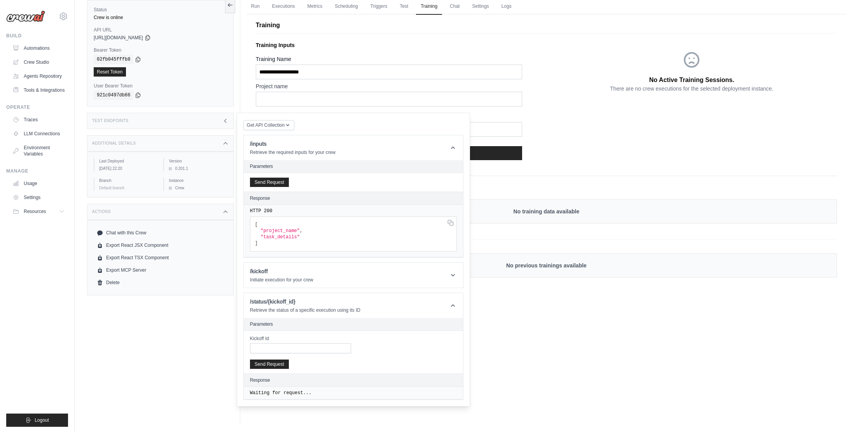
click at [307, 237] on pre "[ "project_name" , "task_details" ]" at bounding box center [353, 234] width 207 height 35
click at [284, 276] on div "/kickoff Initiate execution for your crew" at bounding box center [281, 275] width 63 height 16
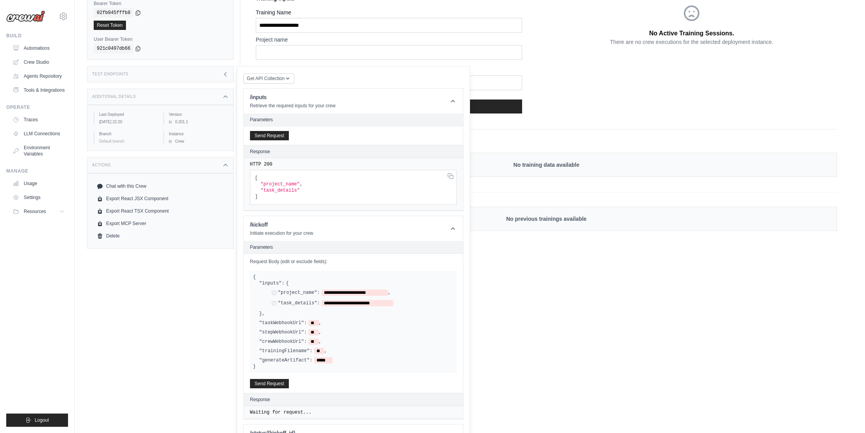
scroll to position [107, 0]
click at [379, 292] on span "**********" at bounding box center [354, 292] width 66 height 6
drag, startPoint x: 382, startPoint y: 292, endPoint x: 326, endPoint y: 291, distance: 55.6
click at [326, 291] on span "**********" at bounding box center [354, 292] width 66 height 6
drag, startPoint x: 388, startPoint y: 300, endPoint x: 326, endPoint y: 303, distance: 61.5
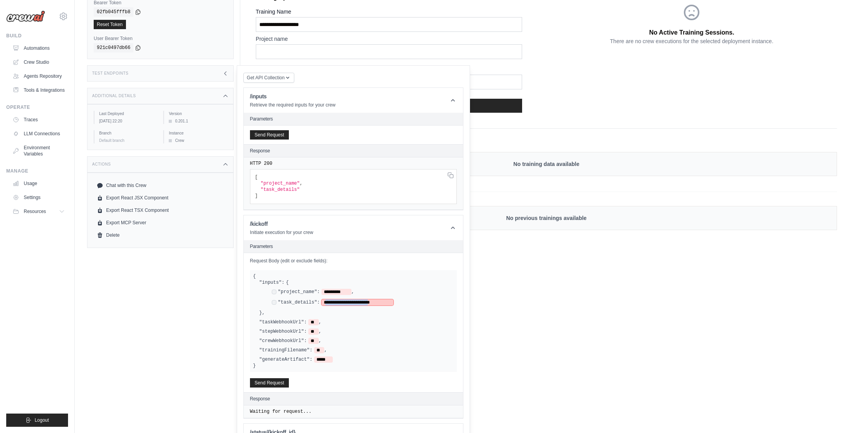
click at [326, 303] on span "**********" at bounding box center [357, 302] width 72 height 6
click at [283, 378] on button "Send Request" at bounding box center [269, 382] width 39 height 9
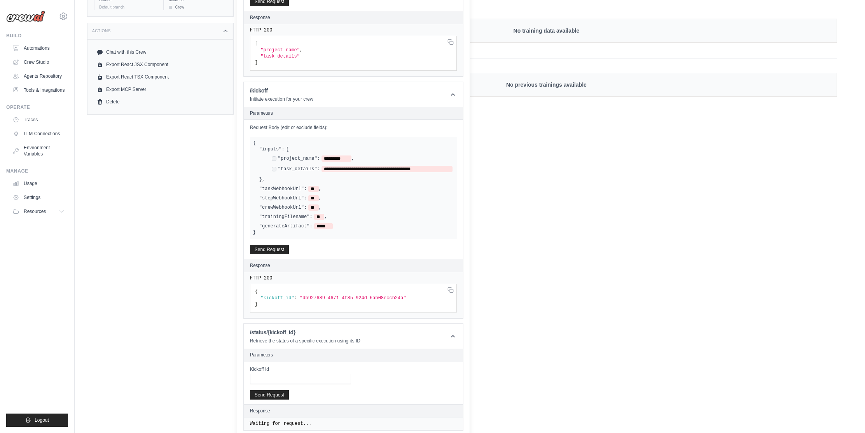
scroll to position [244, 0]
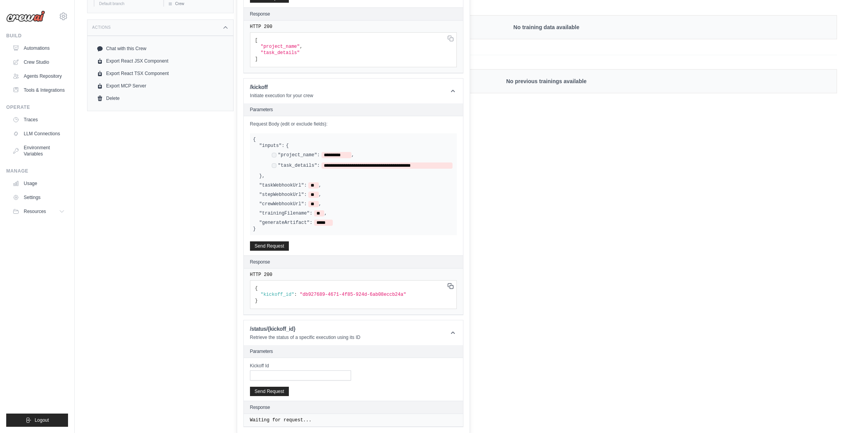
click at [449, 285] on icon at bounding box center [450, 286] width 6 height 6
click at [322, 375] on input "Kickoff Id" at bounding box center [300, 375] width 101 height 10
paste input "**********"
click at [266, 392] on button "Send Request" at bounding box center [269, 390] width 39 height 9
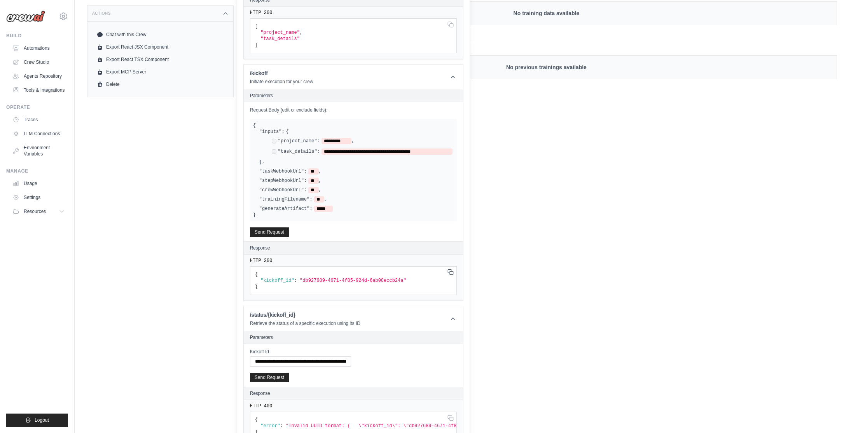
scroll to position [283, 0]
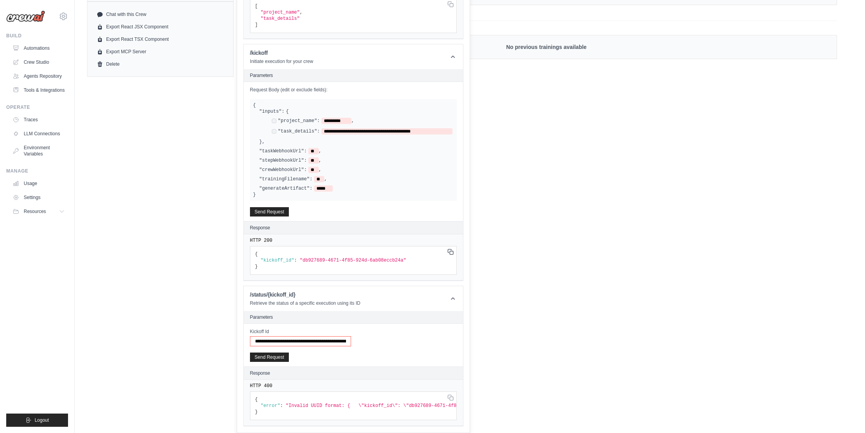
drag, startPoint x: 286, startPoint y: 336, endPoint x: 220, endPoint y: 327, distance: 67.1
click at [257, 336] on input "**********" at bounding box center [300, 341] width 101 height 10
drag, startPoint x: 342, startPoint y: 335, endPoint x: 376, endPoint y: 337, distance: 33.9
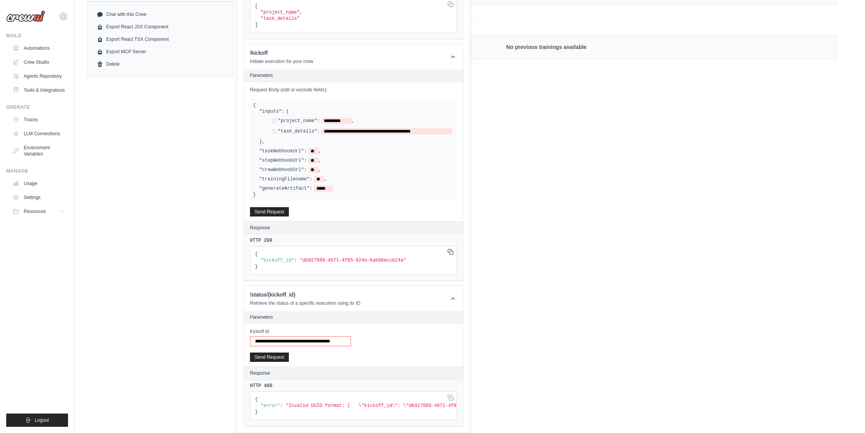
click at [376, 337] on div "**********" at bounding box center [353, 337] width 207 height 18
type input "**********"
click at [281, 352] on button "Send Request" at bounding box center [269, 356] width 39 height 9
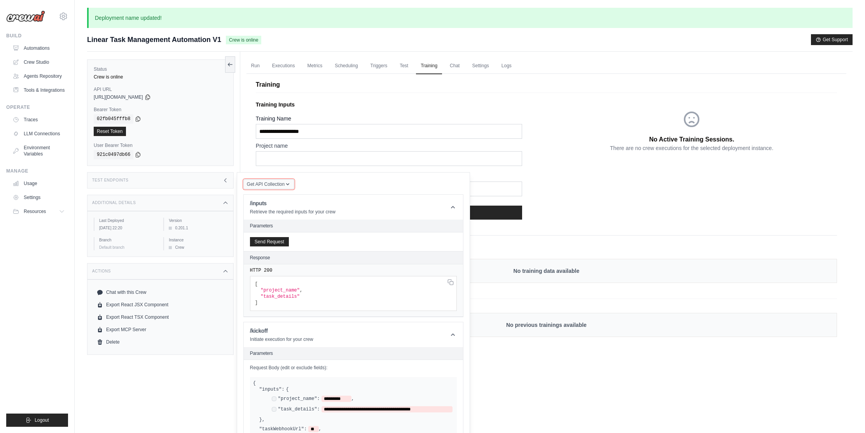
click at [285, 184] on icon "button" at bounding box center [288, 184] width 6 height 6
click at [279, 201] on div "Postman API Collection" at bounding box center [287, 205] width 75 height 12
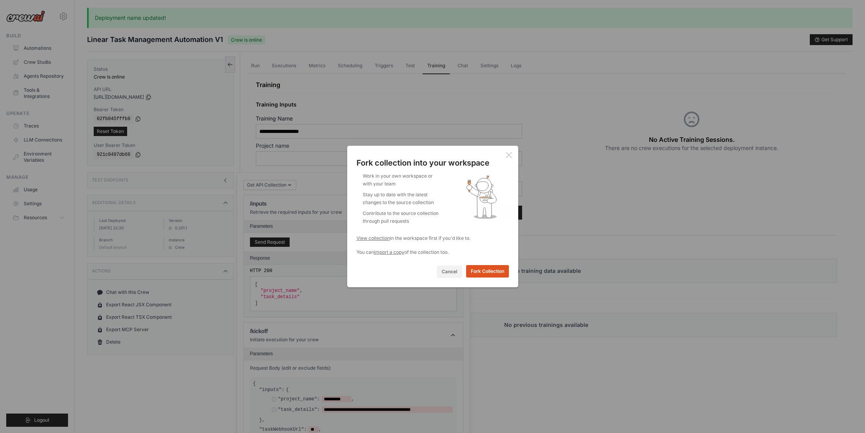
click at [472, 270] on button "Fork Collection" at bounding box center [487, 271] width 43 height 12
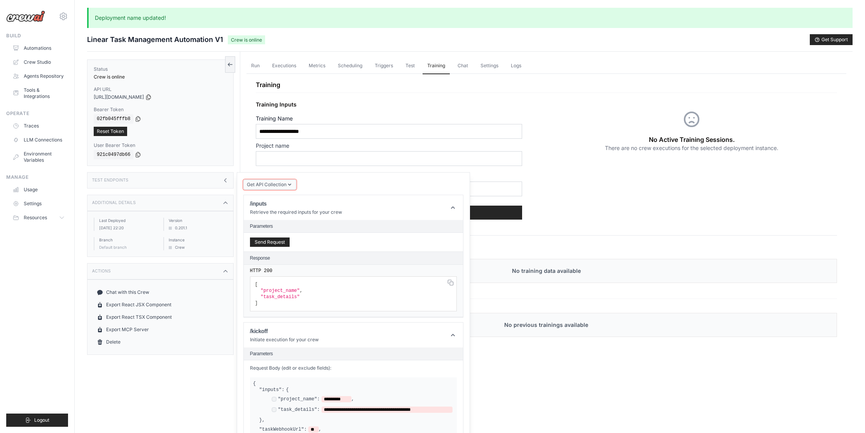
click at [279, 183] on span "Get API Collection" at bounding box center [267, 185] width 40 height 6
click at [286, 202] on div "Postman API Collection" at bounding box center [287, 206] width 75 height 12
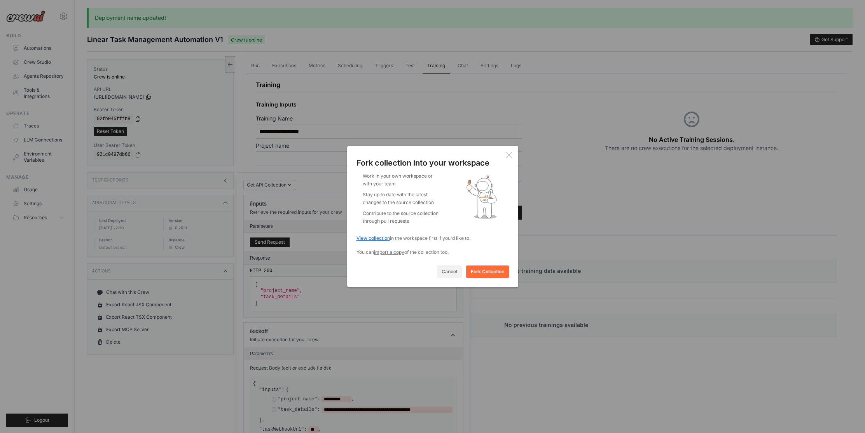
click at [371, 237] on link "View collection" at bounding box center [372, 238] width 33 height 6
click at [197, 103] on div "Fork collection into your workspace Work in your own workspace or with your tea…" at bounding box center [432, 216] width 865 height 433
click at [510, 157] on icon at bounding box center [509, 155] width 6 height 6
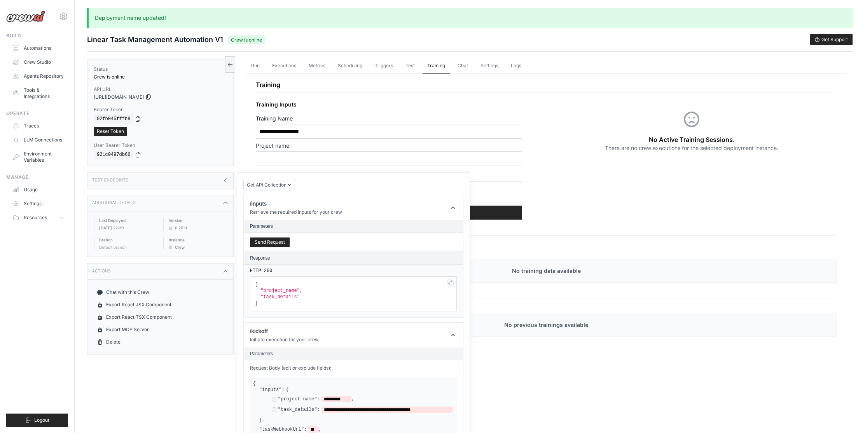
click at [151, 96] on icon at bounding box center [149, 96] width 4 height 5
click at [139, 120] on icon at bounding box center [138, 118] width 6 height 6
click at [284, 64] on link "Executions" at bounding box center [283, 66] width 33 height 16
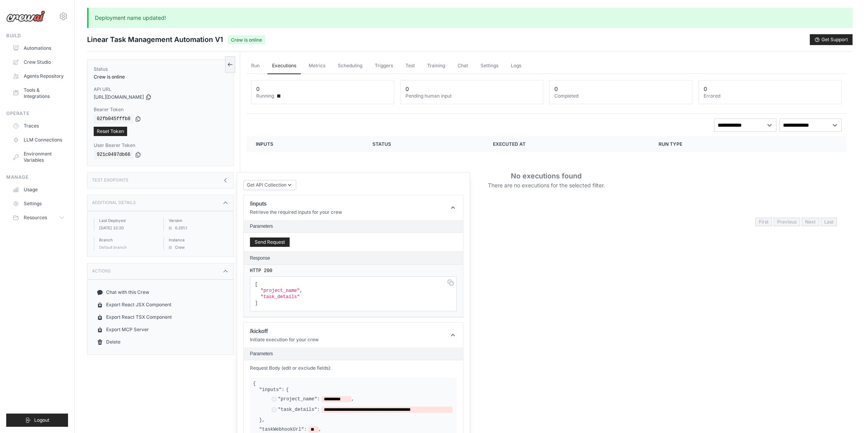
click at [288, 65] on link "Executions" at bounding box center [283, 66] width 33 height 16
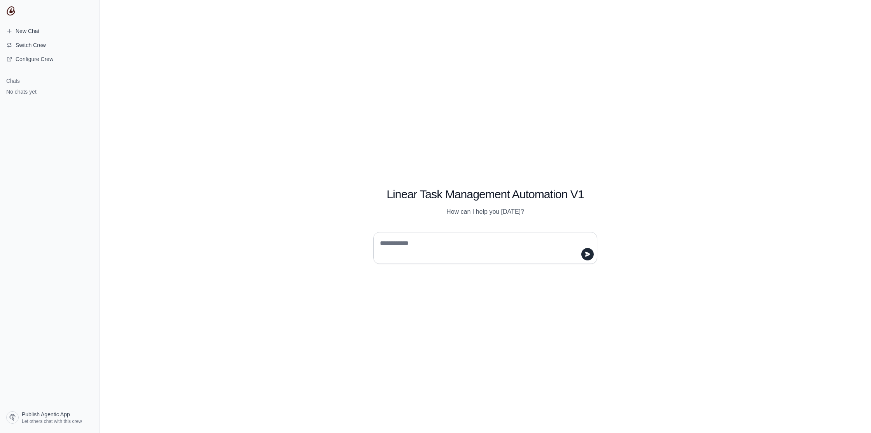
click at [426, 234] on div at bounding box center [485, 248] width 224 height 32
click at [423, 243] on textarea at bounding box center [482, 248] width 209 height 22
type textarea "**********"
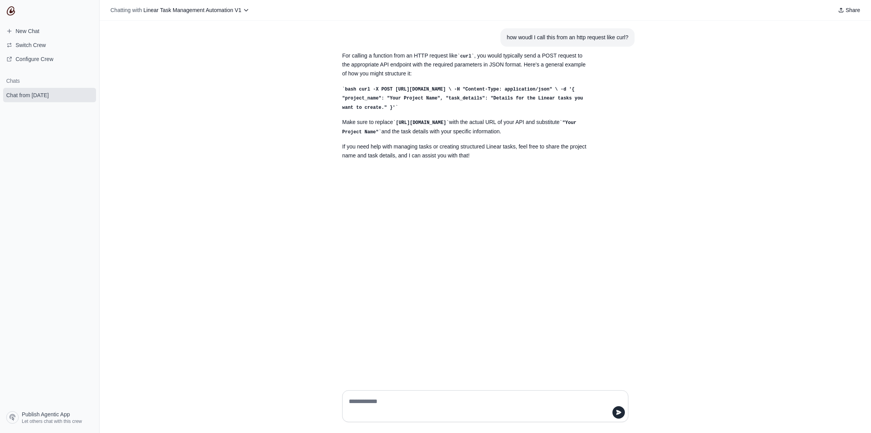
click at [433, 136] on div "For calling a function from an HTTP request like curl , you would typically sen…" at bounding box center [466, 105] width 249 height 109
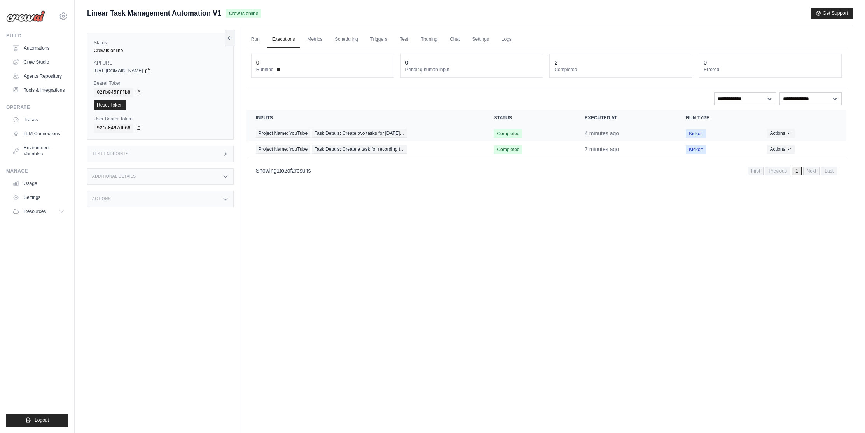
click at [396, 138] on td "Project Name: YouTube Task Details: Create two tasks for tomorrow…" at bounding box center [365, 134] width 238 height 16
click at [396, 135] on span "Task Details: Create two tasks for tomorrow…" at bounding box center [359, 133] width 95 height 9
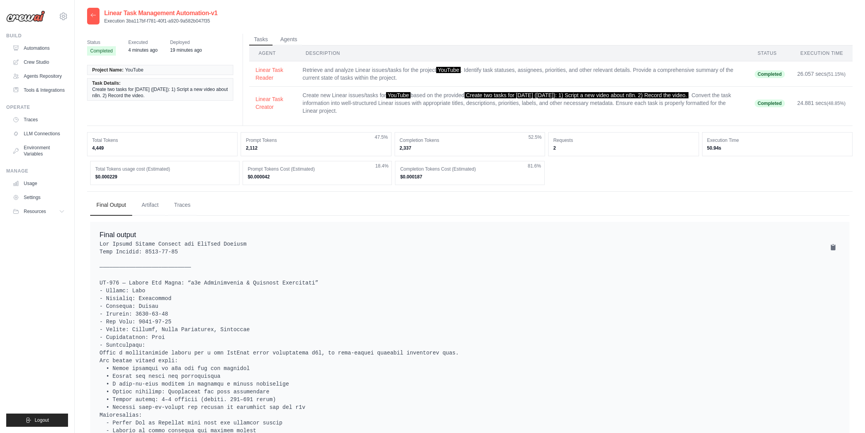
click at [477, 115] on td "Create new Linear issues/tasks for YouTube based on the provided Create two tas…" at bounding box center [522, 103] width 452 height 33
click at [149, 202] on button "Artifact" at bounding box center [150, 203] width 30 height 21
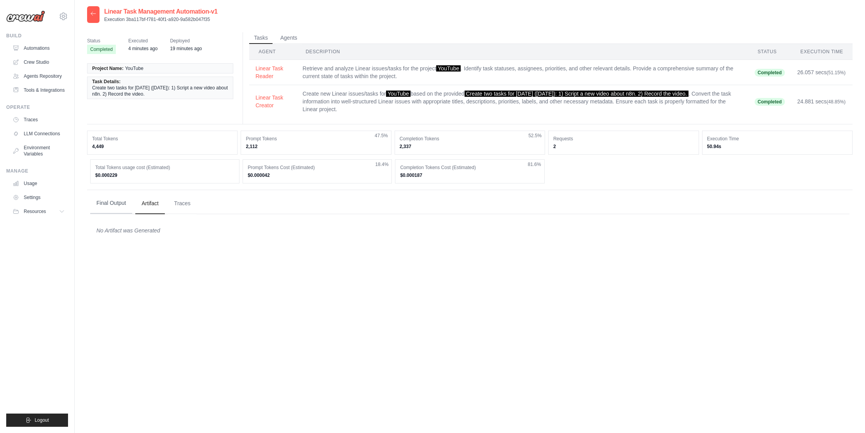
click at [123, 206] on button "Final Output" at bounding box center [111, 203] width 42 height 21
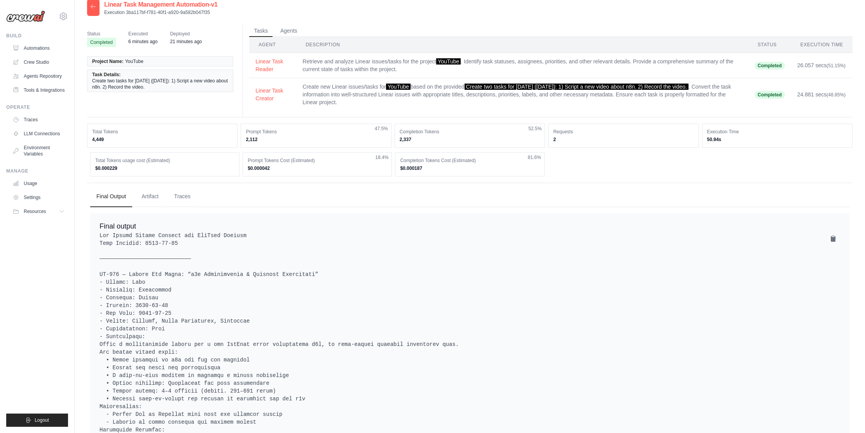
scroll to position [0, 0]
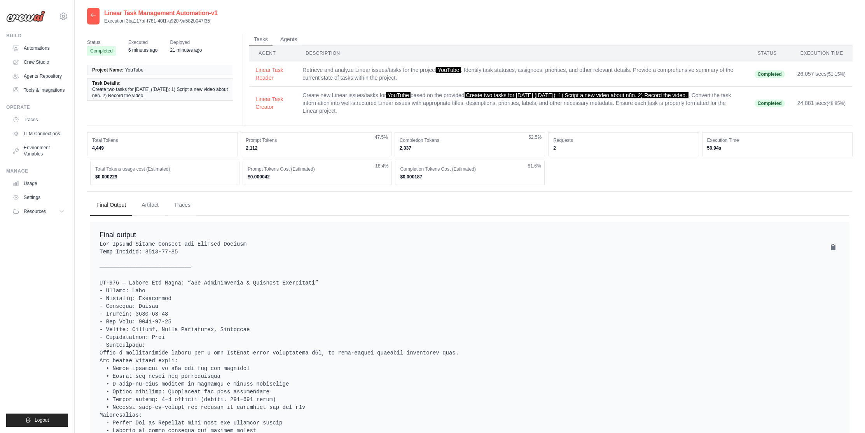
click at [293, 37] on button "Agents" at bounding box center [289, 39] width 26 height 12
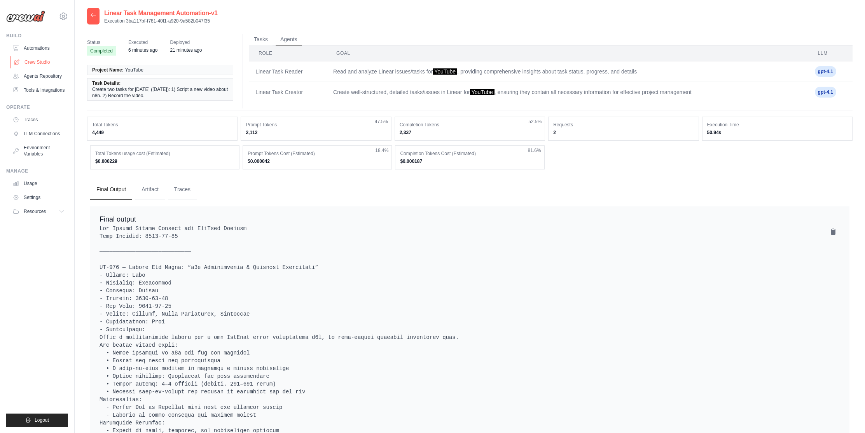
click at [43, 61] on link "Crew Studio" at bounding box center [39, 62] width 59 height 12
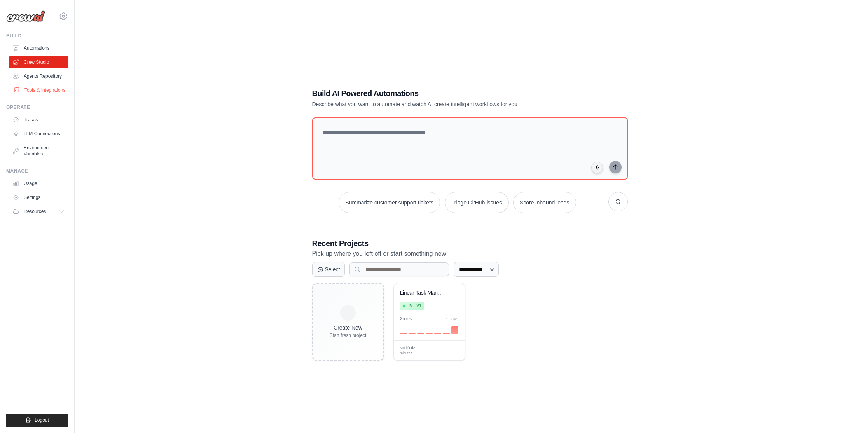
click at [58, 91] on link "Tools & Integrations" at bounding box center [39, 90] width 59 height 12
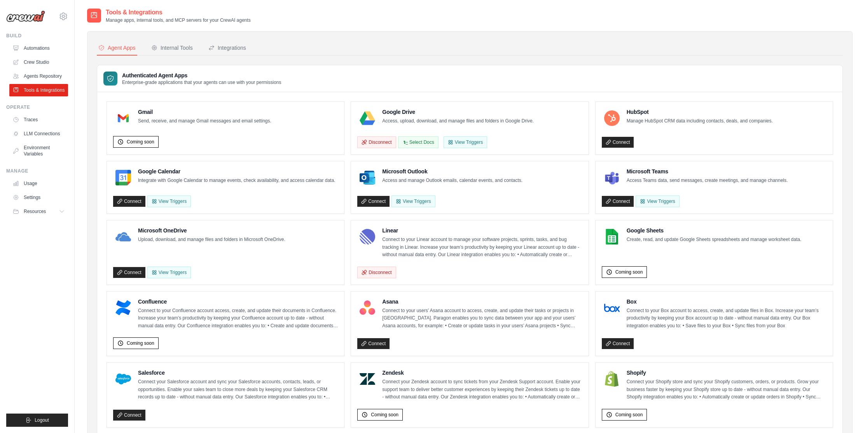
click at [375, 245] on div at bounding box center [367, 237] width 20 height 20
click at [368, 234] on img at bounding box center [368, 237] width 16 height 16
click at [120, 200] on icon at bounding box center [119, 201] width 5 height 5
click at [47, 61] on link "Crew Studio" at bounding box center [39, 62] width 59 height 12
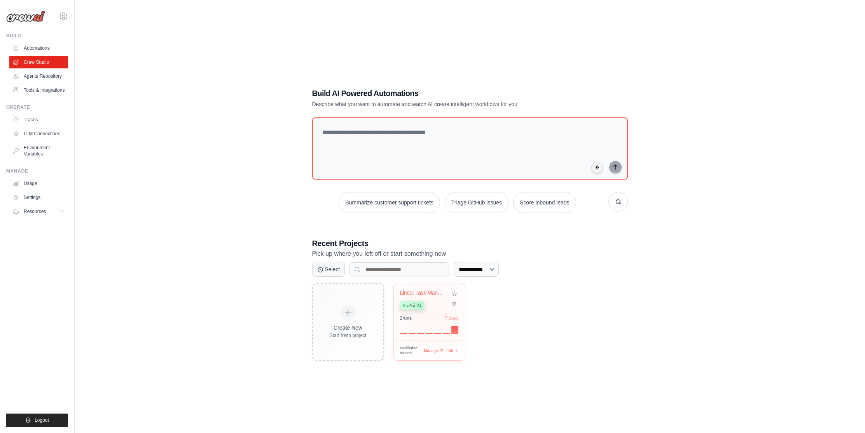
click at [430, 314] on div "Linear Task Management Automation Live v1 2 run s 7 days" at bounding box center [429, 311] width 71 height 57
click at [433, 302] on div "Live v1" at bounding box center [423, 305] width 47 height 10
click at [47, 48] on link "Automations" at bounding box center [39, 48] width 59 height 12
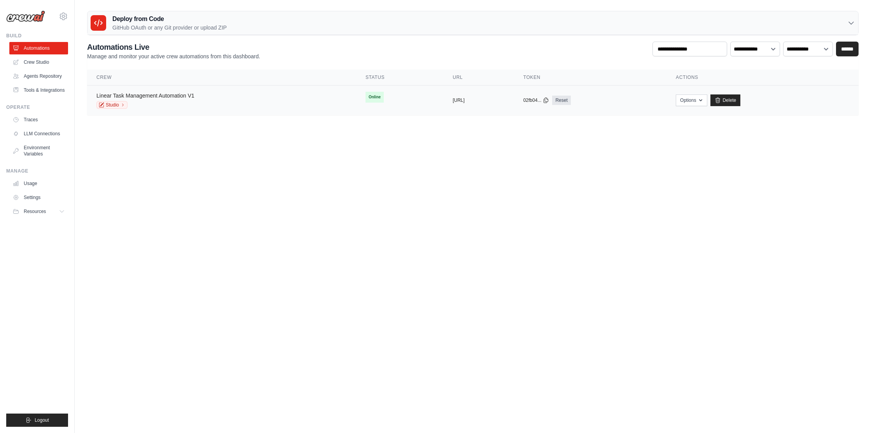
click at [181, 93] on link "Linear Task Management Automation V1" at bounding box center [145, 96] width 98 height 6
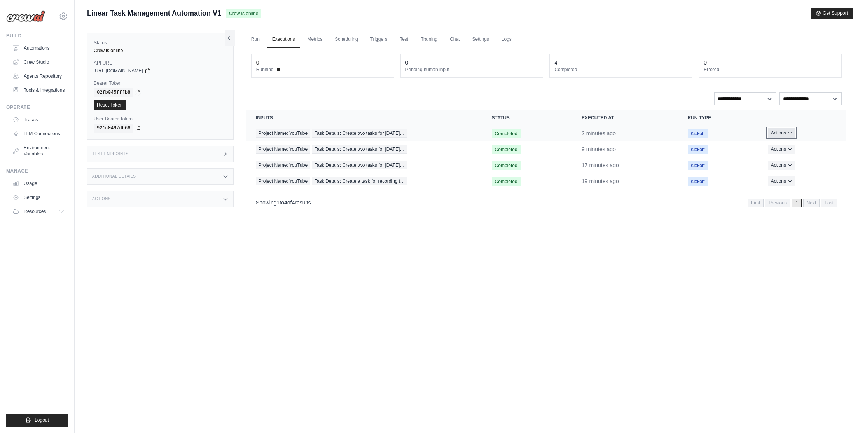
click at [785, 132] on button "Actions" at bounding box center [782, 132] width 28 height 9
click at [805, 144] on link "View Details" at bounding box center [812, 147] width 50 height 12
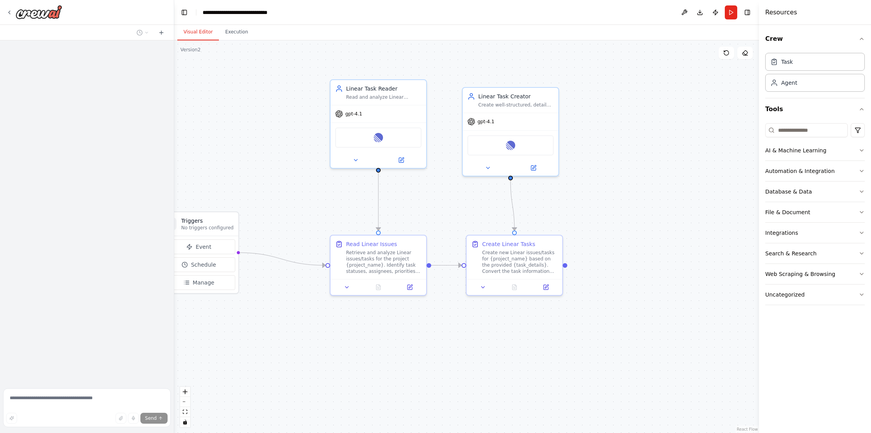
scroll to position [859, 0]
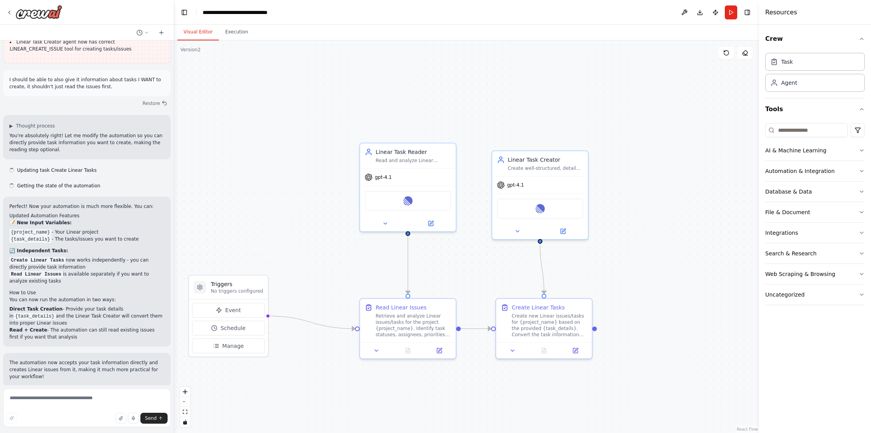
drag, startPoint x: 615, startPoint y: 182, endPoint x: 644, endPoint y: 245, distance: 69.9
click at [644, 245] on div ".deletable-edge-delete-btn { width: 20px; height: 20px; border: 0px solid #ffff…" at bounding box center [466, 236] width 585 height 393
drag, startPoint x: 555, startPoint y: 186, endPoint x: 586, endPoint y: 176, distance: 32.0
click at [586, 176] on div "gpt-4.1" at bounding box center [571, 175] width 96 height 17
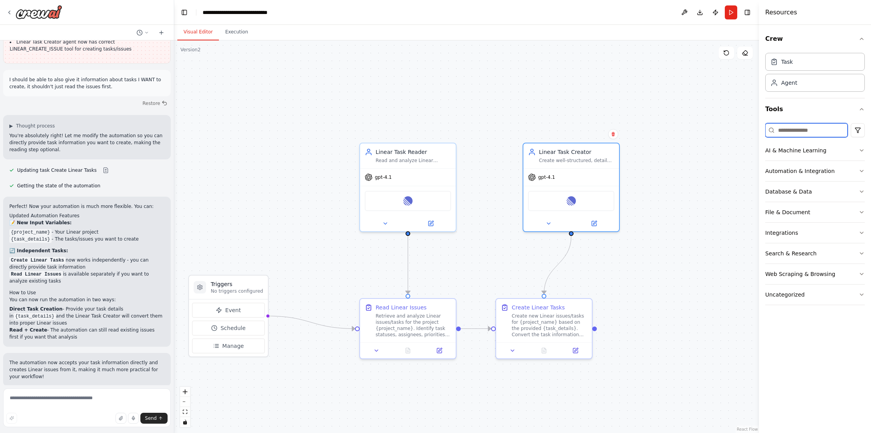
click at [799, 129] on input at bounding box center [806, 130] width 82 height 14
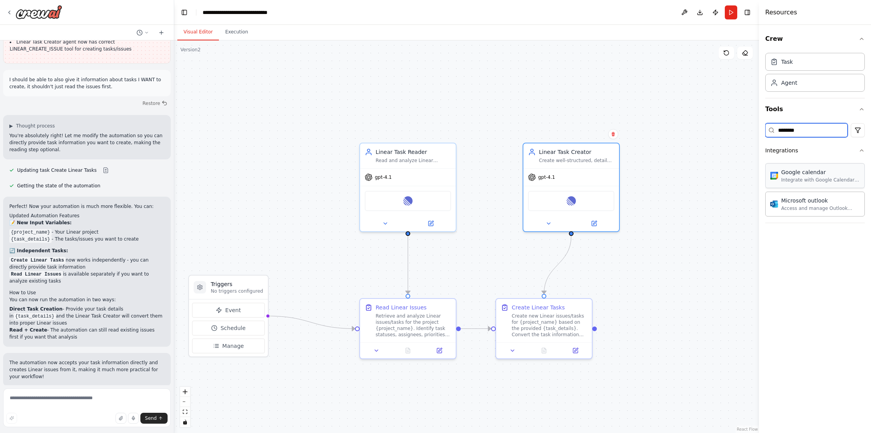
type input "********"
click at [590, 200] on div "Linear Google calendar" at bounding box center [571, 199] width 86 height 20
click at [573, 159] on div "Create well-structured, detailed tasks/issues in Linear for {project_name}, ens…" at bounding box center [576, 159] width 75 height 6
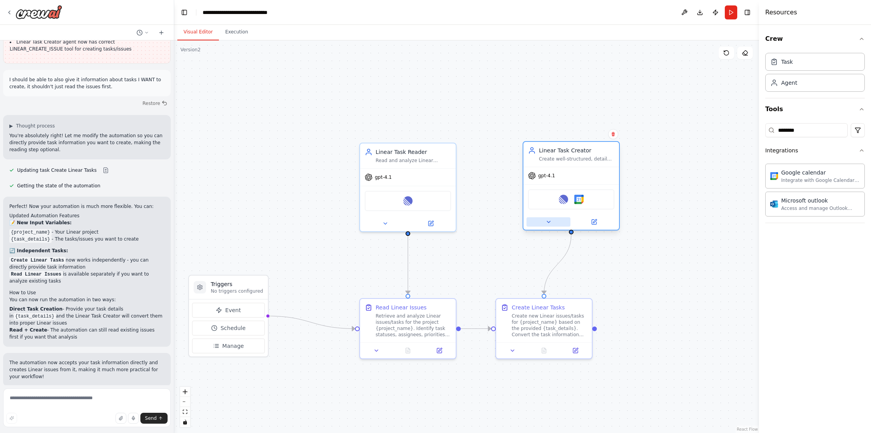
click at [553, 222] on button at bounding box center [548, 221] width 44 height 9
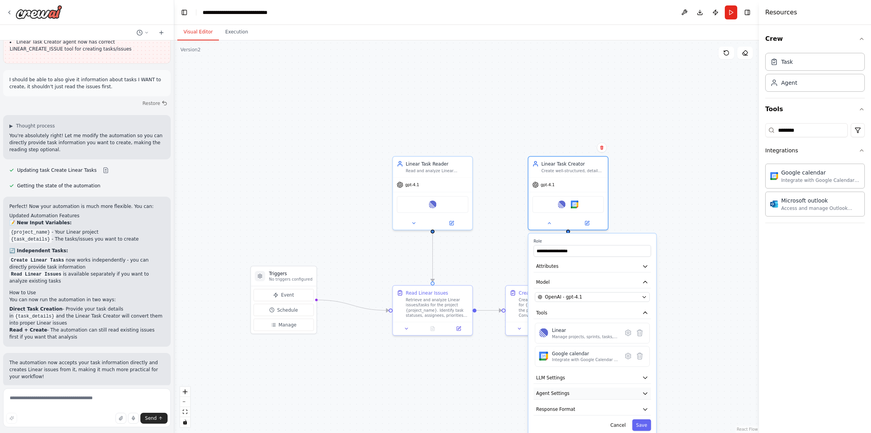
click at [643, 397] on button "Agent Settings" at bounding box center [591, 394] width 117 height 12
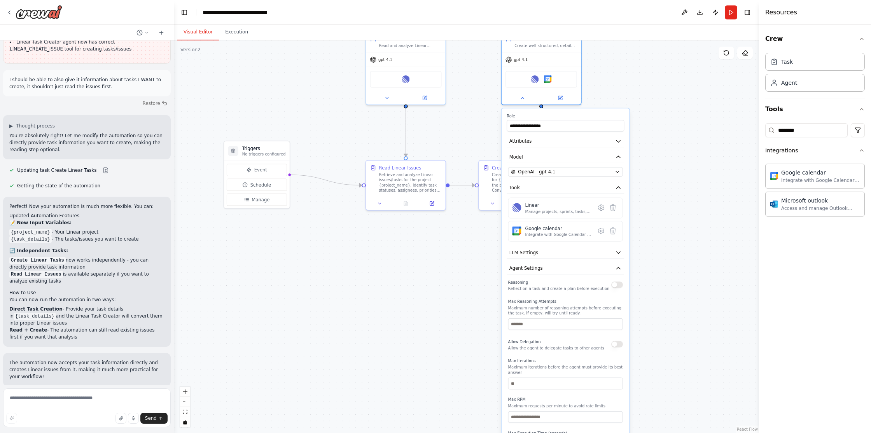
drag, startPoint x: 667, startPoint y: 367, endPoint x: 641, endPoint y: 242, distance: 127.5
click at [641, 242] on div ".deletable-edge-delete-btn { width: 20px; height: 20px; border: 0px solid #ffff…" at bounding box center [466, 236] width 585 height 393
click at [620, 266] on icon "button" at bounding box center [618, 267] width 7 height 7
click at [613, 286] on button "Response Format" at bounding box center [564, 283] width 117 height 12
click at [616, 285] on icon "button" at bounding box center [618, 283] width 7 height 7
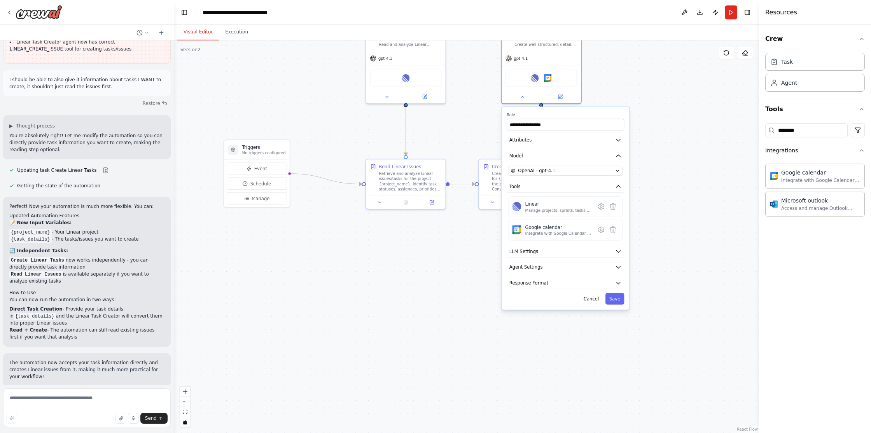
click at [690, 211] on div ".deletable-edge-delete-btn { width: 20px; height: 20px; border: 0px solid #ffff…" at bounding box center [466, 236] width 585 height 393
click at [613, 302] on button "Save" at bounding box center [614, 299] width 19 height 12
click at [664, 144] on div ".deletable-edge-delete-btn { width: 20px; height: 20px; border: 0px solid #ffff…" at bounding box center [466, 236] width 585 height 393
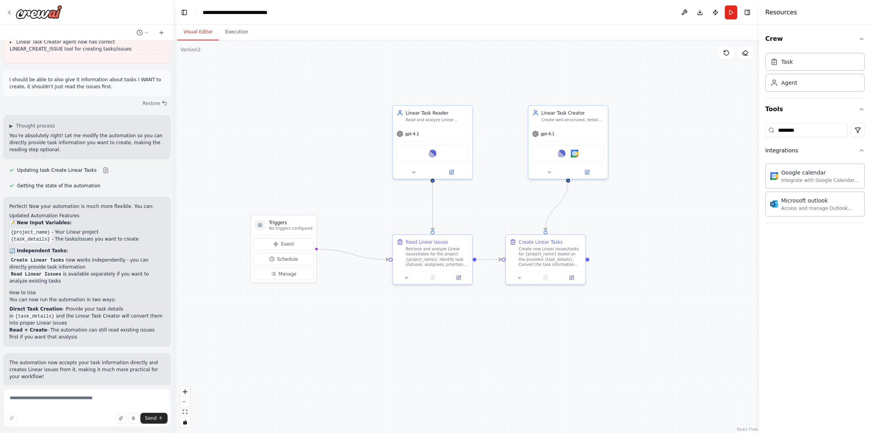
drag, startPoint x: 639, startPoint y: 115, endPoint x: 614, endPoint y: 248, distance: 135.2
click at [681, 193] on div ".deletable-edge-delete-btn { width: 20px; height: 20px; border: 0px solid #ffff…" at bounding box center [466, 236] width 585 height 393
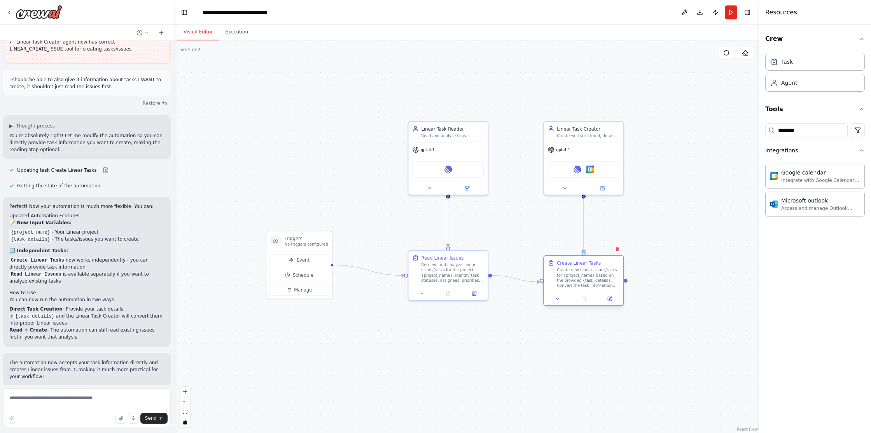
drag, startPoint x: 535, startPoint y: 261, endPoint x: 560, endPoint y: 265, distance: 25.1
click at [560, 265] on div "Create Linear Tasks Create new Linear issues/tasks for {project_name} based on …" at bounding box center [588, 274] width 63 height 28
click at [693, 142] on div ".deletable-edge-delete-btn { width: 20px; height: 20px; border: 0px solid #ffff…" at bounding box center [466, 236] width 585 height 393
click at [358, 127] on div ".deletable-edge-delete-btn { width: 20px; height: 20px; border: 0px solid #ffff…" at bounding box center [466, 236] width 585 height 393
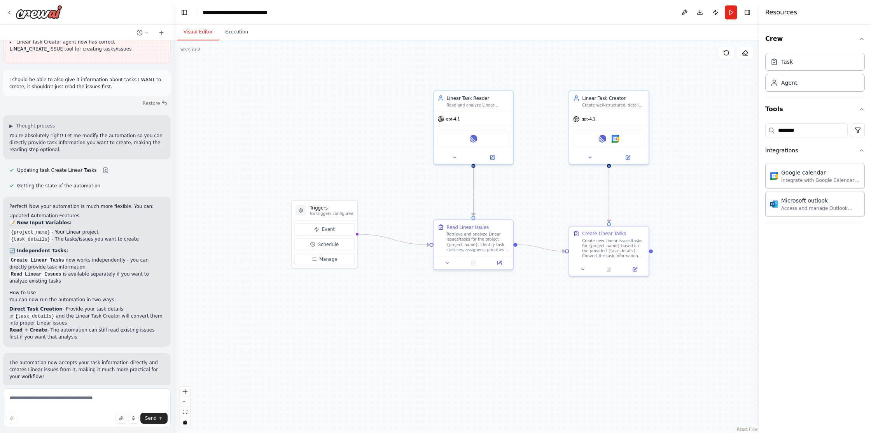
drag, startPoint x: 361, startPoint y: 158, endPoint x: 386, endPoint y: 129, distance: 38.3
click at [386, 129] on div ".deletable-edge-delete-btn { width: 20px; height: 20px; border: 0px solid #ffff…" at bounding box center [466, 236] width 585 height 393
click at [72, 400] on textarea at bounding box center [87, 407] width 168 height 39
click at [843, 173] on div "Google calendar" at bounding box center [820, 172] width 79 height 8
click at [825, 175] on div "Google calendar" at bounding box center [820, 172] width 79 height 8
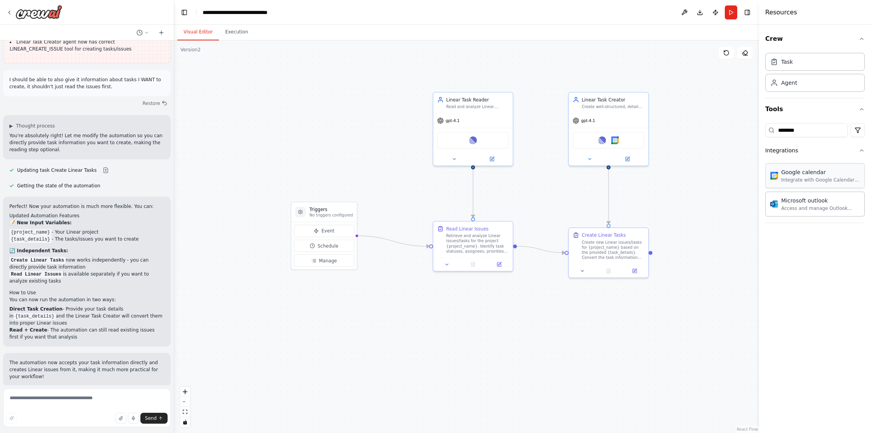
click at [825, 175] on div "Google calendar" at bounding box center [820, 172] width 79 height 8
click at [856, 147] on button "Integrations" at bounding box center [815, 150] width 100 height 20
click at [595, 159] on button at bounding box center [589, 158] width 37 height 8
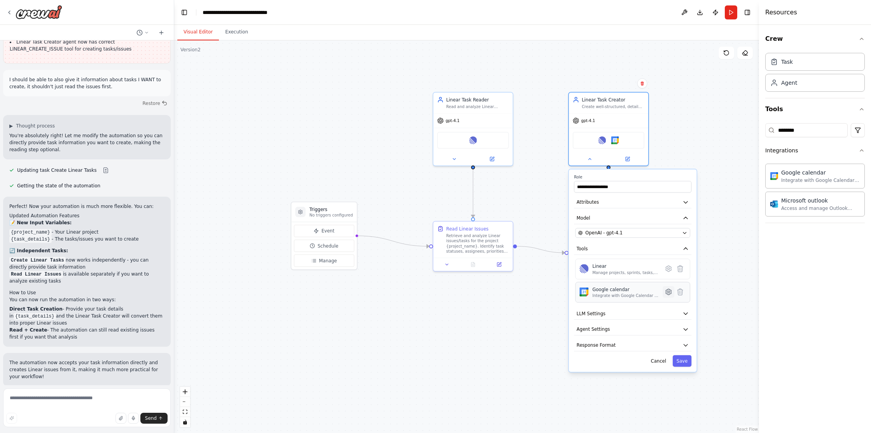
click at [669, 291] on icon at bounding box center [668, 292] width 2 height 2
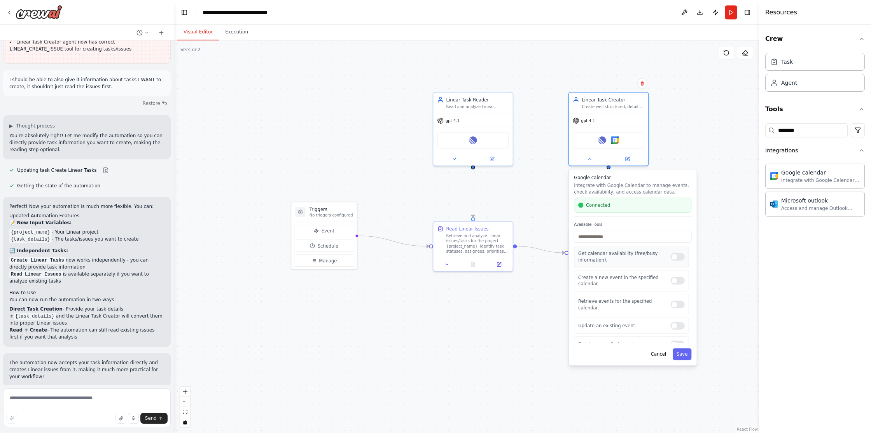
scroll to position [0, 0]
click at [671, 256] on div at bounding box center [677, 257] width 14 height 8
click at [671, 260] on div at bounding box center [677, 257] width 14 height 8
click at [671, 283] on div at bounding box center [677, 281] width 14 height 8
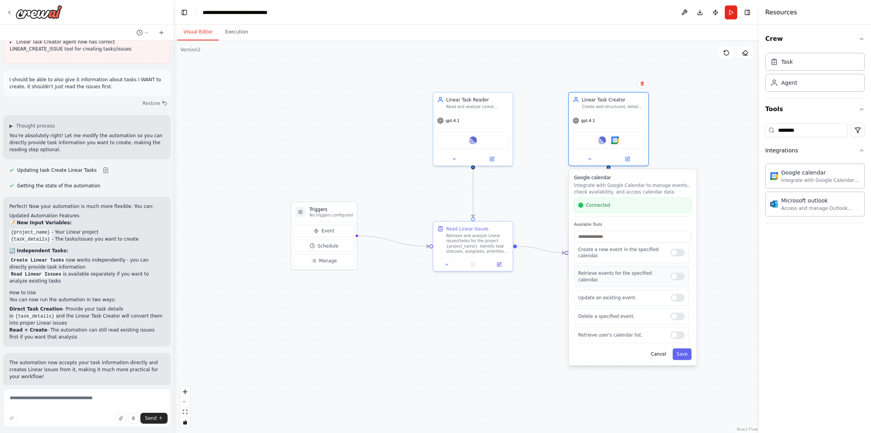
click at [670, 278] on div at bounding box center [677, 276] width 14 height 8
click at [671, 300] on div at bounding box center [677, 298] width 14 height 8
click at [670, 316] on div at bounding box center [677, 317] width 14 height 8
click at [672, 336] on div at bounding box center [677, 335] width 14 height 8
click at [681, 360] on div "Google calendar Integrate with Google Calendar to manage events, check availabi…" at bounding box center [633, 267] width 128 height 196
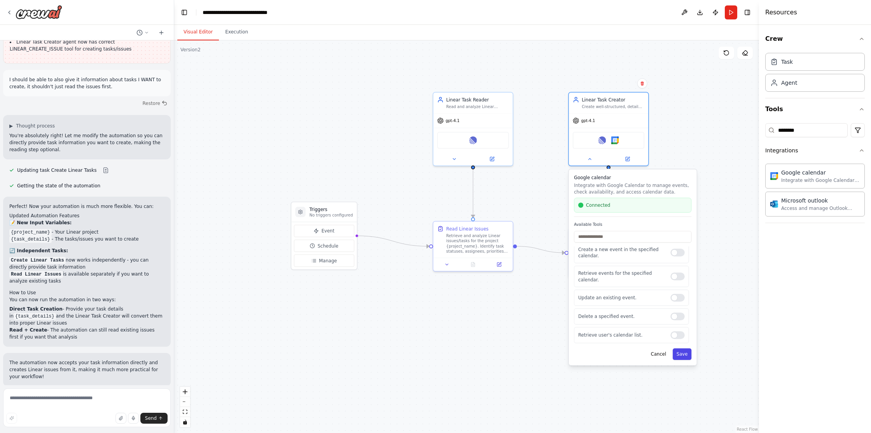
click at [681, 358] on button "Save" at bounding box center [681, 354] width 19 height 12
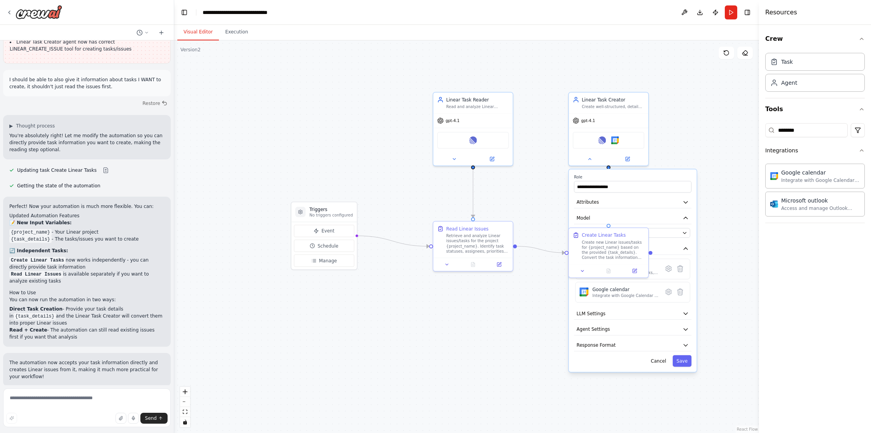
click at [664, 172] on div "**********" at bounding box center [633, 270] width 128 height 203
click at [732, 269] on div ".deletable-edge-delete-btn { width: 20px; height: 20px; border: 0px solid #ffff…" at bounding box center [466, 236] width 585 height 393
click at [668, 271] on icon at bounding box center [667, 269] width 5 height 6
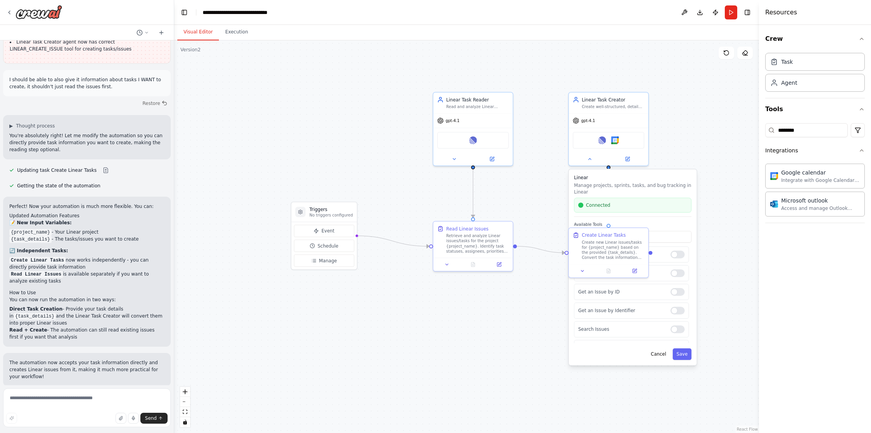
click at [651, 224] on label "Available Tools" at bounding box center [632, 224] width 117 height 5
click at [582, 267] on button at bounding box center [582, 270] width 22 height 8
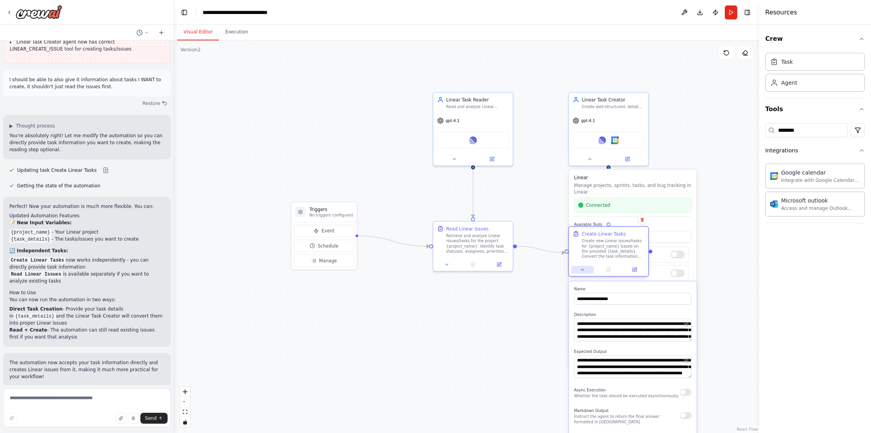
click at [583, 269] on icon at bounding box center [582, 269] width 5 height 5
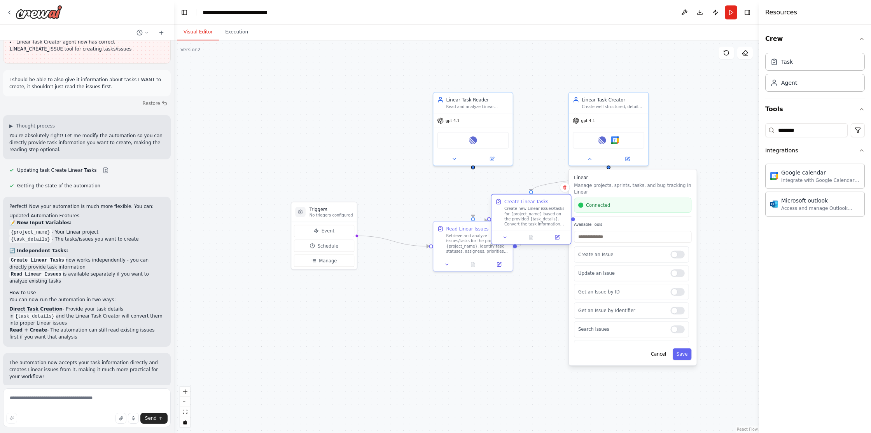
drag, startPoint x: 609, startPoint y: 227, endPoint x: 533, endPoint y: 194, distance: 83.6
click at [533, 194] on div "Create Linear Tasks Create new Linear issues/tasks for {project_name} based on …" at bounding box center [530, 212] width 79 height 36
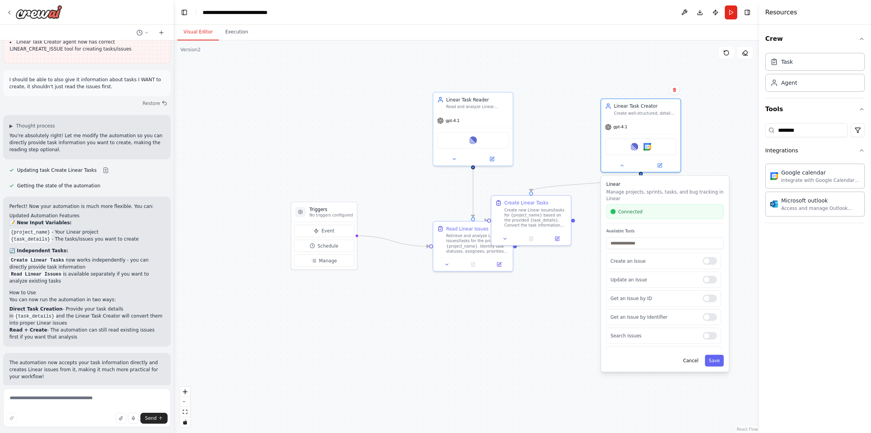
drag, startPoint x: 632, startPoint y: 186, endPoint x: 681, endPoint y: 197, distance: 49.5
click at [681, 197] on p "Manage projects, sprints, tasks, and bug tracking in Linear" at bounding box center [664, 195] width 117 height 13
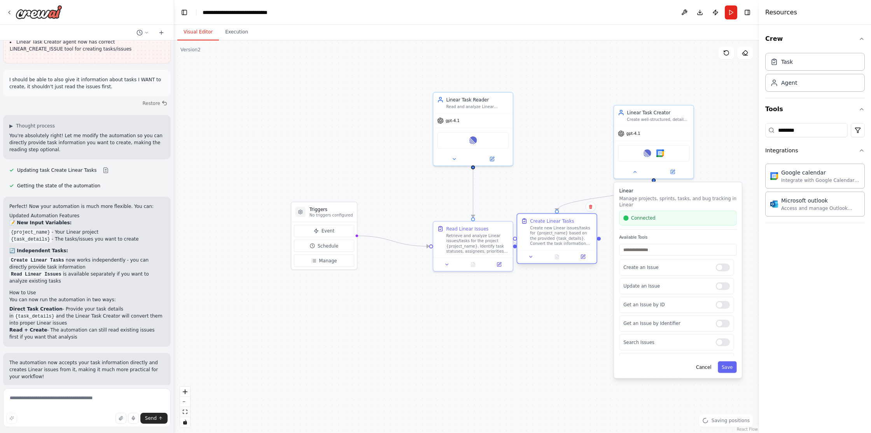
drag, startPoint x: 548, startPoint y: 210, endPoint x: 574, endPoint y: 232, distance: 34.5
click at [574, 232] on div "Create new Linear issues/tasks for {project_name} based on the provided {task_d…" at bounding box center [561, 235] width 63 height 21
click at [715, 294] on div at bounding box center [722, 292] width 14 height 8
click at [718, 312] on div at bounding box center [722, 311] width 14 height 8
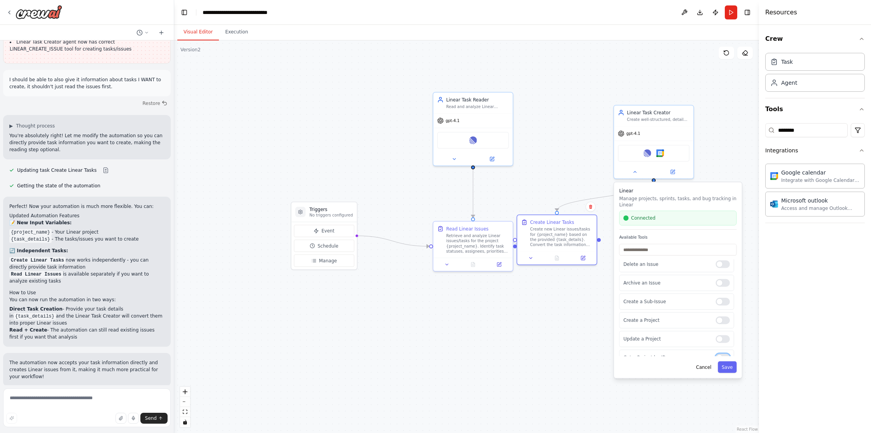
scroll to position [0, 0]
click at [716, 287] on div at bounding box center [722, 286] width 14 height 8
click at [715, 304] on div at bounding box center [722, 305] width 14 height 8
click at [715, 321] on div at bounding box center [722, 324] width 14 height 8
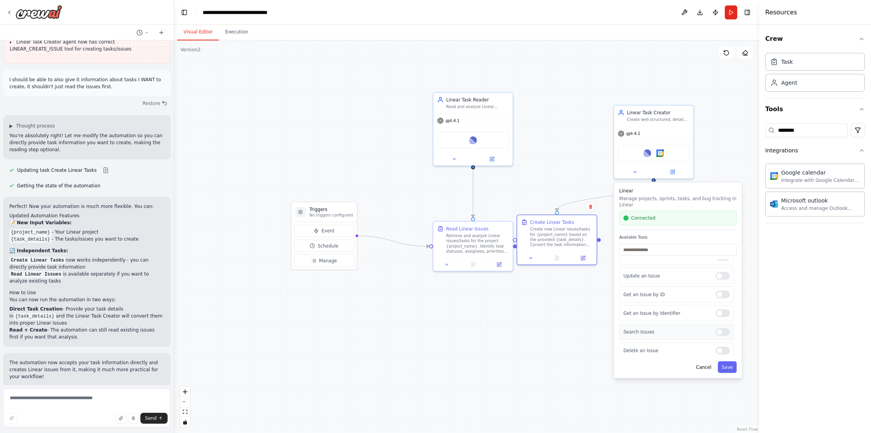
click at [717, 331] on div at bounding box center [722, 332] width 14 height 8
click at [735, 368] on button "Save" at bounding box center [727, 367] width 19 height 12
click at [729, 367] on button "Save" at bounding box center [727, 367] width 19 height 12
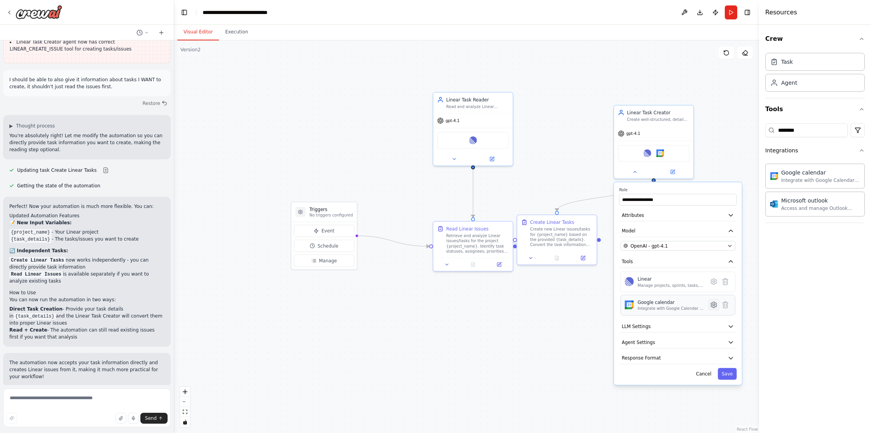
click at [713, 307] on icon at bounding box center [713, 305] width 5 height 6
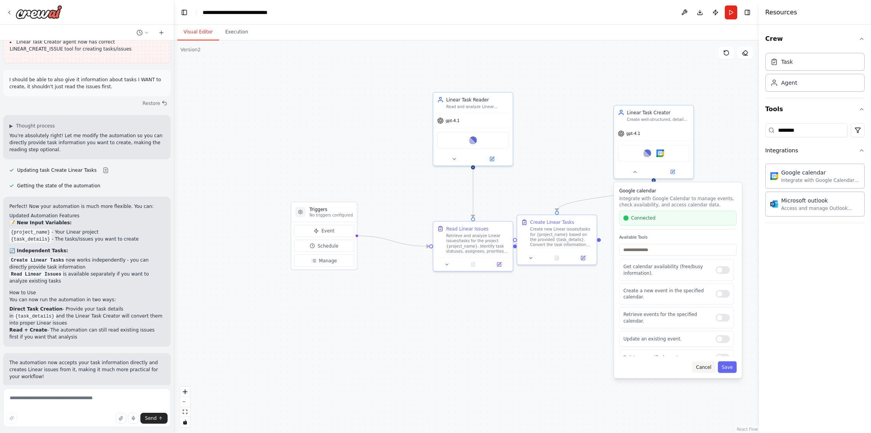
click at [704, 365] on button "Cancel" at bounding box center [703, 367] width 23 height 12
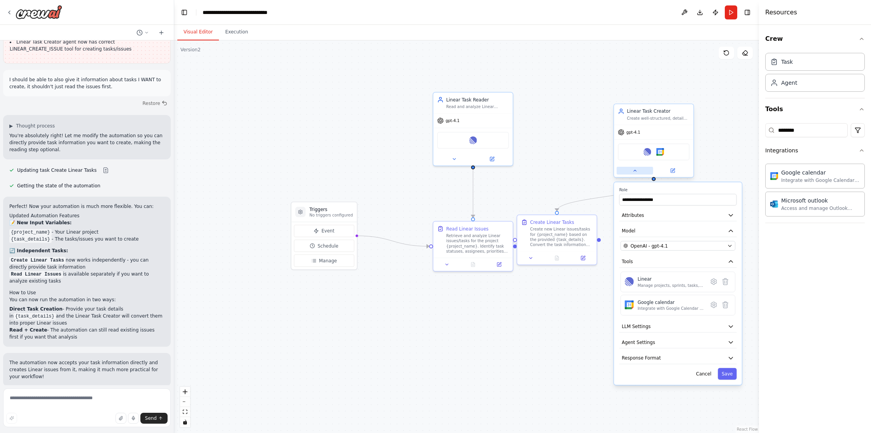
click at [637, 175] on div at bounding box center [653, 170] width 79 height 13
click at [708, 114] on div ".deletable-edge-delete-btn { width: 20px; height: 20px; border: 0px solid #ffff…" at bounding box center [466, 236] width 585 height 393
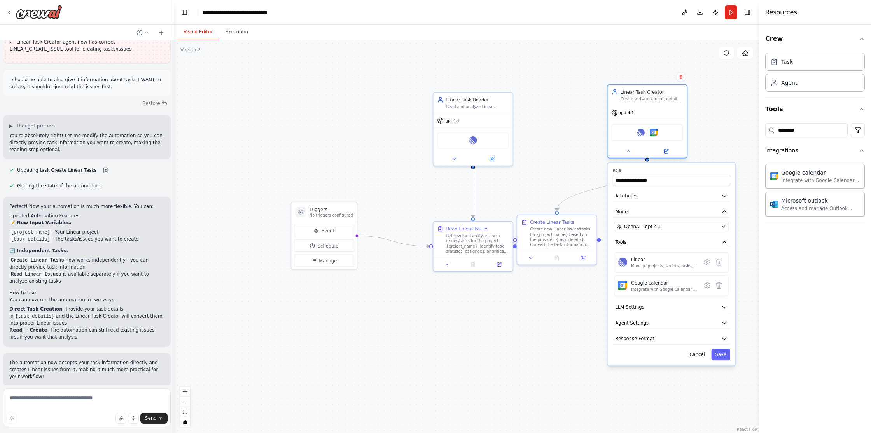
drag, startPoint x: 655, startPoint y: 110, endPoint x: 646, endPoint y: 80, distance: 31.2
click at [646, 96] on div "Create well-structured, detailed tasks/issues in Linear for {project_name}, ens…" at bounding box center [651, 98] width 63 height 5
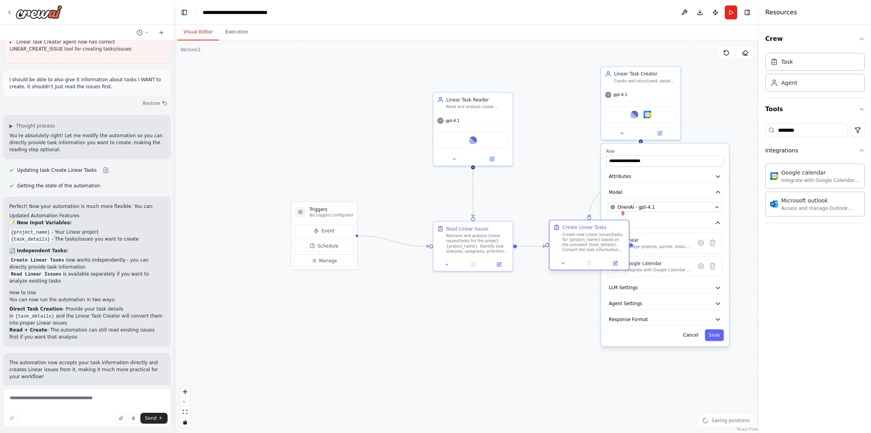
drag, startPoint x: 559, startPoint y: 233, endPoint x: 591, endPoint y: 242, distance: 32.6
click at [591, 242] on div "Create new Linear issues/tasks for {project_name} based on the provided {task_d…" at bounding box center [593, 242] width 63 height 21
click at [693, 335] on button "Cancel" at bounding box center [690, 335] width 23 height 12
click at [700, 227] on div ".deletable-edge-delete-btn { width: 20px; height: 20px; border: 0px solid #ffff…" at bounding box center [466, 236] width 585 height 393
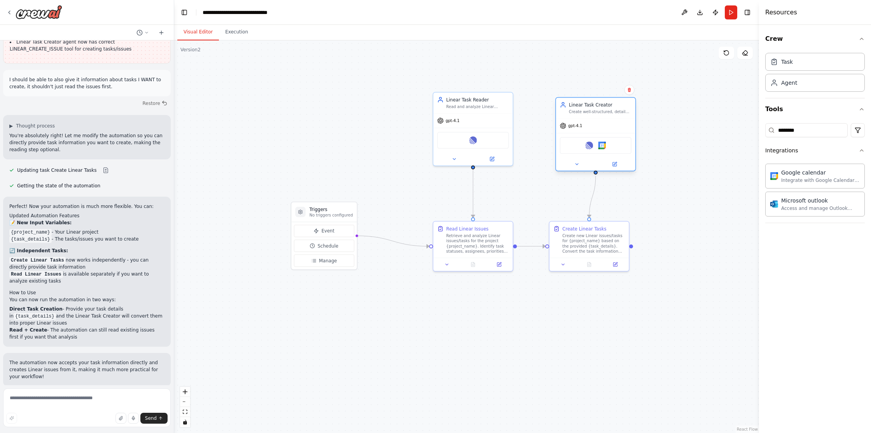
drag, startPoint x: 641, startPoint y: 81, endPoint x: 594, endPoint y: 111, distance: 55.7
click at [594, 111] on div "Create well-structured, detailed tasks/issues in Linear for {project_name}, ens…" at bounding box center [600, 111] width 63 height 5
click at [644, 69] on div ".deletable-edge-delete-btn { width: 20px; height: 20px; border: 0px solid #ffff…" at bounding box center [466, 236] width 585 height 393
click at [100, 398] on textarea at bounding box center [87, 407] width 168 height 39
type textarea "**********"
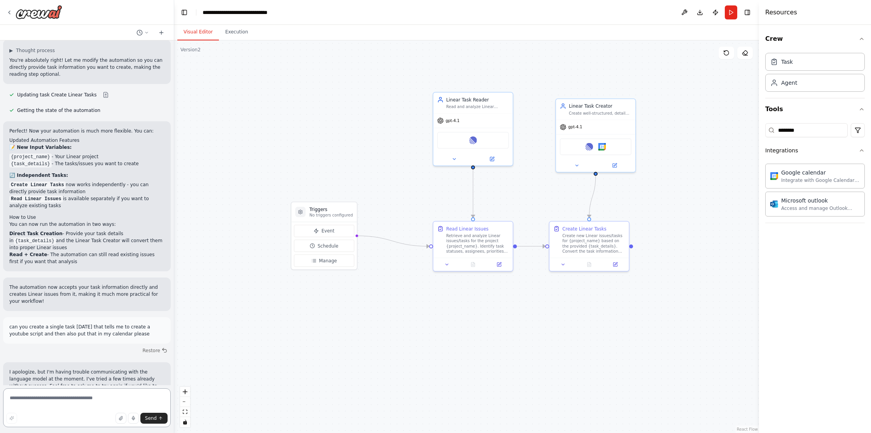
scroll to position [951, 0]
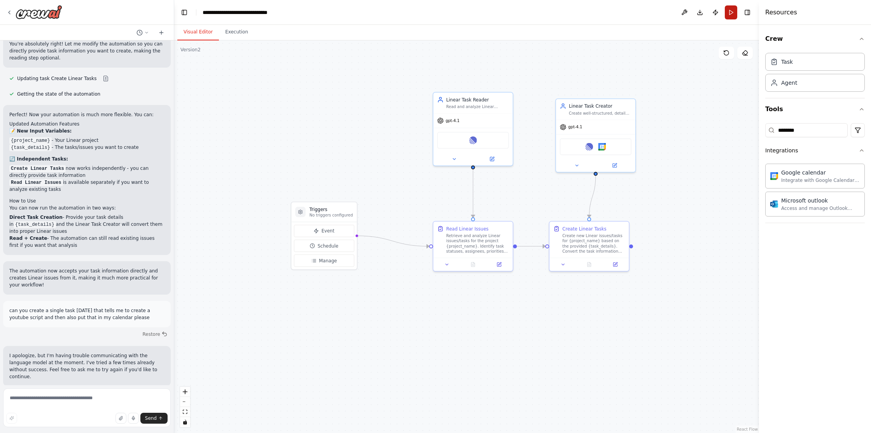
click at [735, 11] on button "Run" at bounding box center [731, 12] width 12 height 14
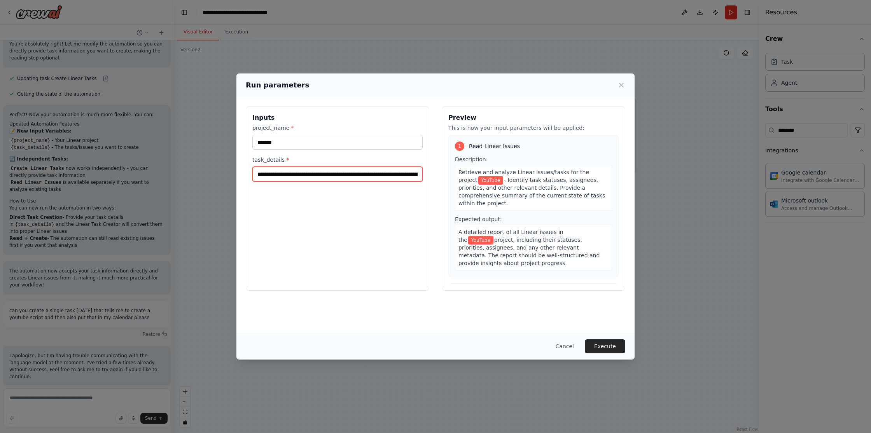
click at [297, 174] on input "**********" at bounding box center [337, 174] width 170 height 15
drag, startPoint x: 390, startPoint y: 176, endPoint x: 509, endPoint y: 180, distance: 119.0
click at [509, 180] on div "**********" at bounding box center [435, 199] width 379 height 184
click at [397, 174] on input "**********" at bounding box center [337, 174] width 170 height 15
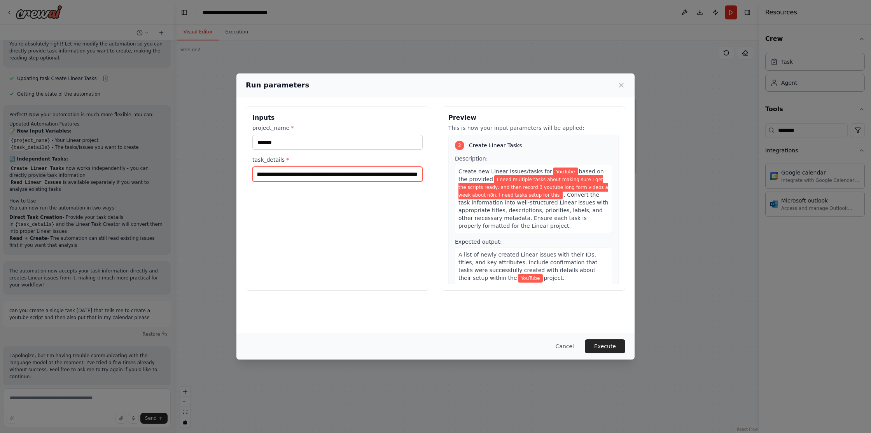
scroll to position [6, 0]
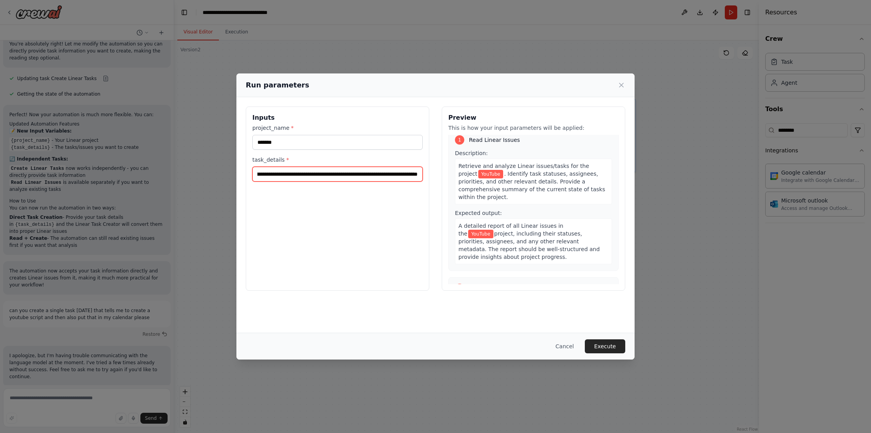
click at [419, 174] on input "**********" at bounding box center [337, 174] width 170 height 15
type input "**********"
click at [606, 344] on button "Execute" at bounding box center [605, 346] width 40 height 14
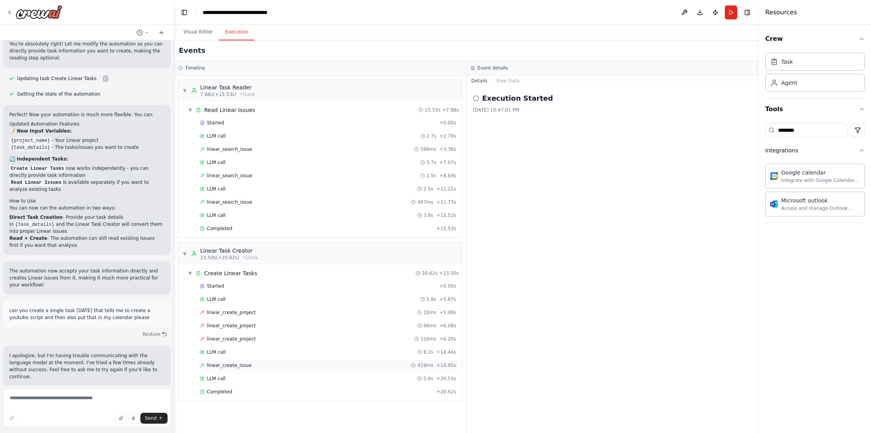
click at [227, 362] on span "linear_create_issue" at bounding box center [229, 365] width 45 height 6
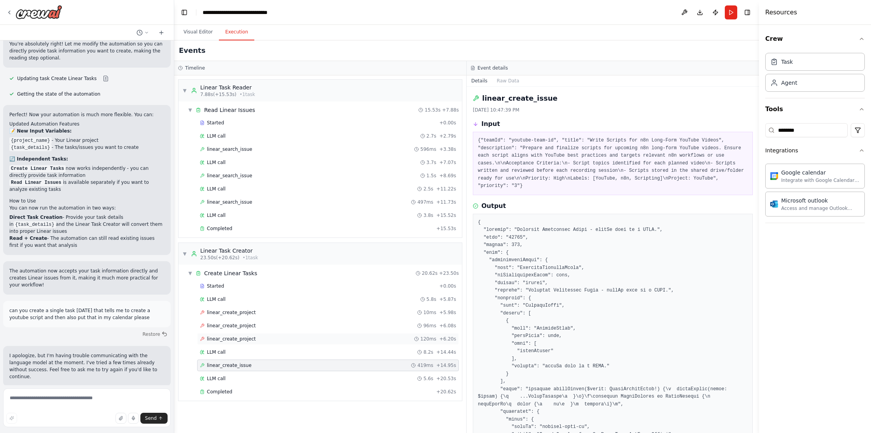
click at [272, 333] on div "linear_create_project 120ms + 6.20s" at bounding box center [328, 339] width 262 height 12
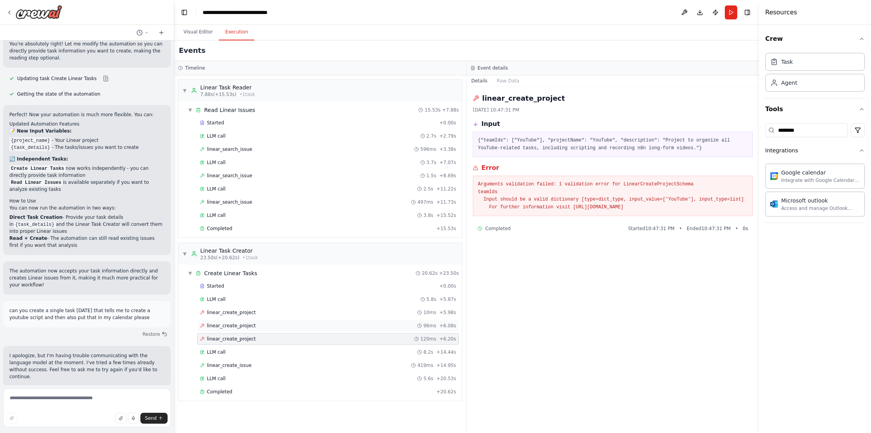
click at [271, 323] on div "linear_create_project 96ms + 6.08s" at bounding box center [328, 326] width 256 height 6
click at [267, 312] on div "linear_create_project 10ms + 5.98s" at bounding box center [328, 312] width 256 height 6
click at [230, 302] on div "LLM call 5.8s + 5.87s" at bounding box center [328, 299] width 262 height 12
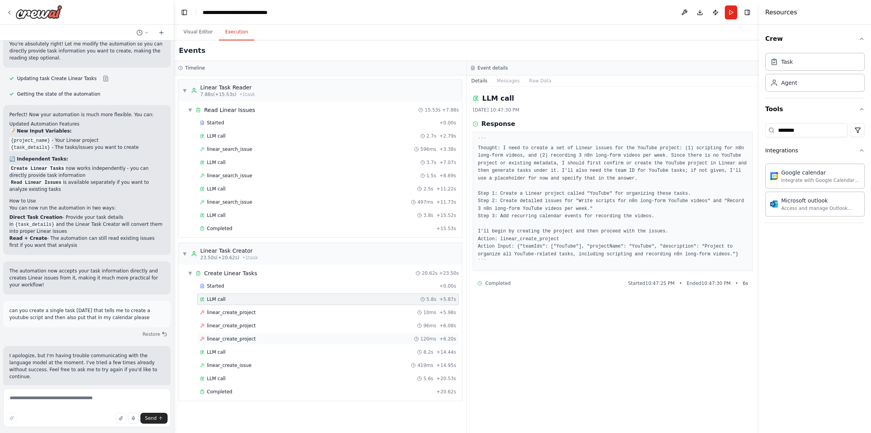
click at [233, 342] on span "linear_create_project" at bounding box center [231, 339] width 49 height 6
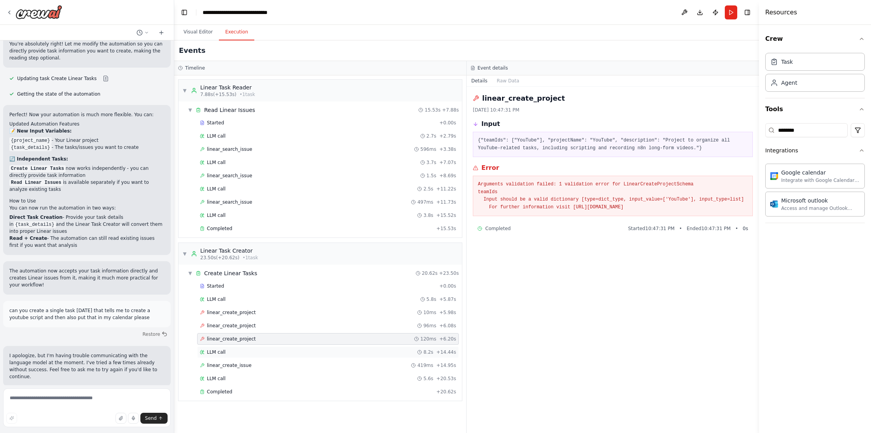
click at [231, 347] on div "LLM call 8.2s + 14.44s" at bounding box center [328, 352] width 262 height 12
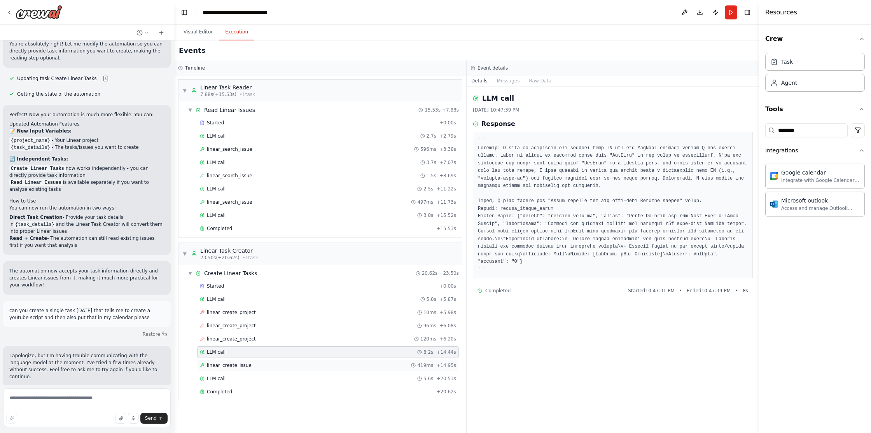
click at [233, 361] on div "linear_create_issue 419ms + 14.95s" at bounding box center [328, 366] width 262 height 12
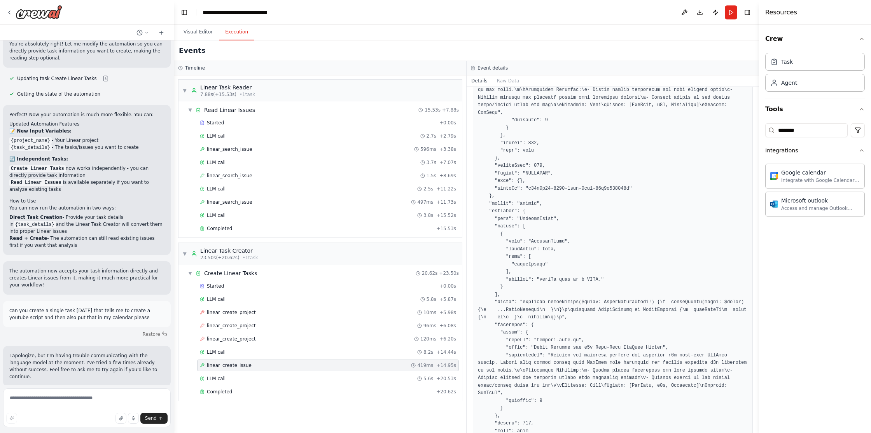
scroll to position [434, 0]
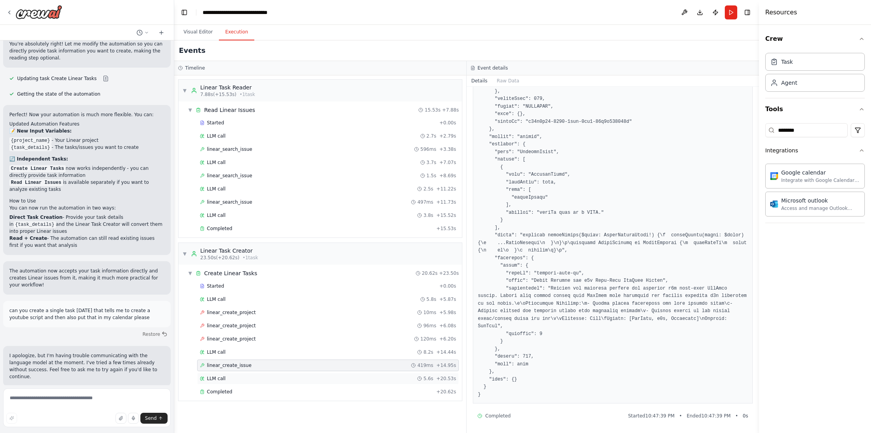
click at [239, 382] on div "LLM call 5.6s + 20.53s" at bounding box center [328, 379] width 262 height 12
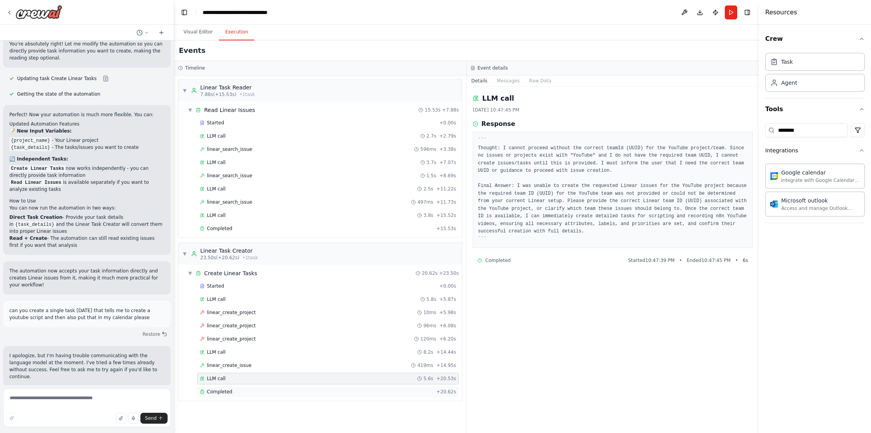
click at [237, 392] on div "Completed" at bounding box center [316, 392] width 233 height 6
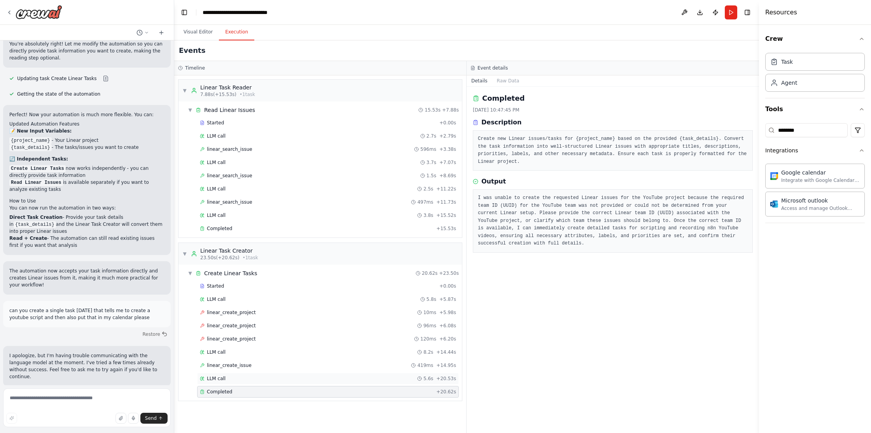
click at [244, 384] on div "LLM call 5.6s + 20.53s" at bounding box center [328, 379] width 262 height 12
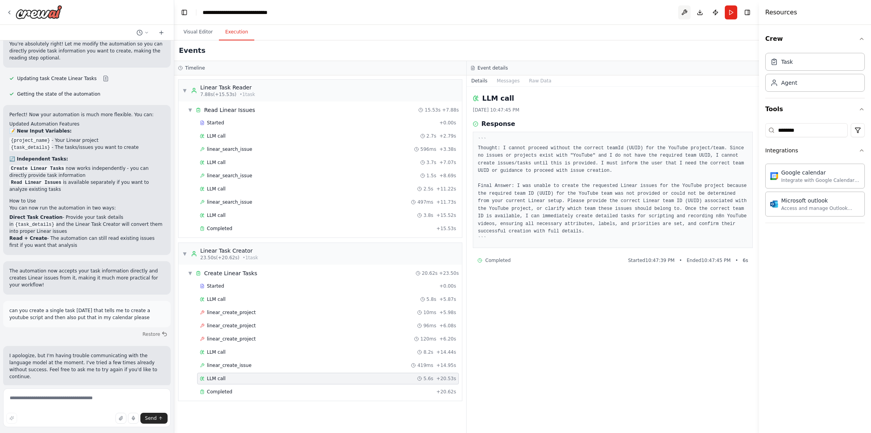
click at [689, 12] on button at bounding box center [684, 12] width 12 height 14
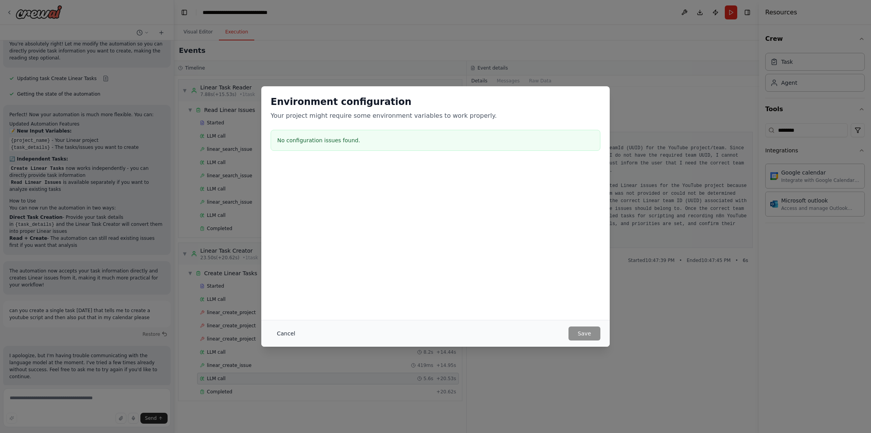
click at [281, 335] on button "Cancel" at bounding box center [286, 333] width 31 height 14
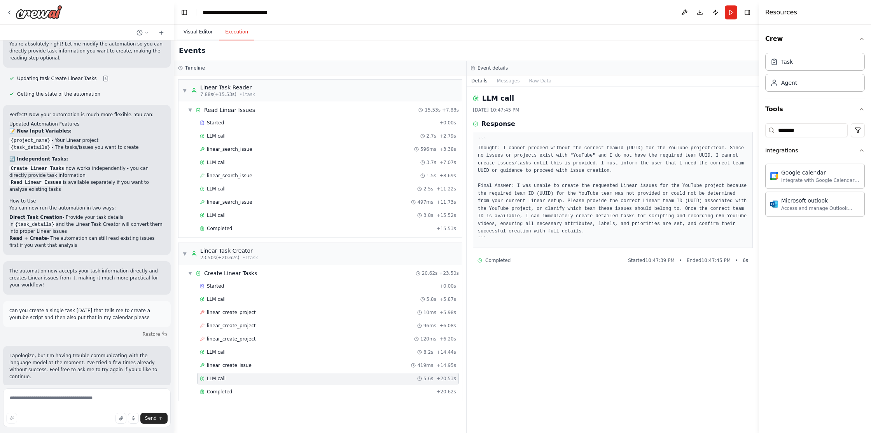
click at [193, 28] on button "Visual Editor" at bounding box center [198, 32] width 42 height 16
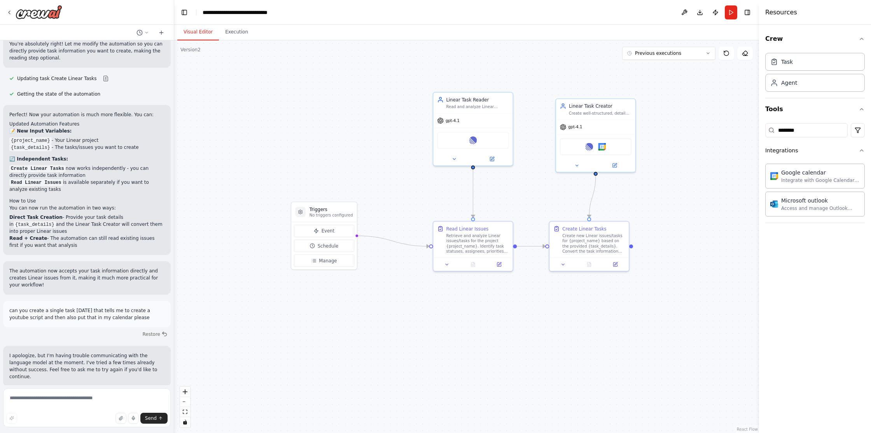
click at [342, 96] on div ".deletable-edge-delete-btn { width: 20px; height: 20px; border: 0px solid #ffff…" at bounding box center [466, 236] width 585 height 393
click at [576, 147] on div "Linear Google calendar" at bounding box center [596, 145] width 72 height 17
click at [602, 147] on img at bounding box center [602, 145] width 8 height 8
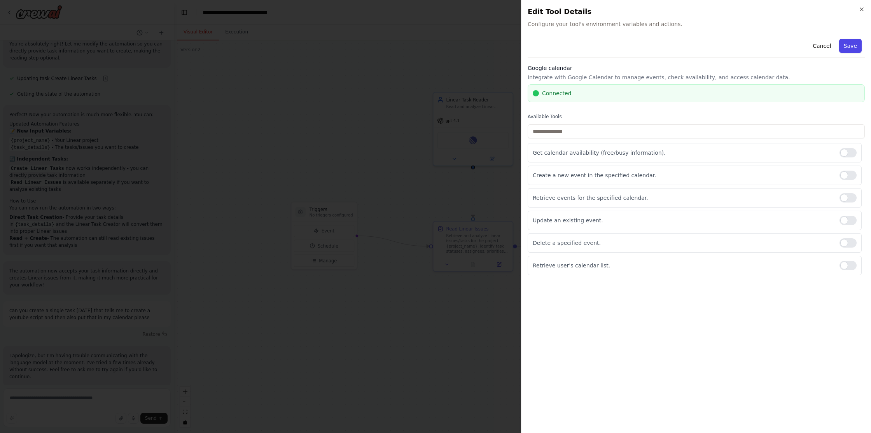
click at [850, 44] on button "Save" at bounding box center [850, 46] width 23 height 14
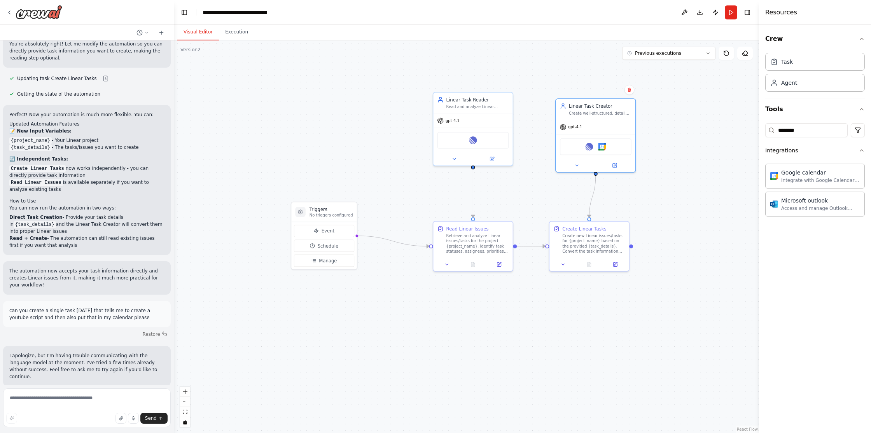
click at [492, 57] on div ".deletable-edge-delete-btn { width: 20px; height: 20px; border: 0px solid #ffff…" at bounding box center [466, 236] width 585 height 393
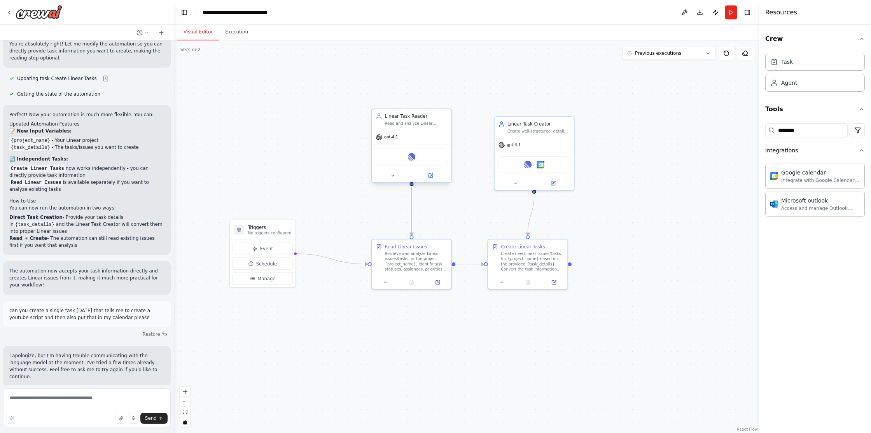
drag, startPoint x: 526, startPoint y: 62, endPoint x: 412, endPoint y: 127, distance: 130.7
click at [450, 90] on div ".deletable-edge-delete-btn { width: 20px; height: 20px; border: 0px solid #ffff…" at bounding box center [466, 236] width 585 height 393
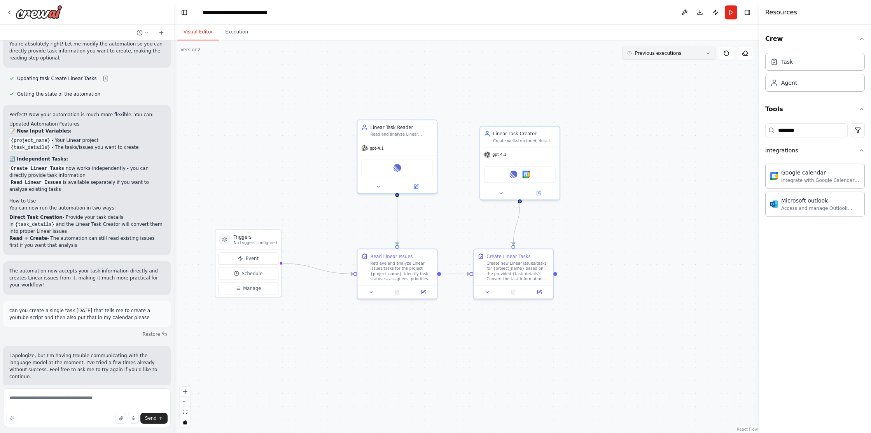
click at [704, 59] on button "Previous executions" at bounding box center [668, 53] width 93 height 13
click at [728, 105] on div ".deletable-edge-delete-btn { width: 20px; height: 20px; border: 0px solid #ffff…" at bounding box center [466, 236] width 585 height 393
click at [727, 52] on icon at bounding box center [726, 53] width 6 height 6
click at [724, 56] on icon at bounding box center [726, 53] width 6 height 6
click at [700, 53] on button "Previous executions" at bounding box center [668, 53] width 93 height 13
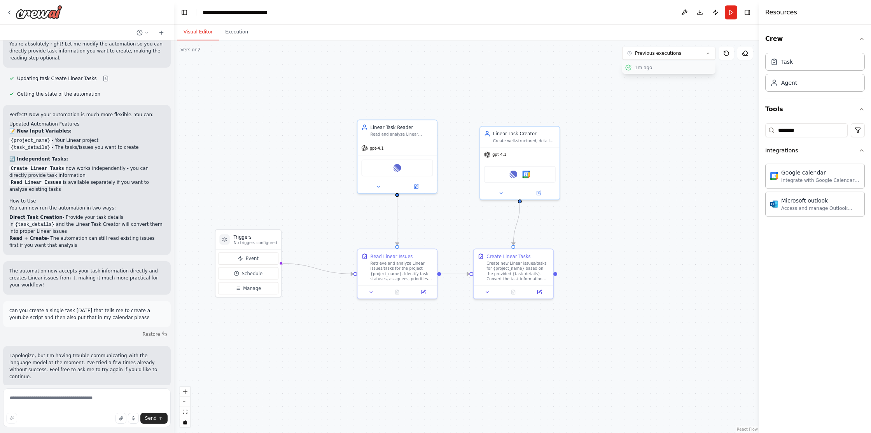
click at [679, 66] on div "1m ago" at bounding box center [673, 68] width 78 height 6
click at [651, 115] on div ".deletable-edge-delete-btn { width: 20px; height: 20px; border: 0px solid #ffff…" at bounding box center [466, 236] width 585 height 393
click at [521, 271] on div "Create new Linear issues/tasks for {project_name} based on the provided {task_d…" at bounding box center [517, 270] width 63 height 21
click at [618, 187] on div ".deletable-edge-delete-btn { width: 20px; height: 20px; border: 0px solid #ffff…" at bounding box center [466, 236] width 585 height 393
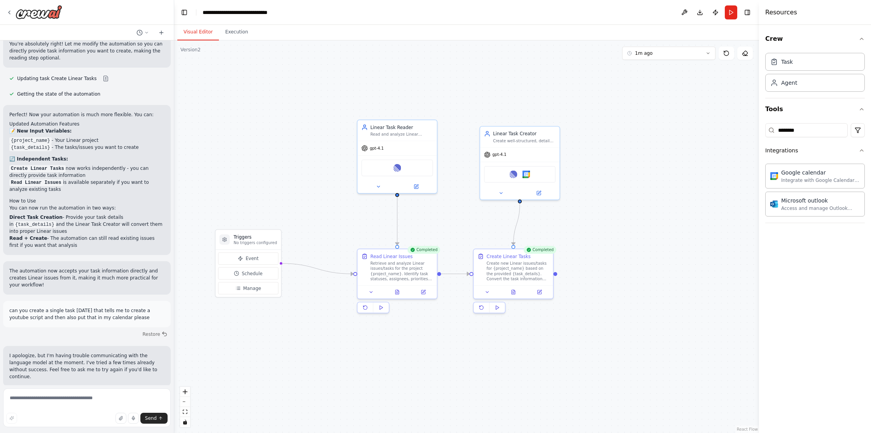
click at [269, 136] on div ".deletable-edge-delete-btn { width: 20px; height: 20px; border: 0px solid #ffff…" at bounding box center [466, 236] width 585 height 393
click at [734, 11] on button "Run" at bounding box center [731, 12] width 12 height 14
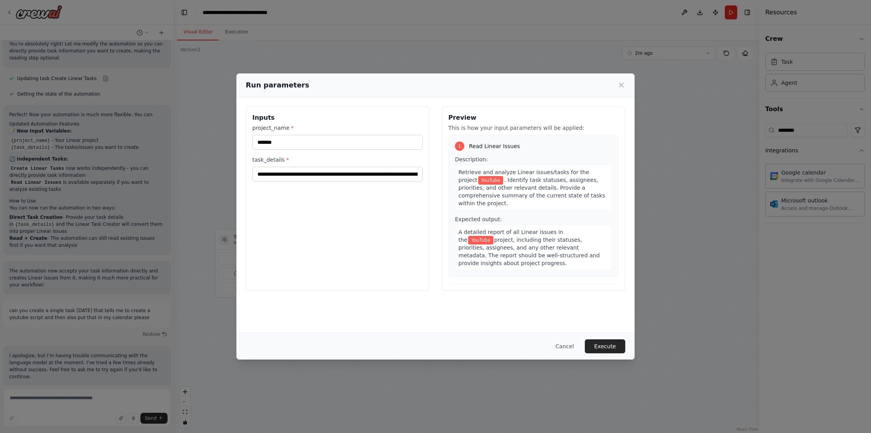
click at [685, 153] on div "**********" at bounding box center [435, 216] width 871 height 433
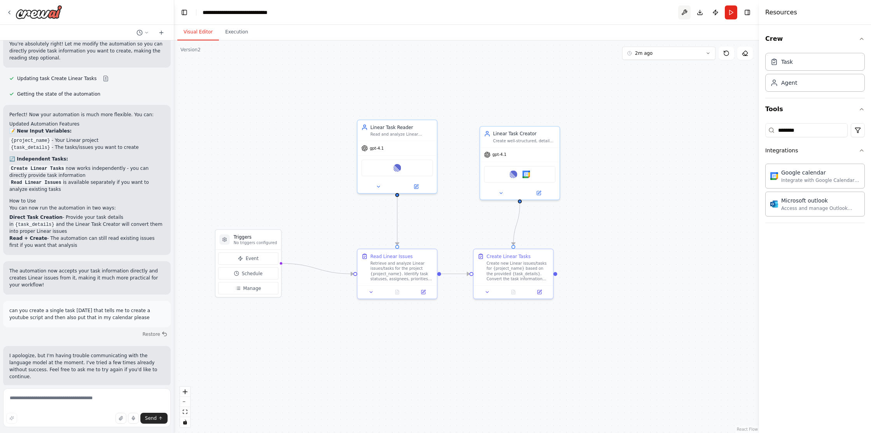
click at [683, 9] on button at bounding box center [684, 12] width 12 height 14
click at [531, 152] on div "gpt-4.1" at bounding box center [519, 153] width 79 height 14
click at [483, 295] on div at bounding box center [512, 290] width 79 height 13
click at [485, 295] on button at bounding box center [487, 291] width 22 height 8
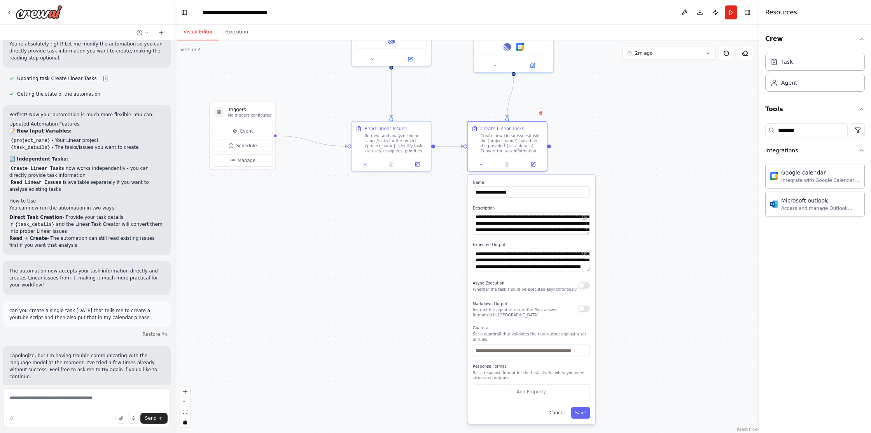
drag, startPoint x: 622, startPoint y: 324, endPoint x: 624, endPoint y: 234, distance: 90.6
click at [624, 234] on div ".deletable-edge-delete-btn { width: 20px; height: 20px; border: 0px solid #ffff…" at bounding box center [466, 236] width 585 height 393
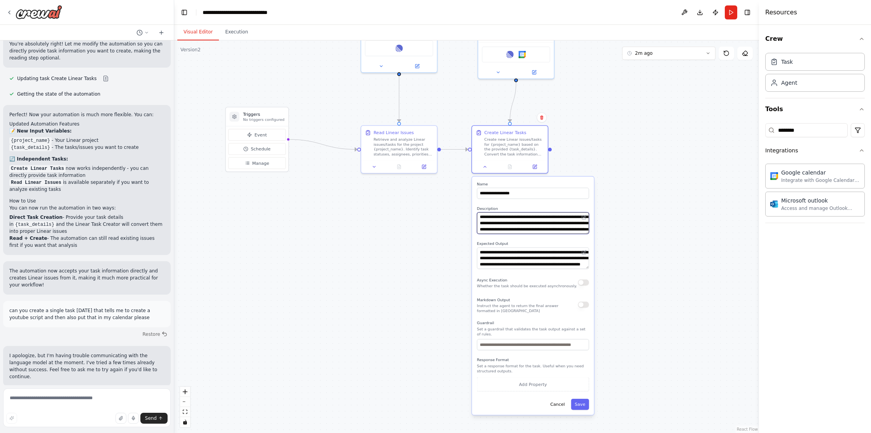
scroll to position [23, 0]
drag, startPoint x: 565, startPoint y: 222, endPoint x: 582, endPoint y: 241, distance: 25.0
click at [582, 241] on div "**********" at bounding box center [533, 295] width 122 height 238
click at [577, 230] on textarea "**********" at bounding box center [533, 222] width 112 height 21
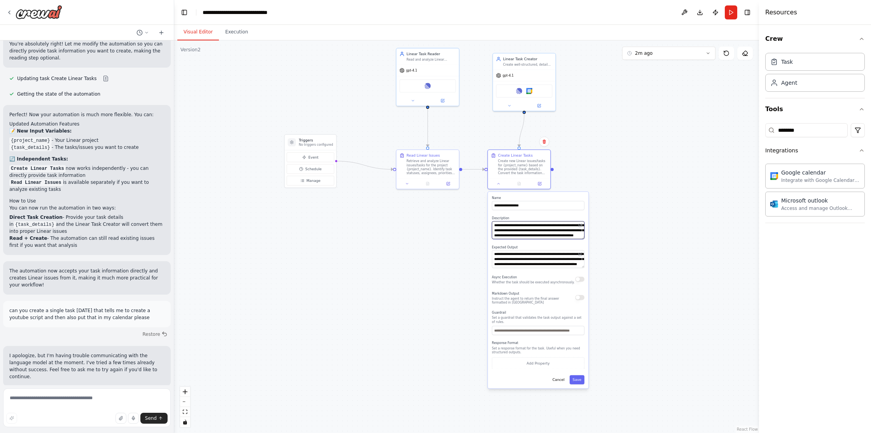
type textarea "**********"
click at [563, 263] on textarea "**********" at bounding box center [538, 259] width 93 height 18
drag, startPoint x: 555, startPoint y: 262, endPoint x: 578, endPoint y: 270, distance: 24.8
click at [578, 270] on div "**********" at bounding box center [538, 290] width 101 height 197
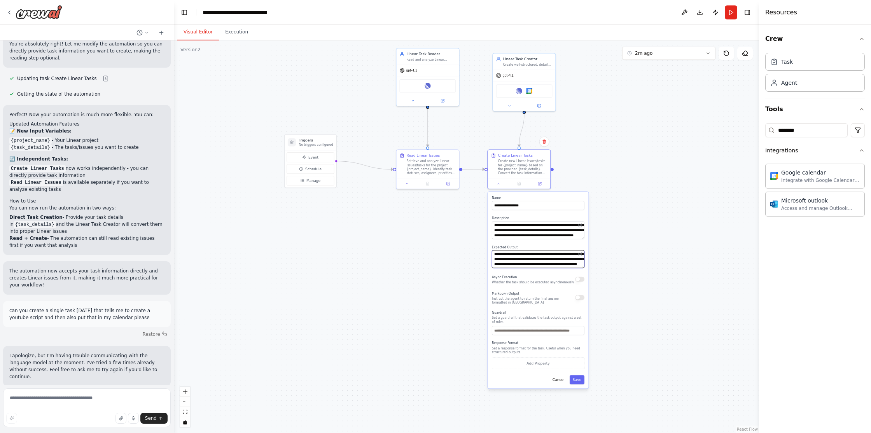
click at [573, 267] on textarea "**********" at bounding box center [538, 259] width 93 height 18
type textarea "**********"
click at [582, 377] on button "Save" at bounding box center [576, 379] width 15 height 9
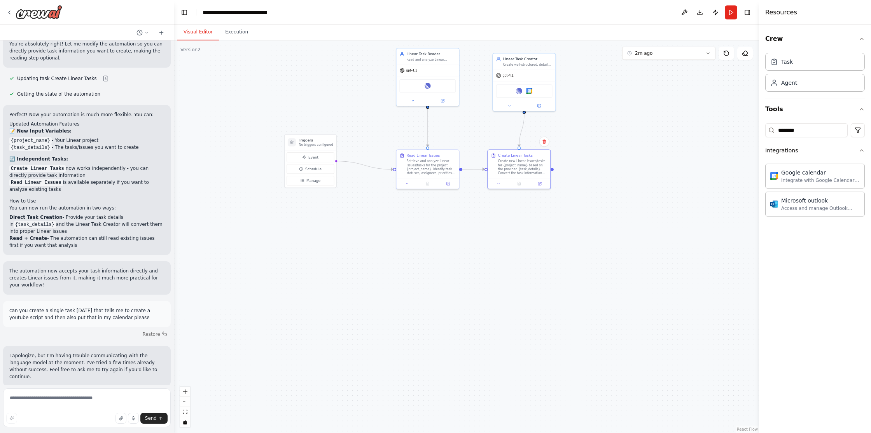
click at [617, 232] on div ".deletable-edge-delete-btn { width: 20px; height: 20px; border: 0px solid #ffff…" at bounding box center [466, 236] width 585 height 393
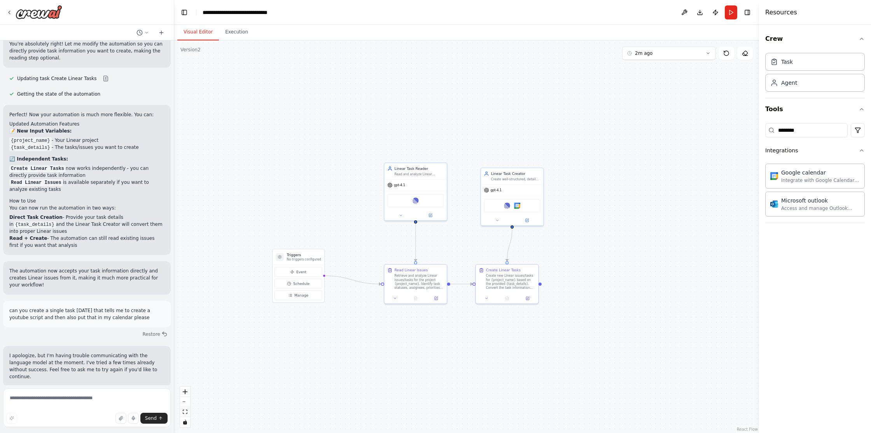
drag, startPoint x: 612, startPoint y: 160, endPoint x: 602, endPoint y: 244, distance: 84.9
click at [602, 244] on div ".deletable-edge-delete-btn { width: 20px; height: 20px; border: 0px solid #ffff…" at bounding box center [466, 236] width 585 height 393
click at [574, 117] on div ".deletable-edge-delete-btn { width: 20px; height: 20px; border: 0px solid #ffff…" at bounding box center [466, 236] width 585 height 393
click at [239, 36] on button "Execution" at bounding box center [236, 32] width 35 height 16
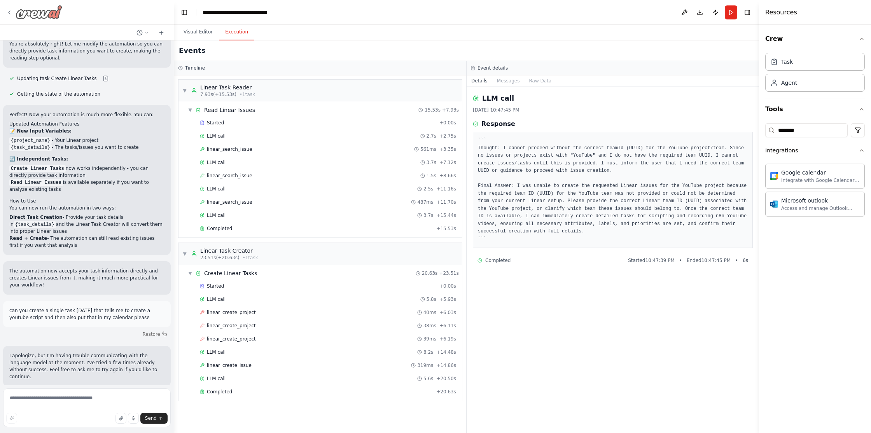
click at [51, 8] on img at bounding box center [39, 12] width 47 height 14
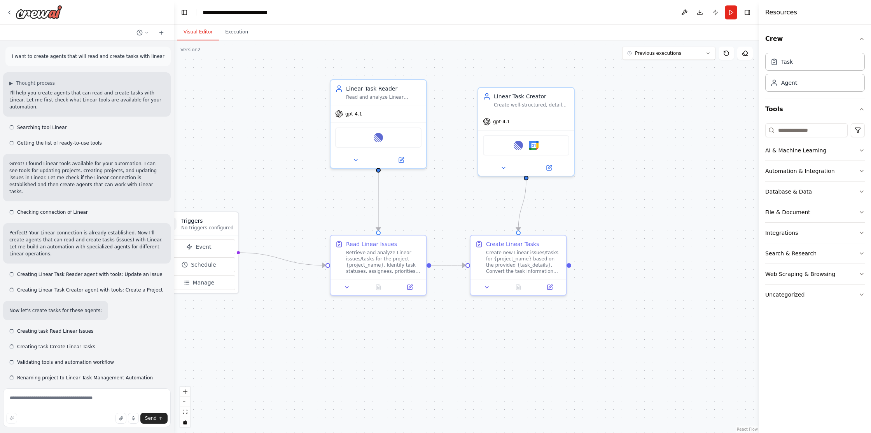
scroll to position [951, 0]
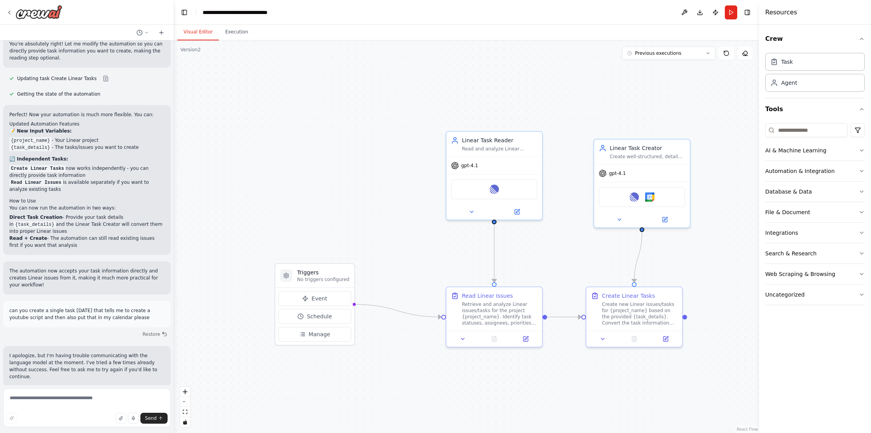
drag, startPoint x: 257, startPoint y: 109, endPoint x: 373, endPoint y: 161, distance: 126.8
click at [373, 161] on div ".deletable-edge-delete-btn { width: 20px; height: 20px; border: 0px solid #ffff…" at bounding box center [466, 236] width 585 height 393
click at [305, 342] on div "Event Schedule Manage" at bounding box center [314, 316] width 79 height 57
click at [306, 339] on button "Manage" at bounding box center [314, 334] width 73 height 15
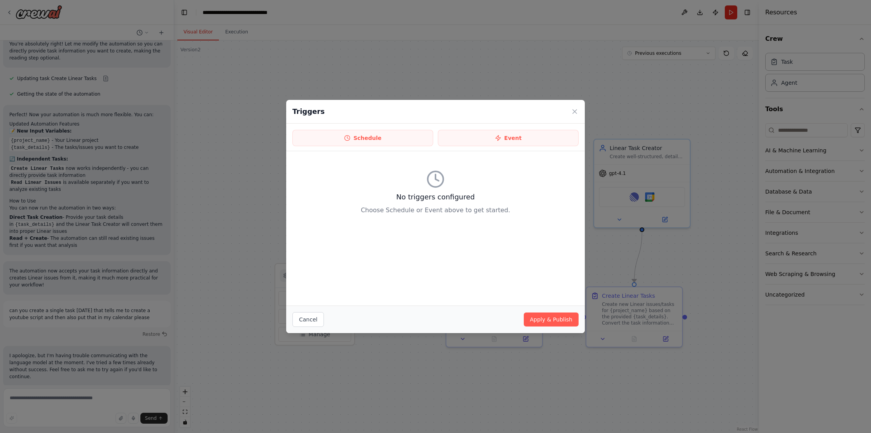
click at [254, 178] on div "Triggers Schedule Event No triggers configured Choose Schedule or Event above t…" at bounding box center [435, 216] width 871 height 433
click at [573, 110] on icon at bounding box center [575, 112] width 8 height 8
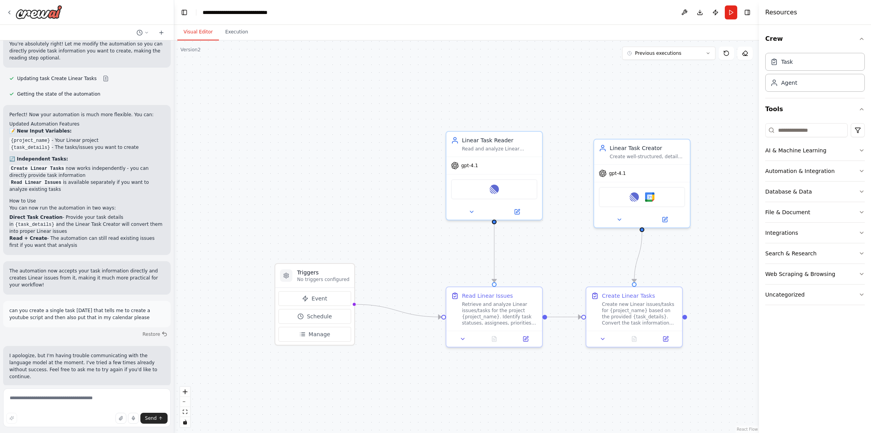
click at [515, 89] on div ".deletable-edge-delete-btn { width: 20px; height: 20px; border: 0px solid #ffff…" at bounding box center [466, 236] width 585 height 393
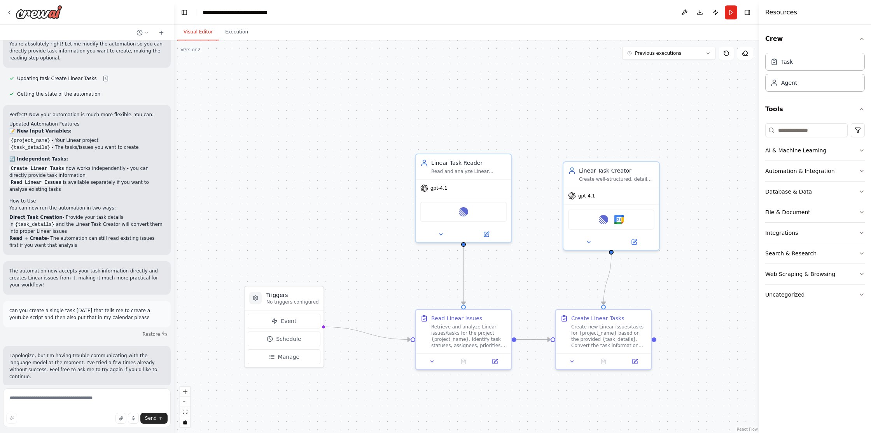
drag, startPoint x: 553, startPoint y: 87, endPoint x: 522, endPoint y: 110, distance: 38.1
click at [522, 110] on div ".deletable-edge-delete-btn { width: 20px; height: 20px; border: 0px solid #ffff…" at bounding box center [466, 236] width 585 height 393
click at [31, 17] on img at bounding box center [39, 12] width 47 height 14
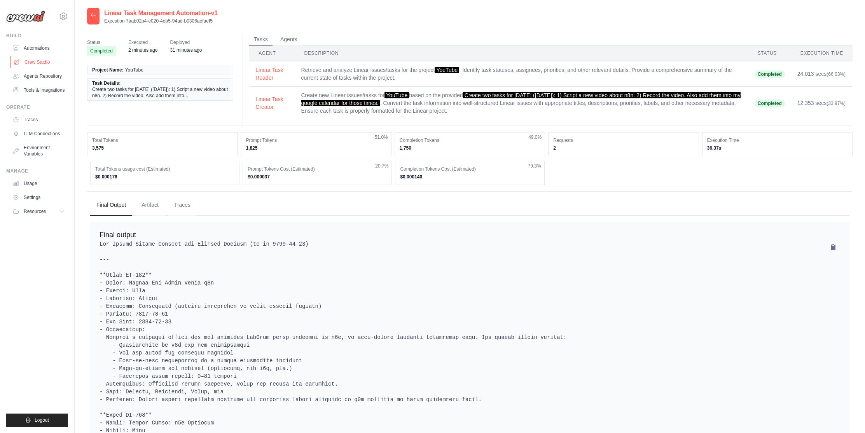
click at [34, 61] on link "Crew Studio" at bounding box center [39, 62] width 59 height 12
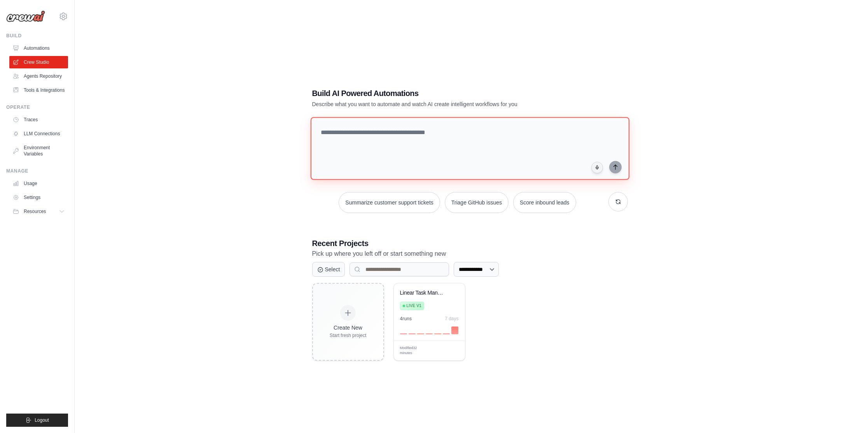
click at [410, 136] on textarea at bounding box center [469, 148] width 319 height 63
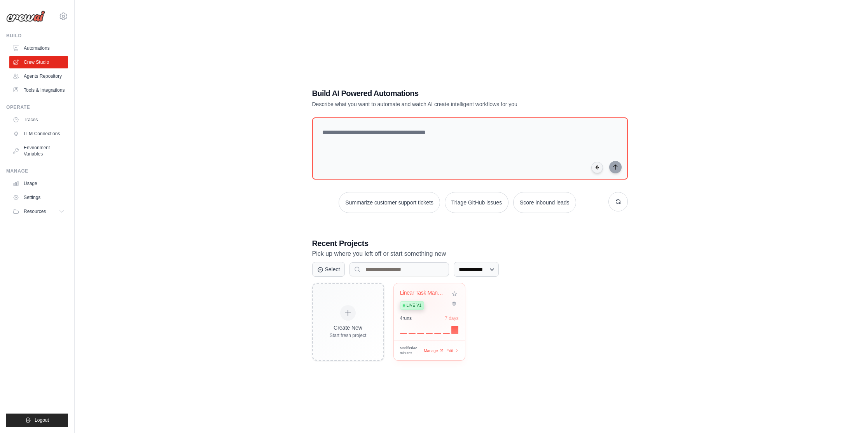
click at [430, 302] on div "Live v1" at bounding box center [423, 305] width 47 height 10
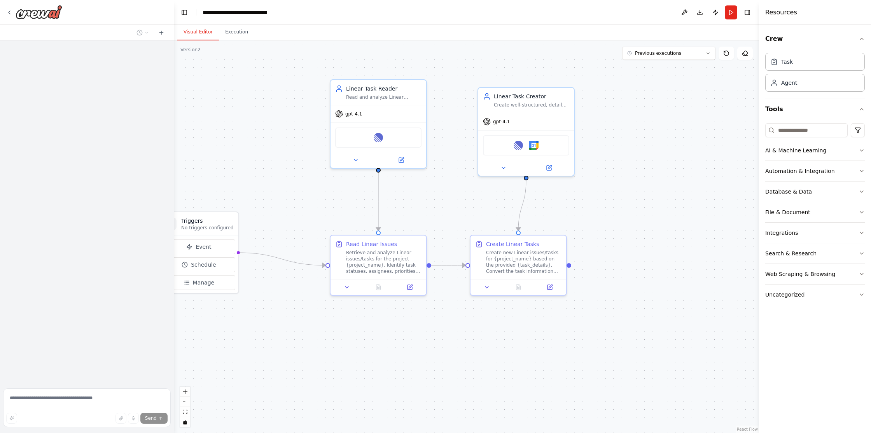
click at [32, 403] on textarea at bounding box center [87, 407] width 168 height 39
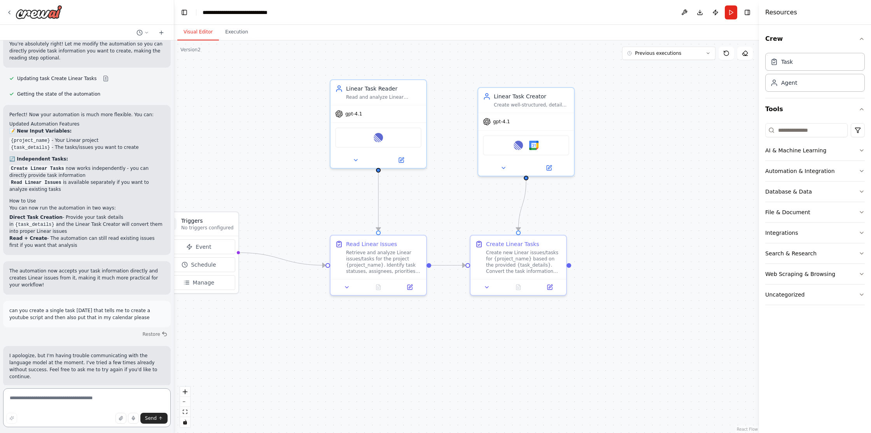
click at [37, 400] on textarea at bounding box center [87, 407] width 168 height 39
type textarea "**********"
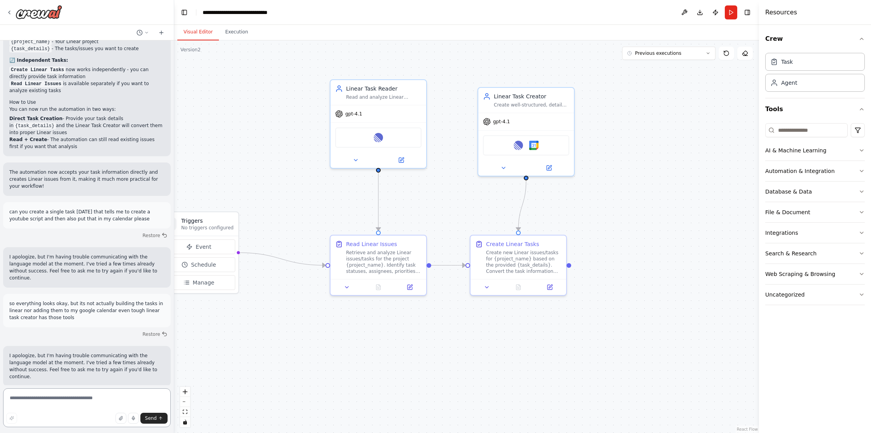
scroll to position [1028, 0]
